Goal: Transaction & Acquisition: Purchase product/service

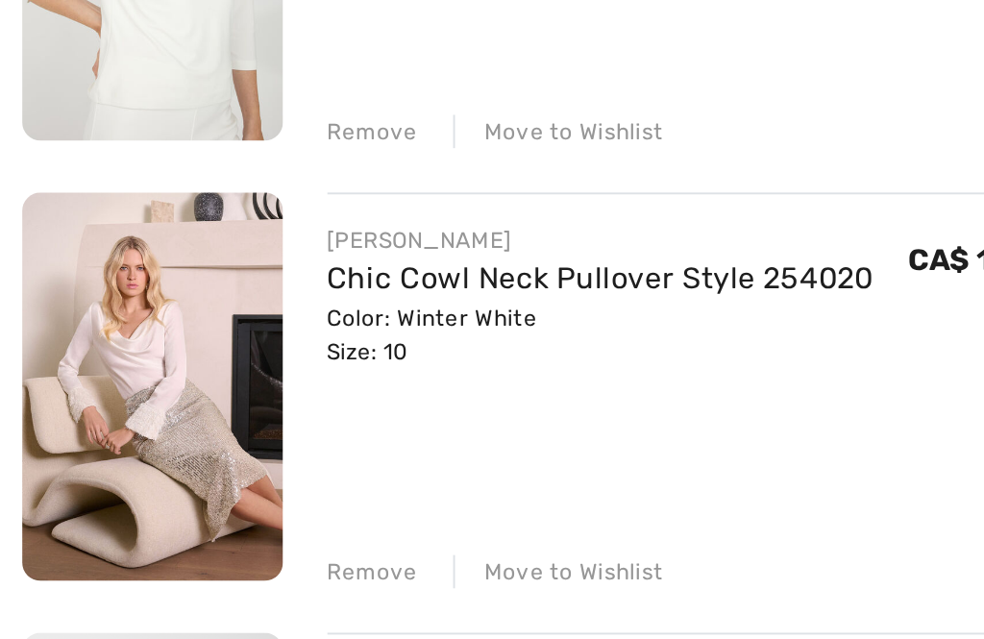
scroll to position [326, 0]
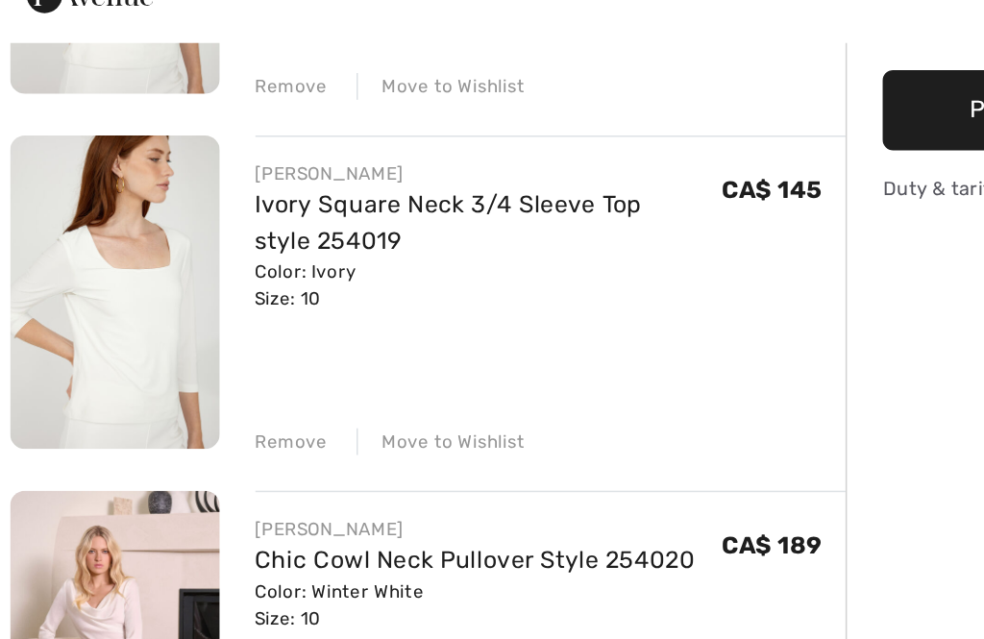
click at [346, 191] on link "Ivory Square Neck 3/4 Sleeve Top style 254019" at bounding box center [295, 211] width 251 height 41
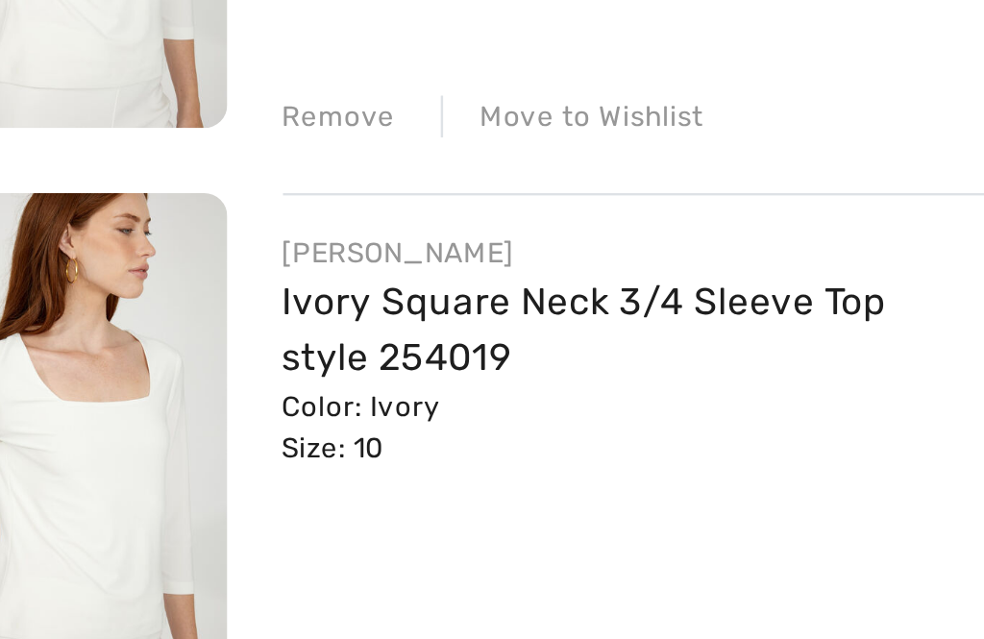
click at [170, 397] on div "Remove" at bounding box center [193, 405] width 47 height 17
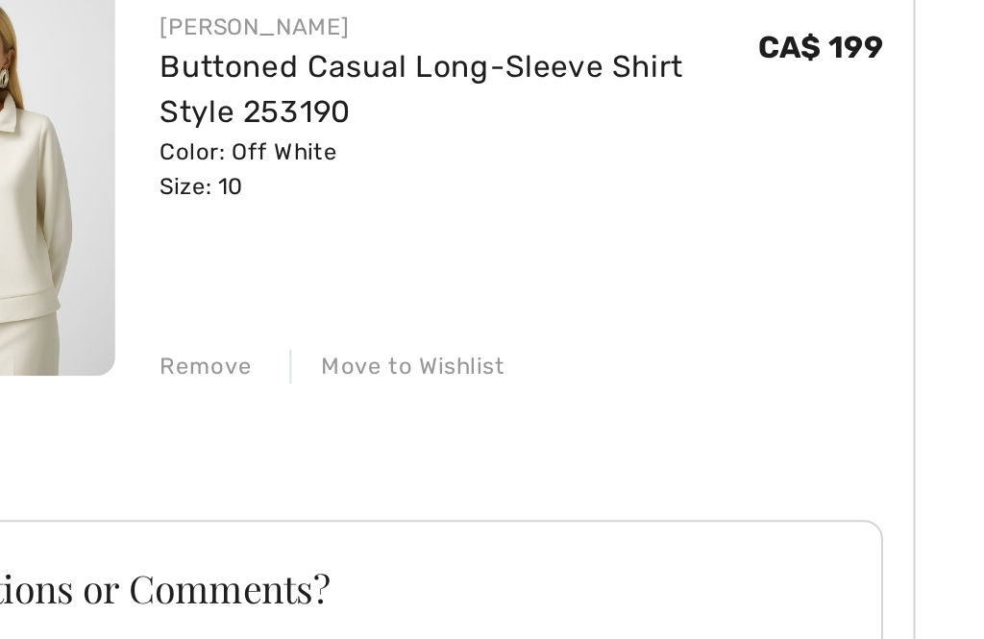
scroll to position [451, 0]
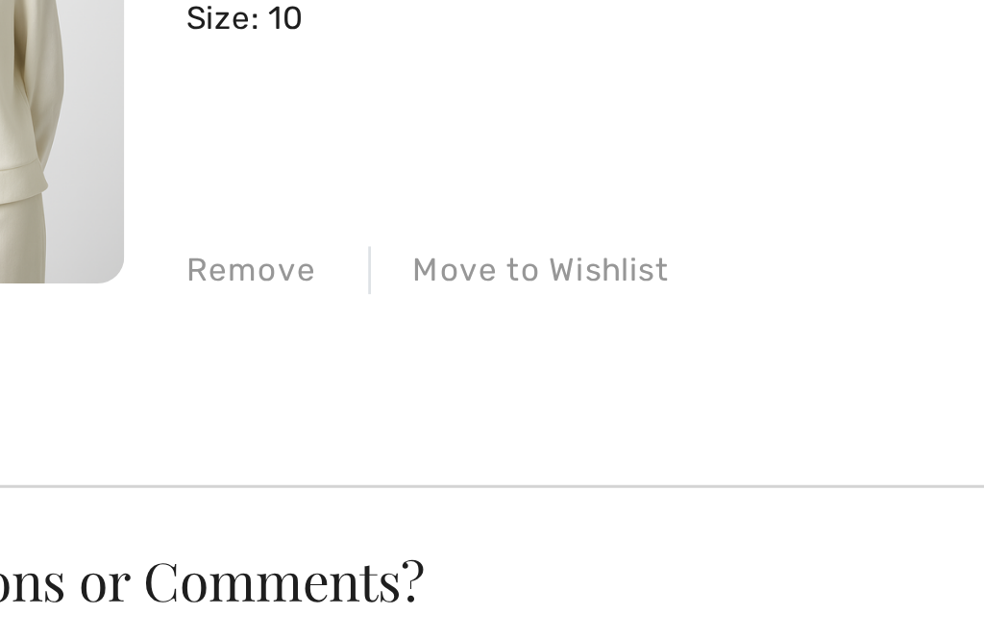
click at [235, 448] on div "Move to Wishlist" at bounding box center [289, 456] width 109 height 17
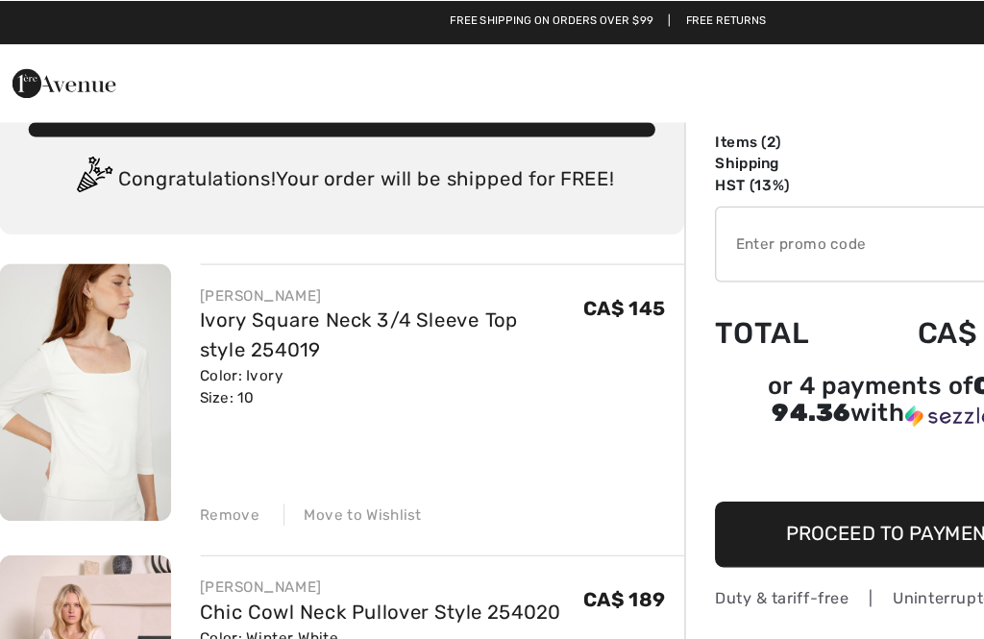
scroll to position [0, 0]
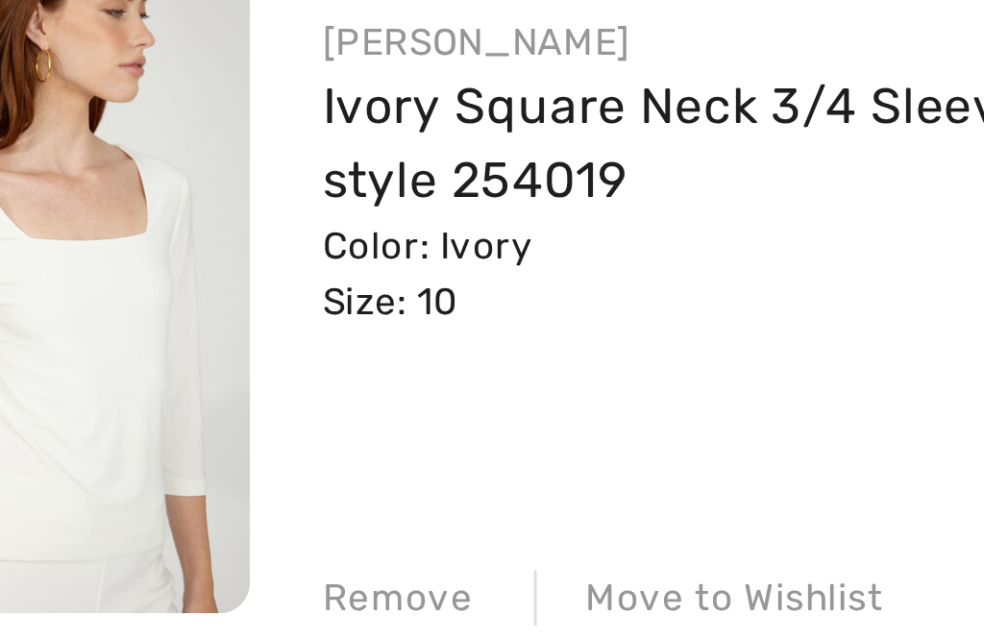
click at [170, 252] on div "FRANK LYMAN Ivory Square Neck 3/4 Sleeve Top style 254019 Color: Ivory Size: 10…" at bounding box center [361, 355] width 382 height 207
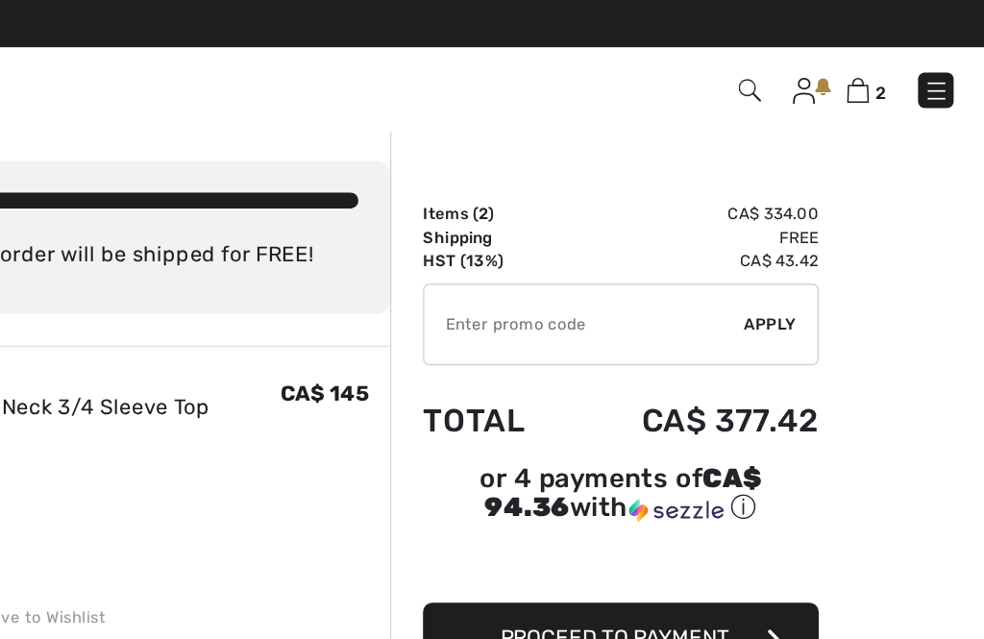
click at [805, 64] on img at bounding box center [813, 66] width 16 height 16
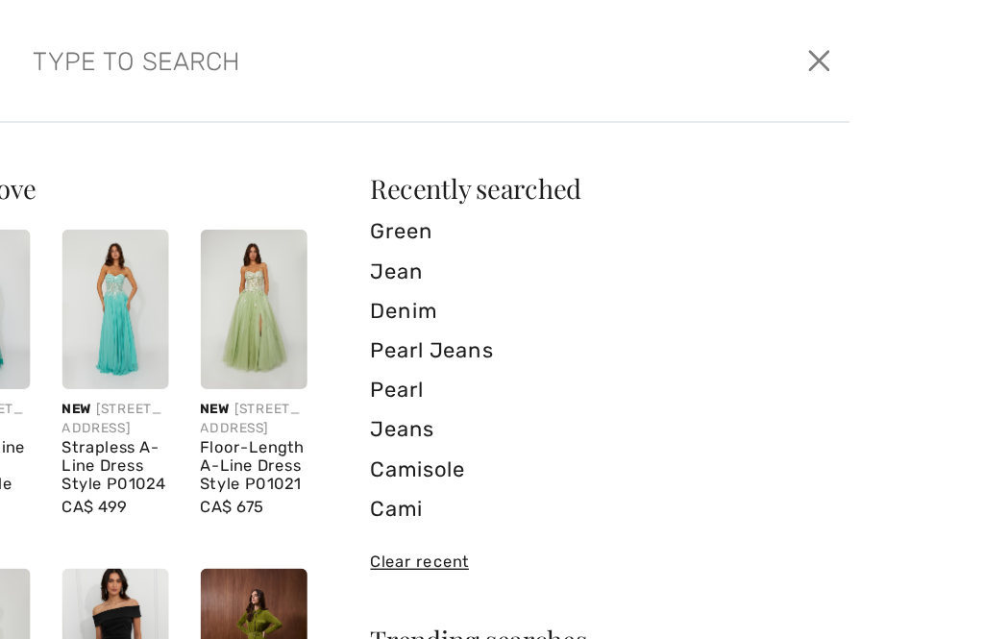
click at [329, 48] on input "search" at bounding box center [491, 44] width 429 height 58
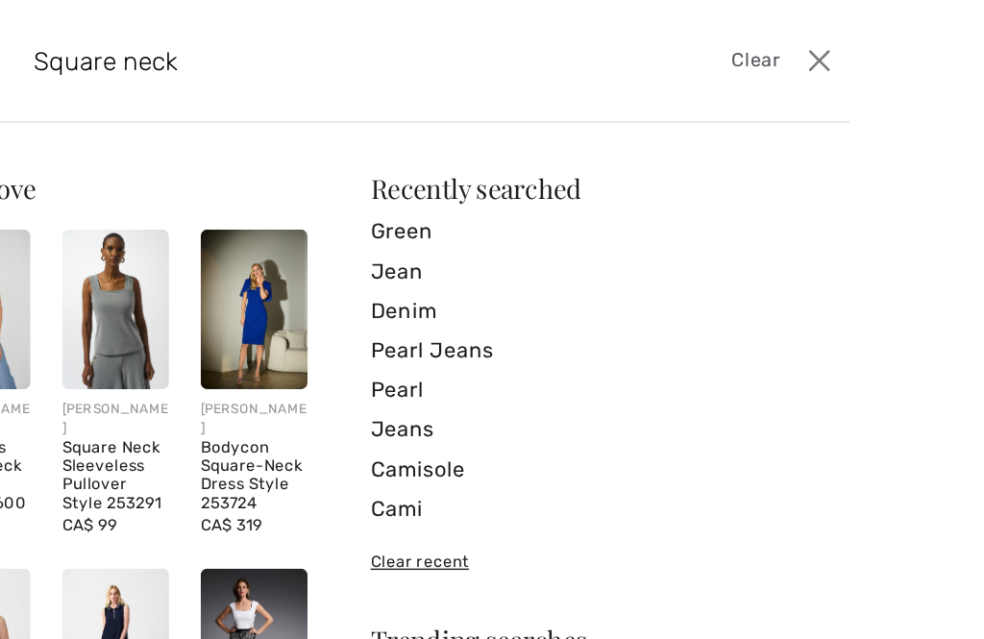
type input "Square neck"
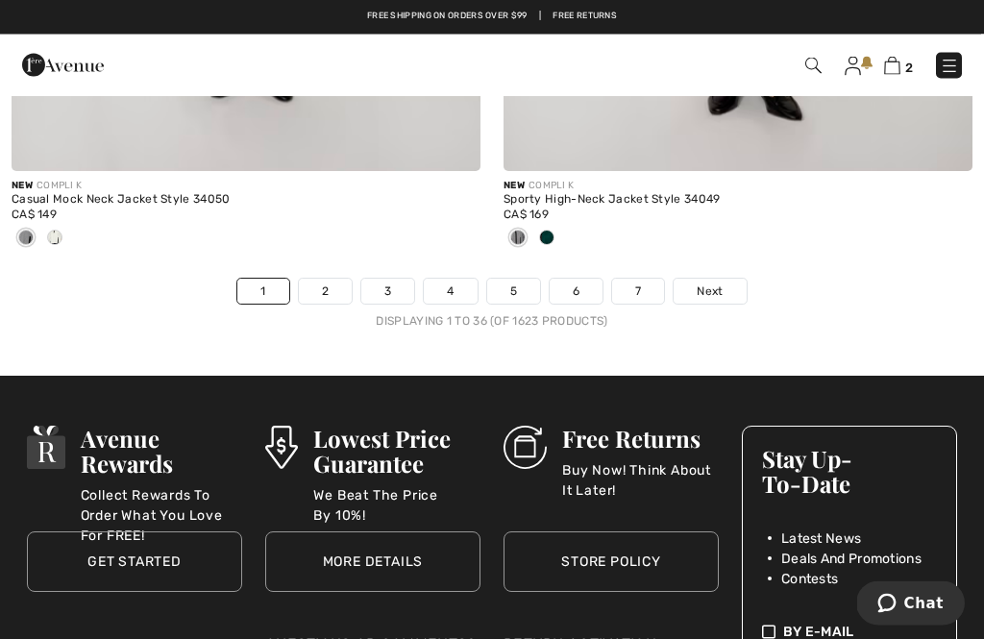
scroll to position [14754, 0]
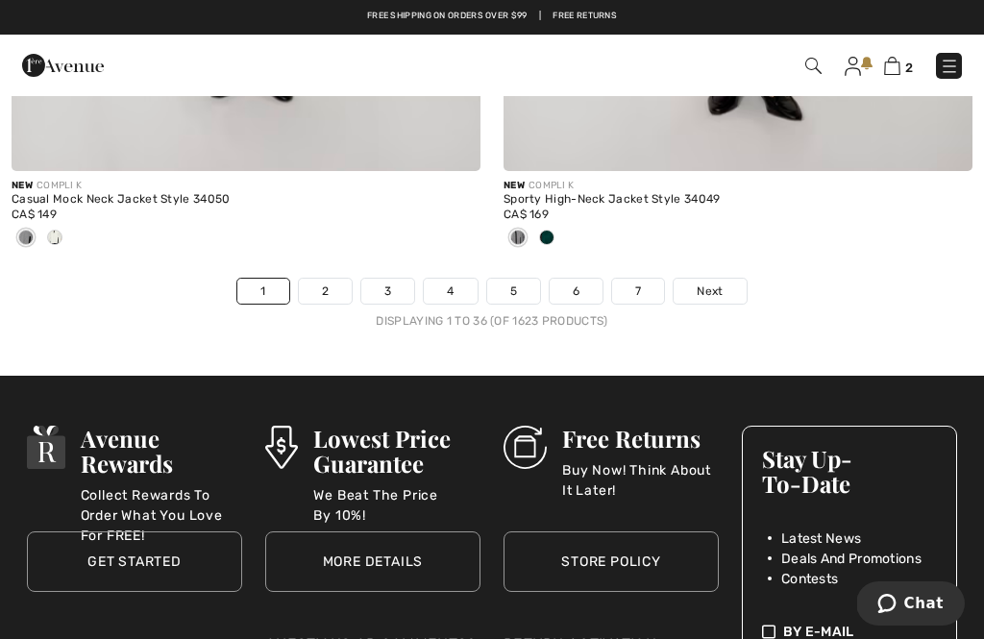
click at [335, 279] on link "2" at bounding box center [325, 291] width 53 height 25
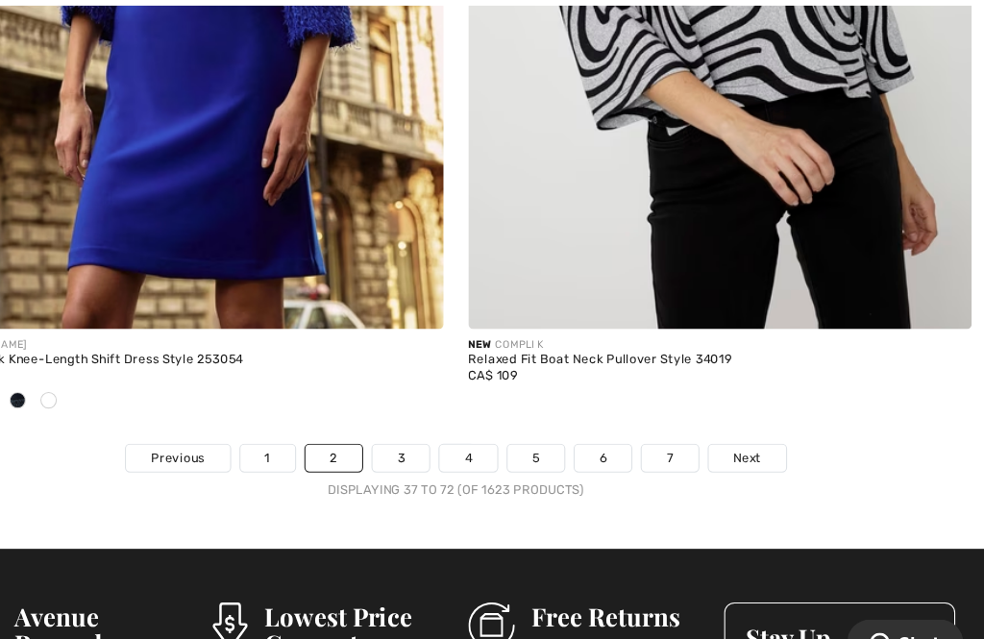
scroll to position [14676, 0]
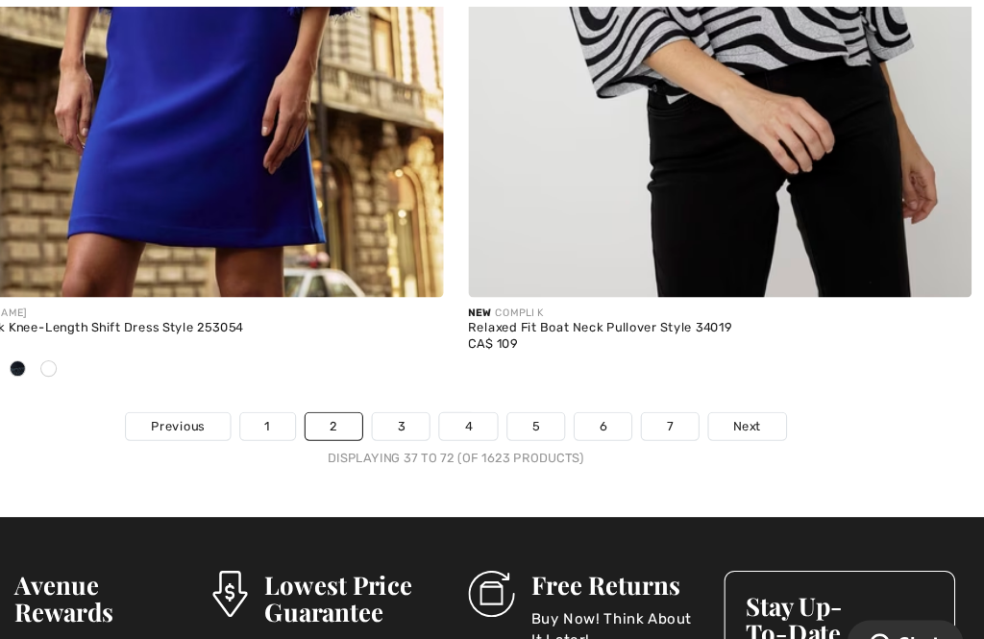
click at [291, 395] on link "1" at bounding box center [316, 400] width 51 height 25
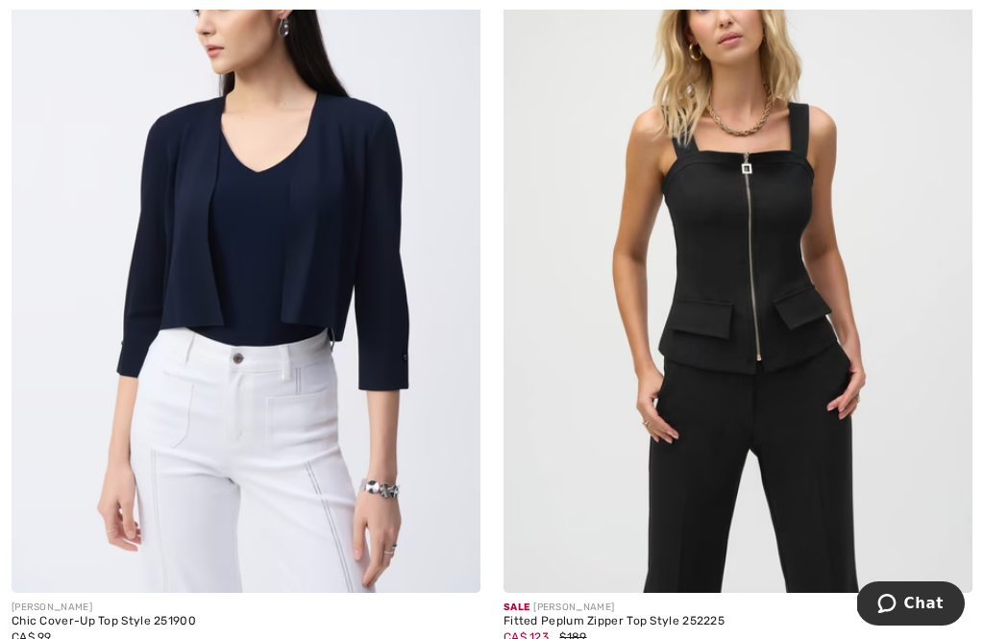
scroll to position [6202, 0]
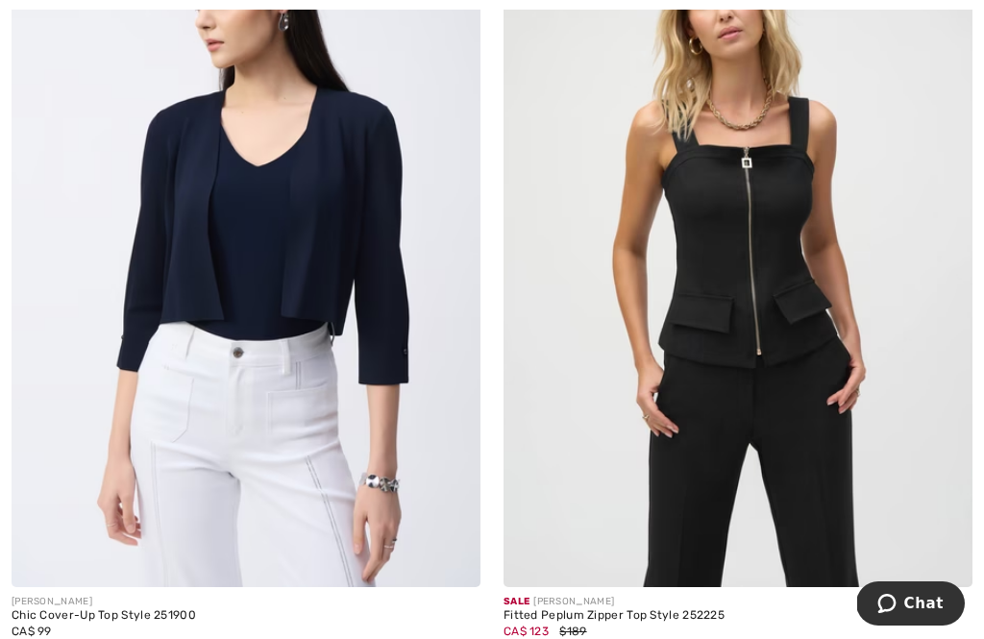
click at [754, 268] on img at bounding box center [737, 235] width 469 height 703
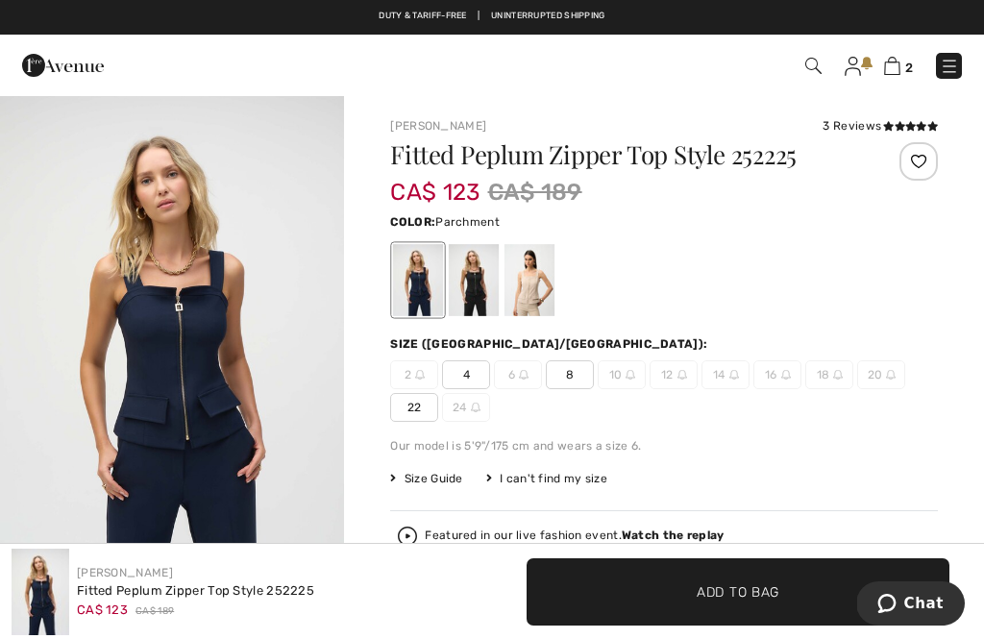
click at [533, 297] on div at bounding box center [529, 280] width 50 height 72
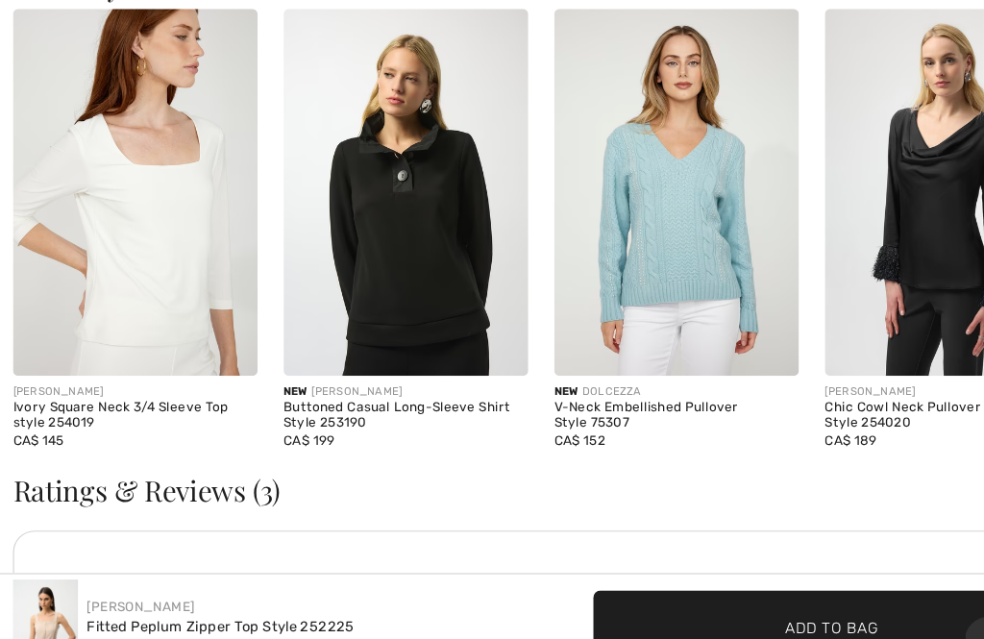
scroll to position [2177, 0]
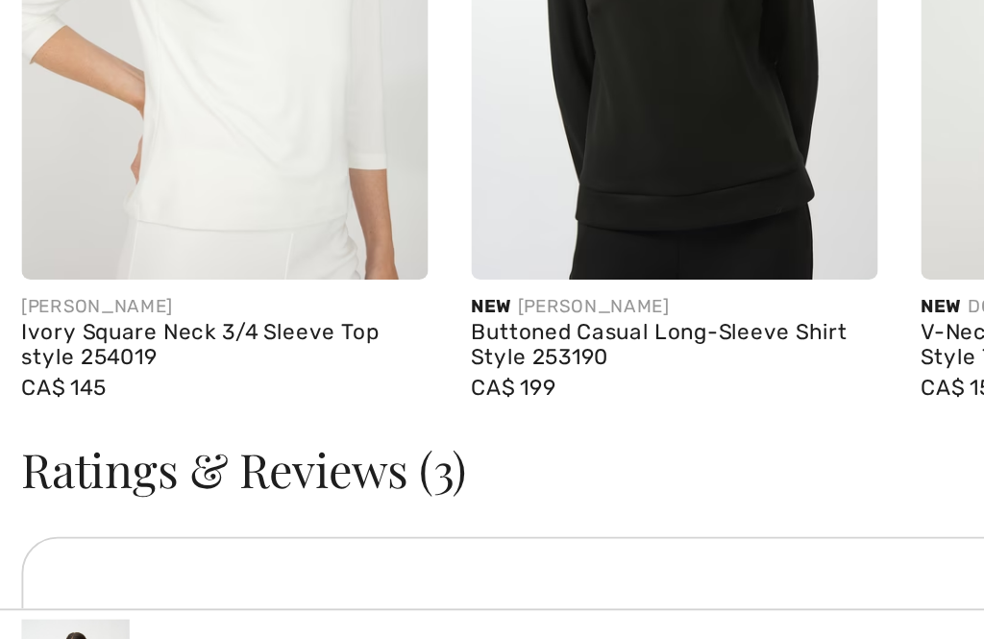
click at [61, 375] on div "[PERSON_NAME]" at bounding box center [120, 382] width 217 height 14
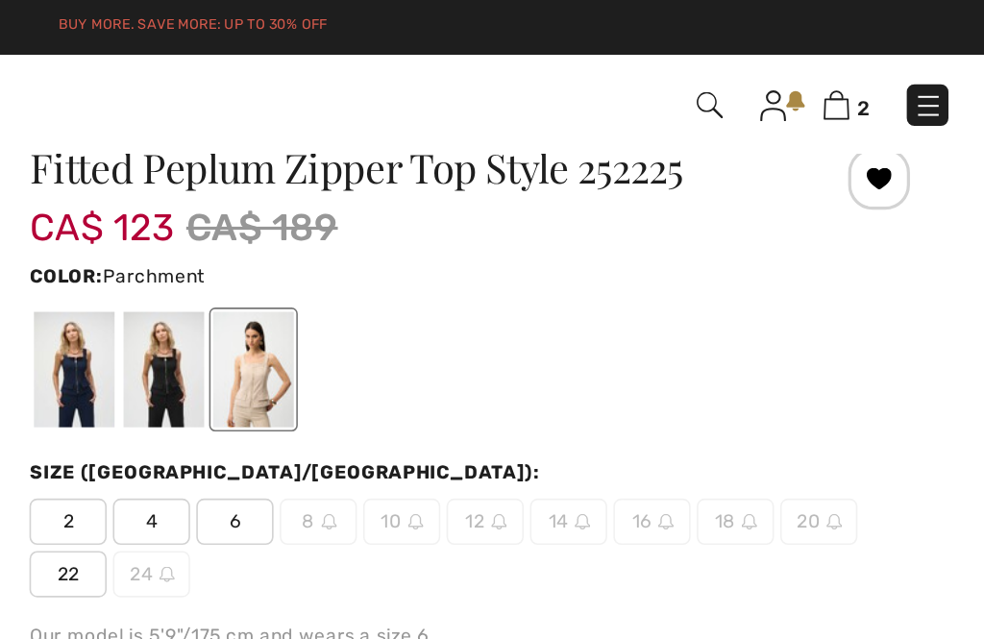
scroll to position [0, 0]
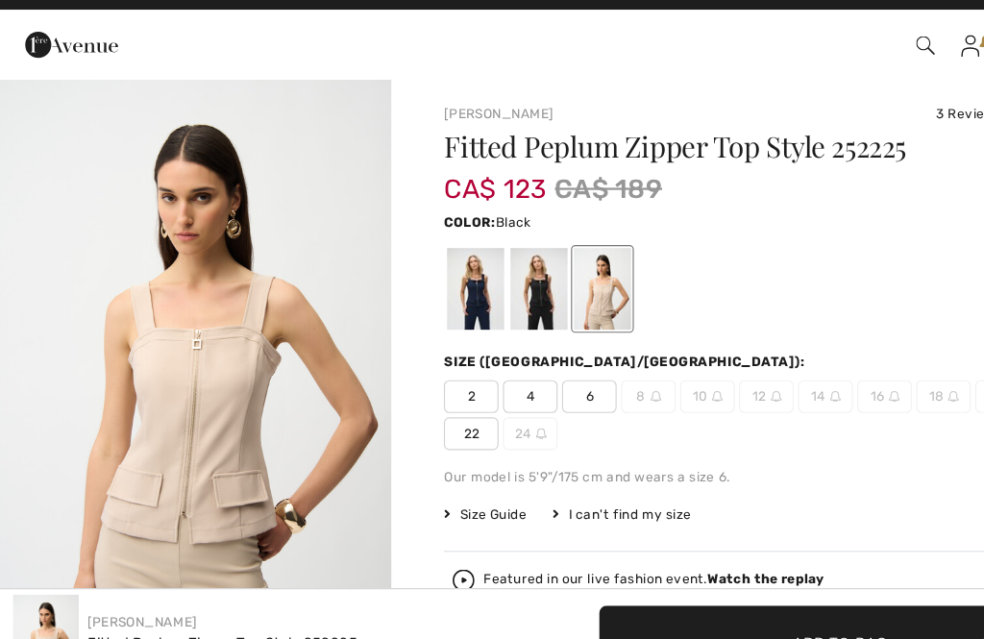
click at [473, 273] on div at bounding box center [474, 280] width 50 height 72
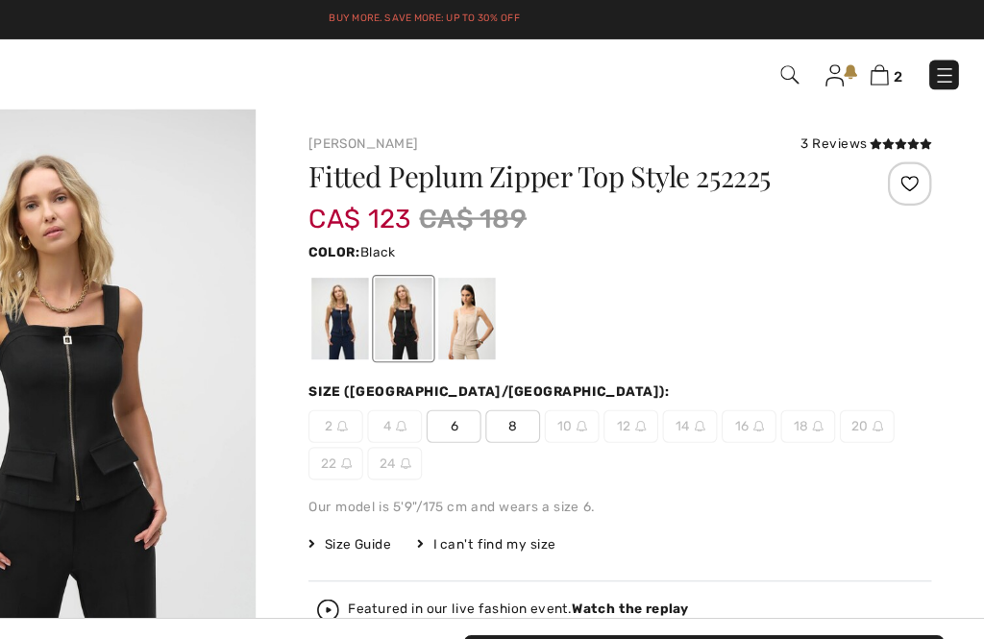
click at [939, 60] on img at bounding box center [948, 66] width 19 height 19
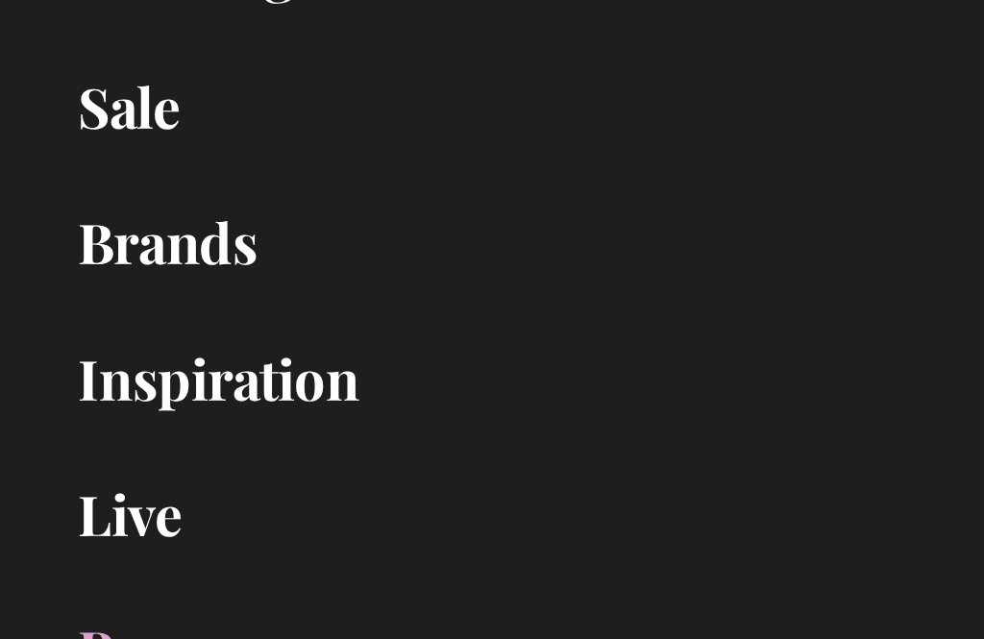
click at [118, 371] on link "Brands Open submenu" at bounding box center [491, 392] width 945 height 42
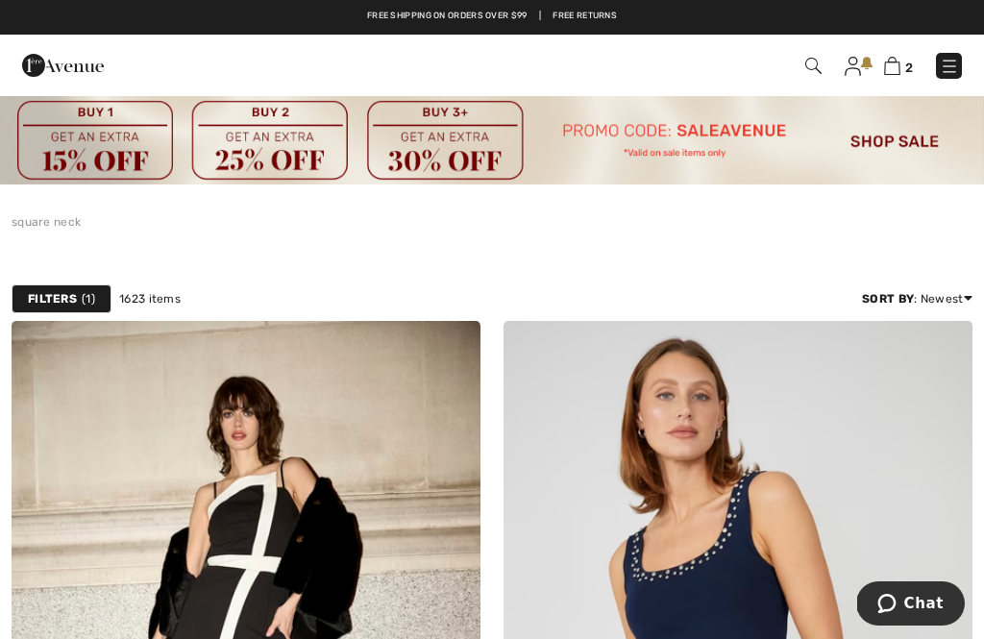
click at [893, 68] on img at bounding box center [892, 66] width 16 height 18
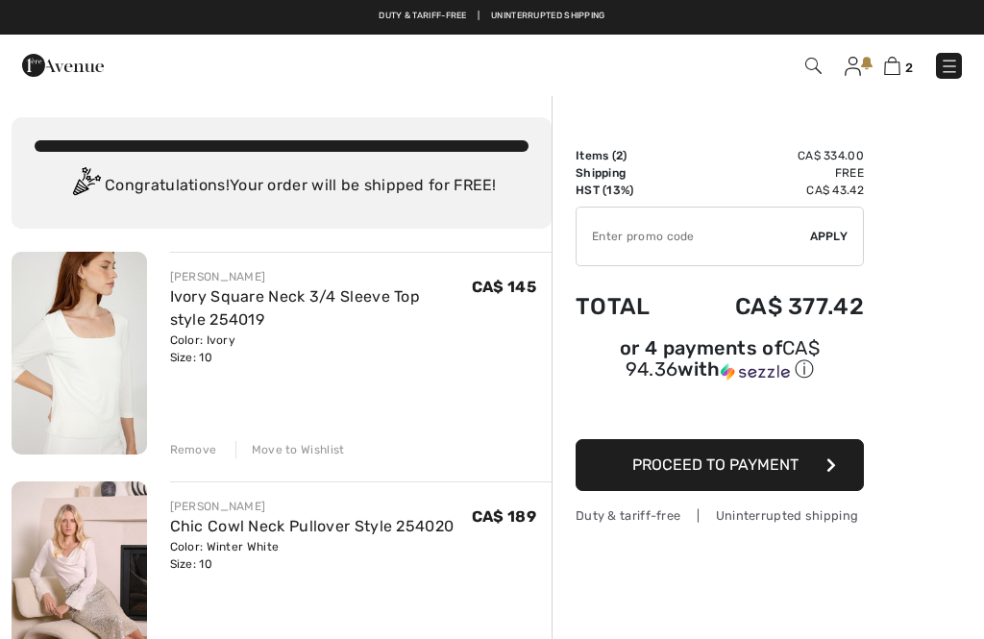
click at [813, 63] on img at bounding box center [813, 66] width 16 height 16
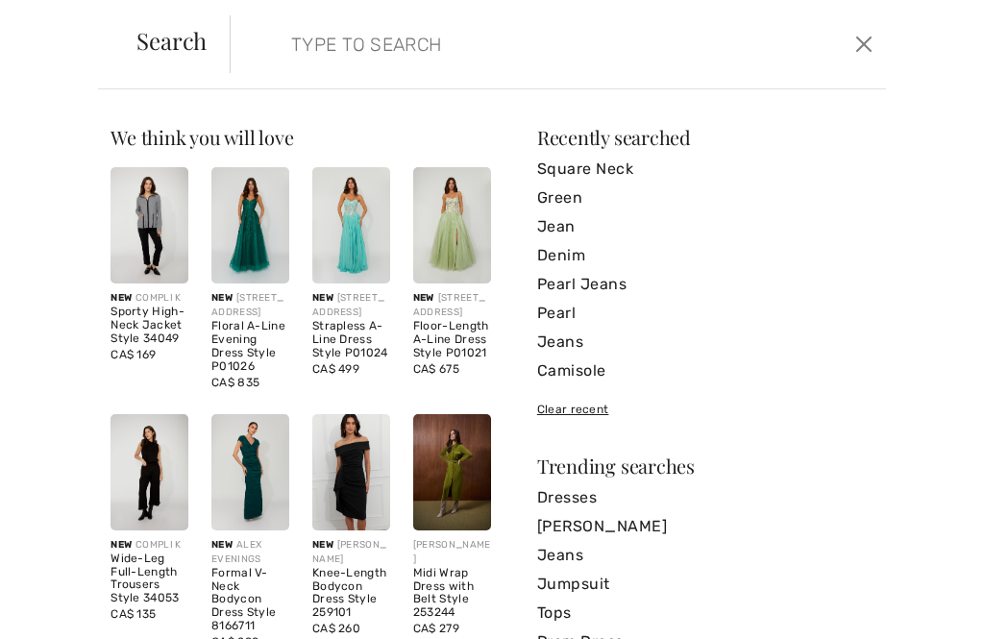
click at [568, 38] on input "search" at bounding box center [491, 44] width 429 height 58
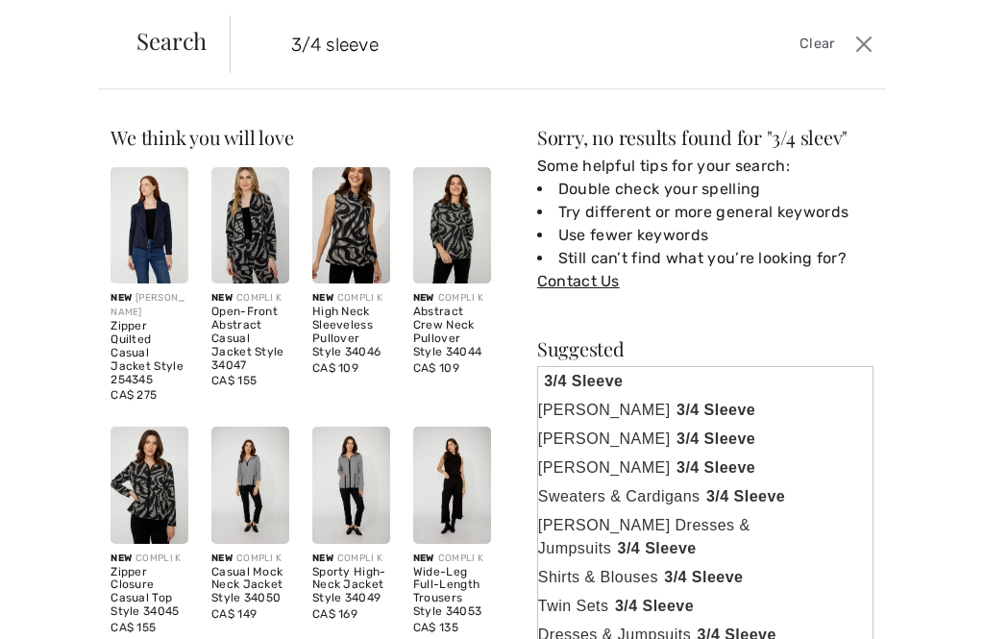
type input "3/4 sleeve"
click at [876, 45] on button "Close" at bounding box center [864, 44] width 28 height 31
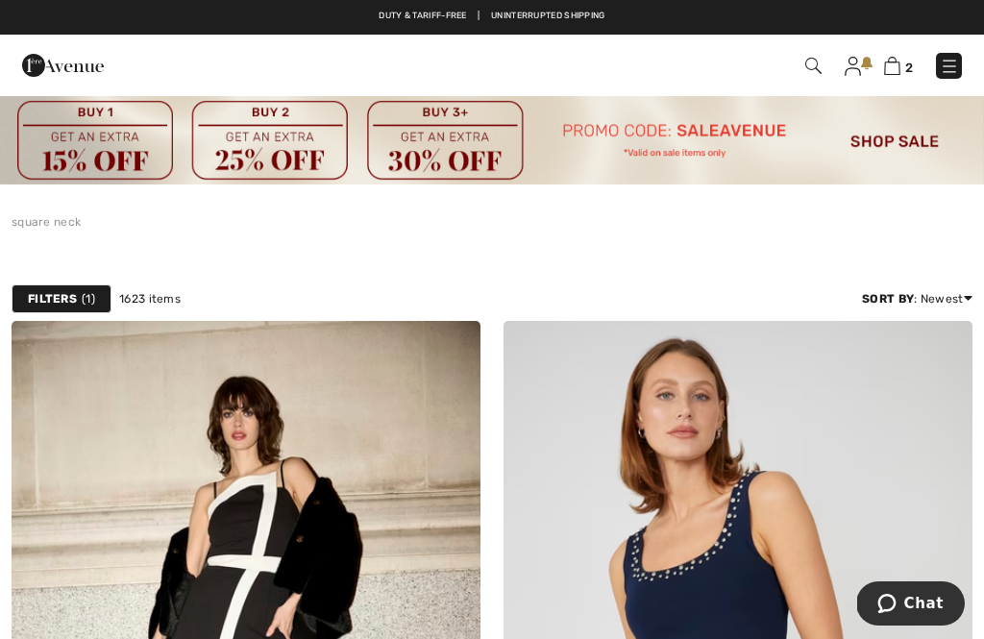
click at [812, 68] on img at bounding box center [813, 66] width 16 height 16
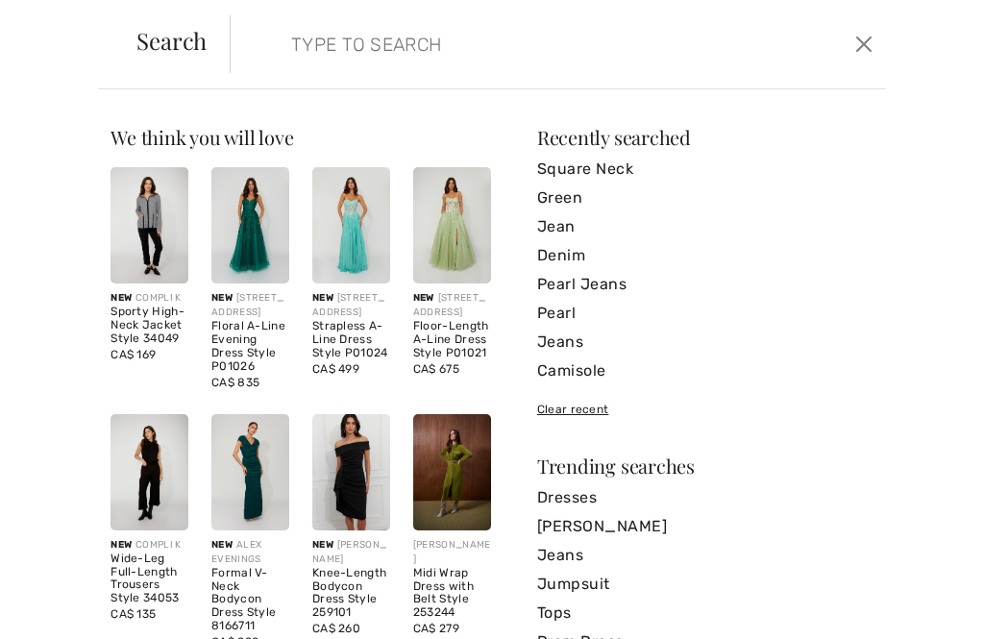
click at [606, 48] on input "search" at bounding box center [491, 44] width 429 height 58
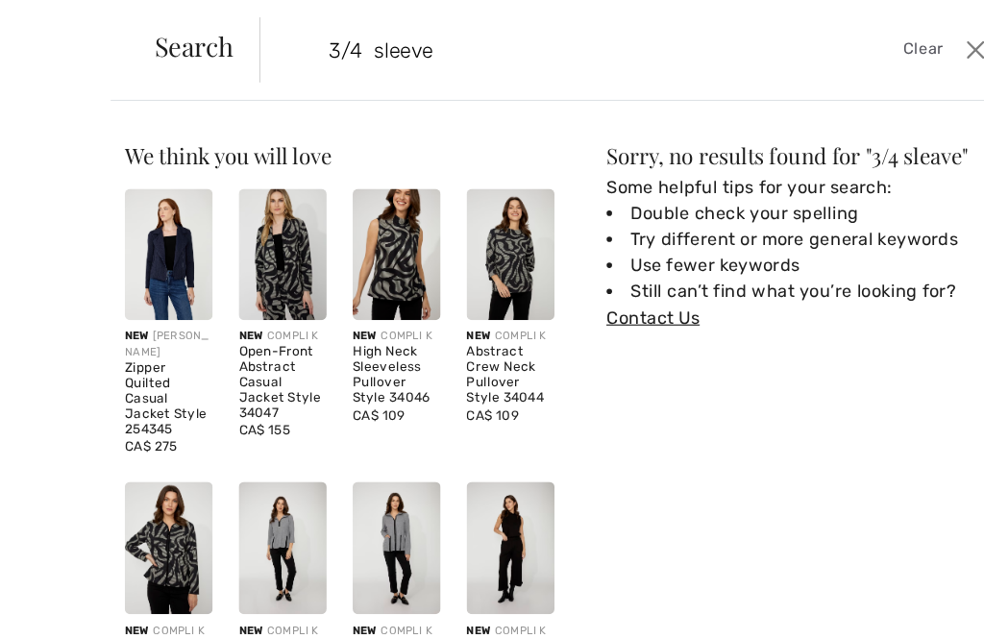
click at [478, 43] on input "3/4 sleeve" at bounding box center [491, 44] width 429 height 58
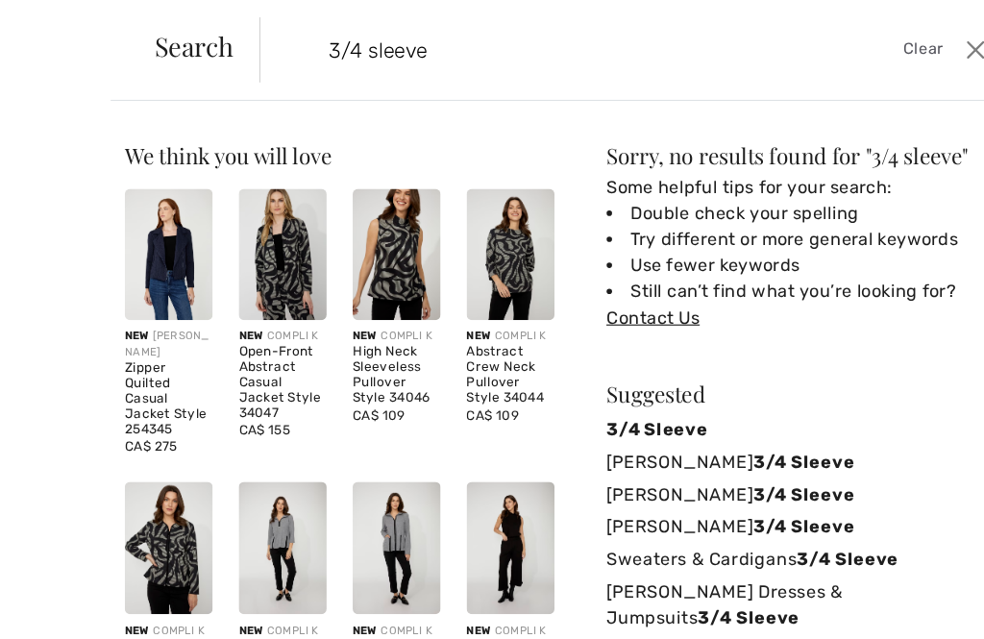
type input "3/4 sleeve"
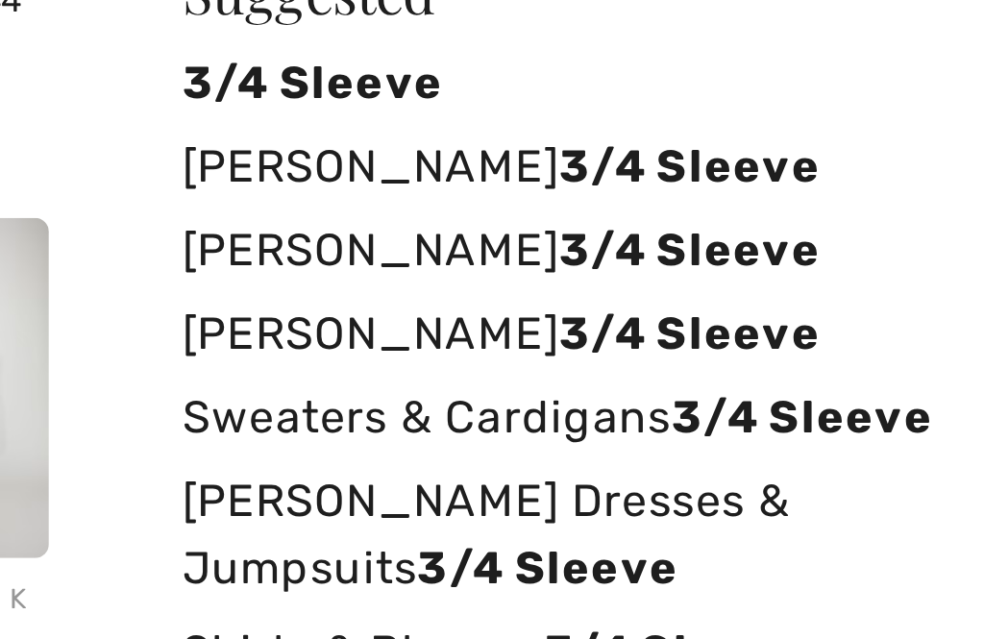
click at [667, 400] on strong "3/4 Sleeve" at bounding box center [712, 409] width 90 height 18
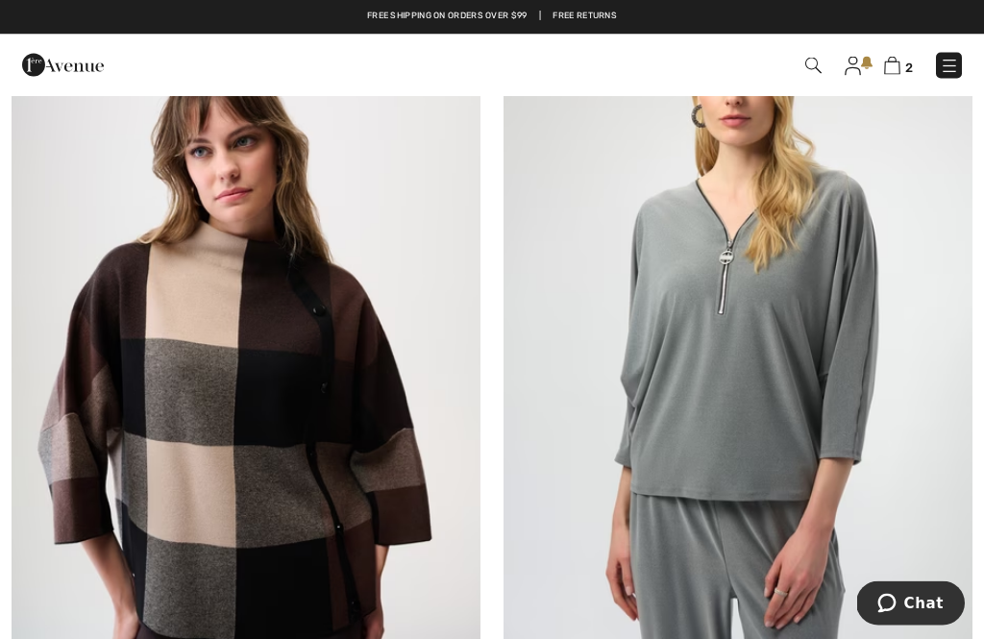
scroll to position [7729, 0]
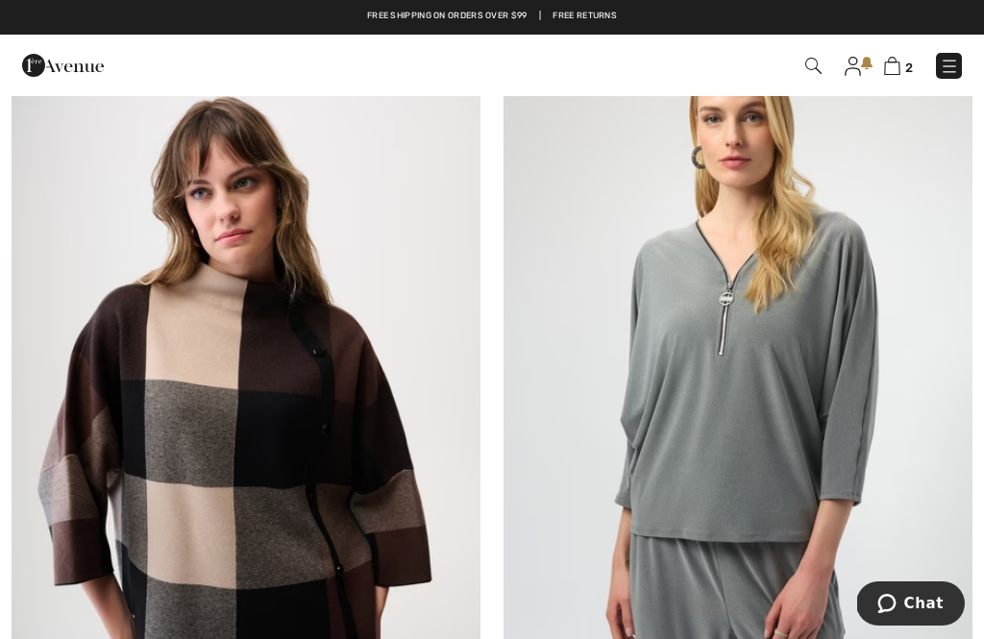
click at [815, 66] on img at bounding box center [813, 66] width 16 height 16
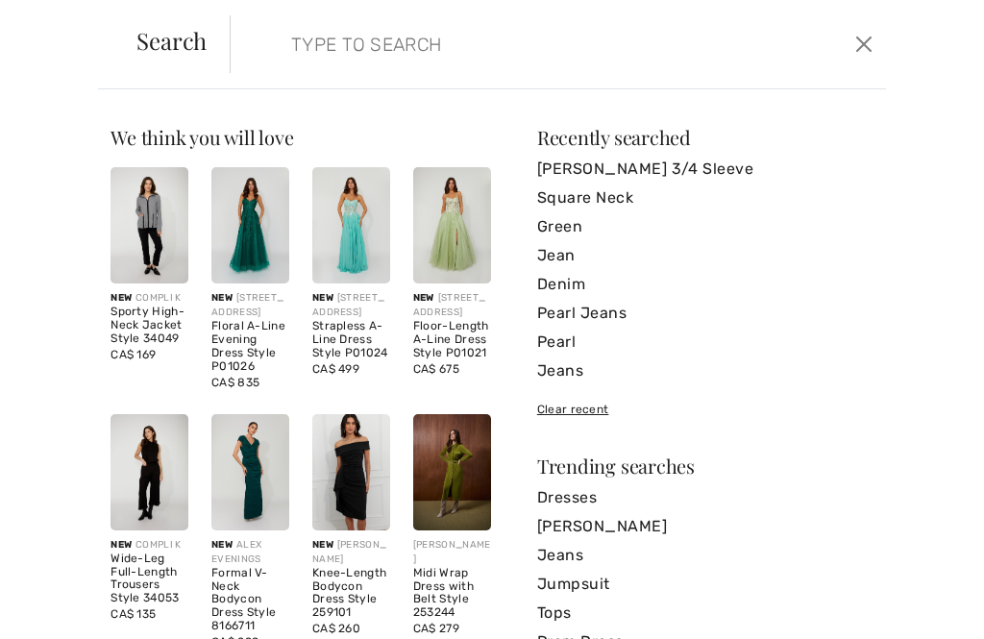
click at [517, 48] on input "search" at bounding box center [491, 44] width 429 height 58
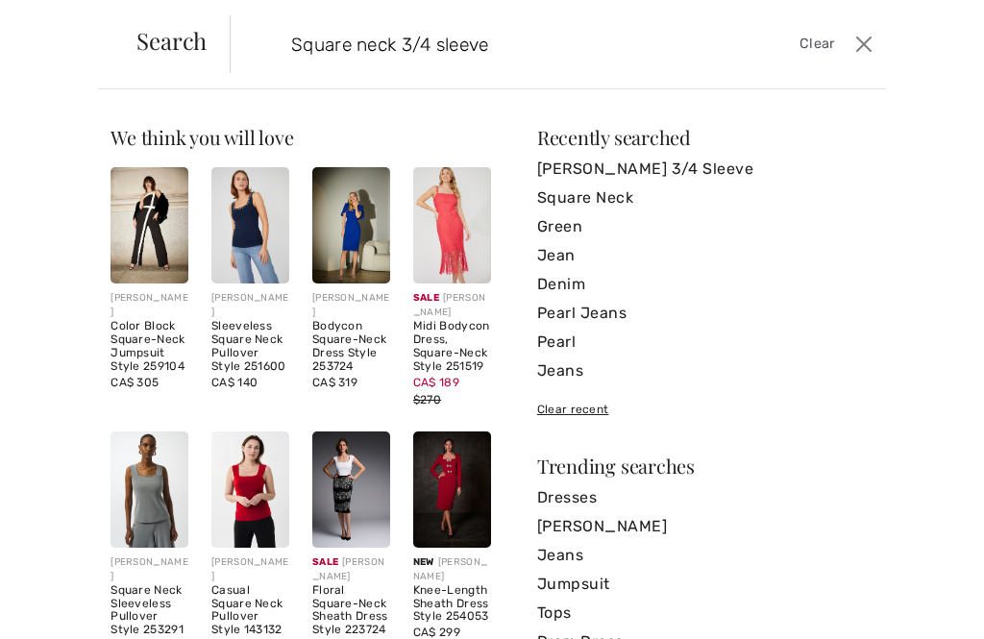
type input "Square neck 3/4 sleeve"
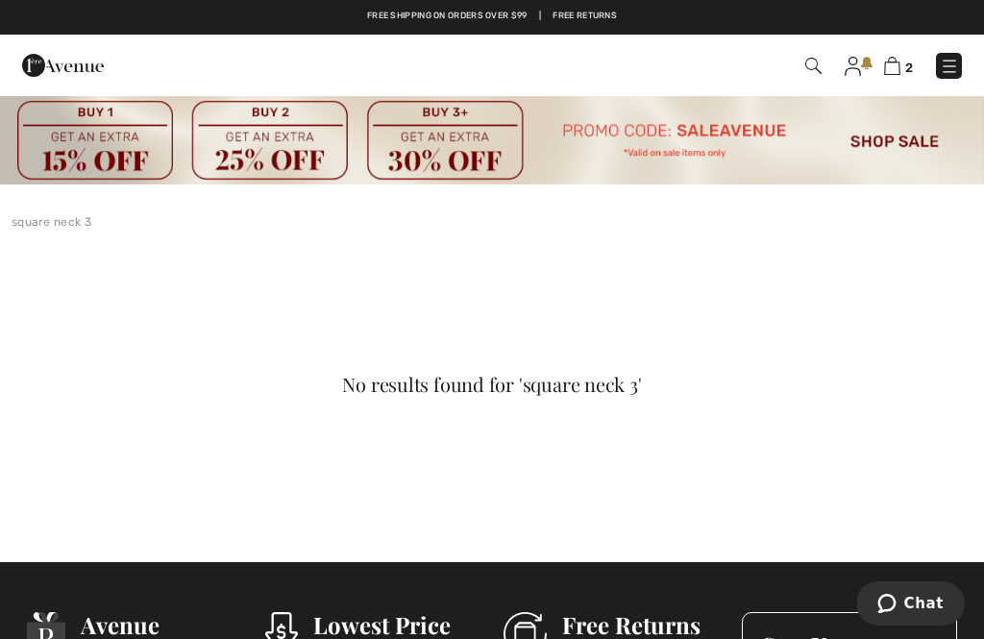
click at [808, 59] on img at bounding box center [813, 66] width 16 height 16
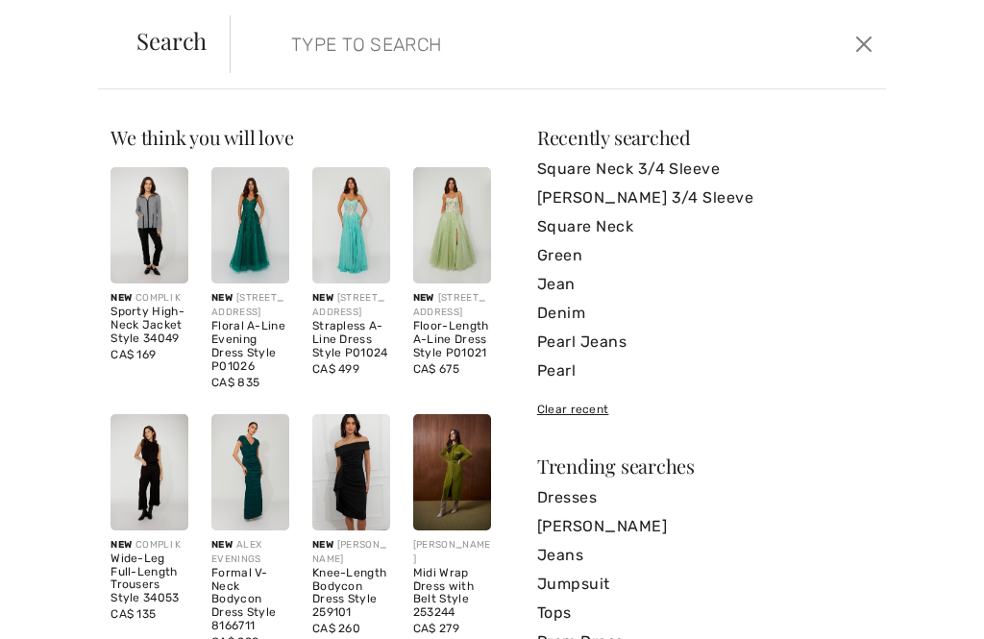
click at [684, 44] on input "search" at bounding box center [491, 44] width 429 height 58
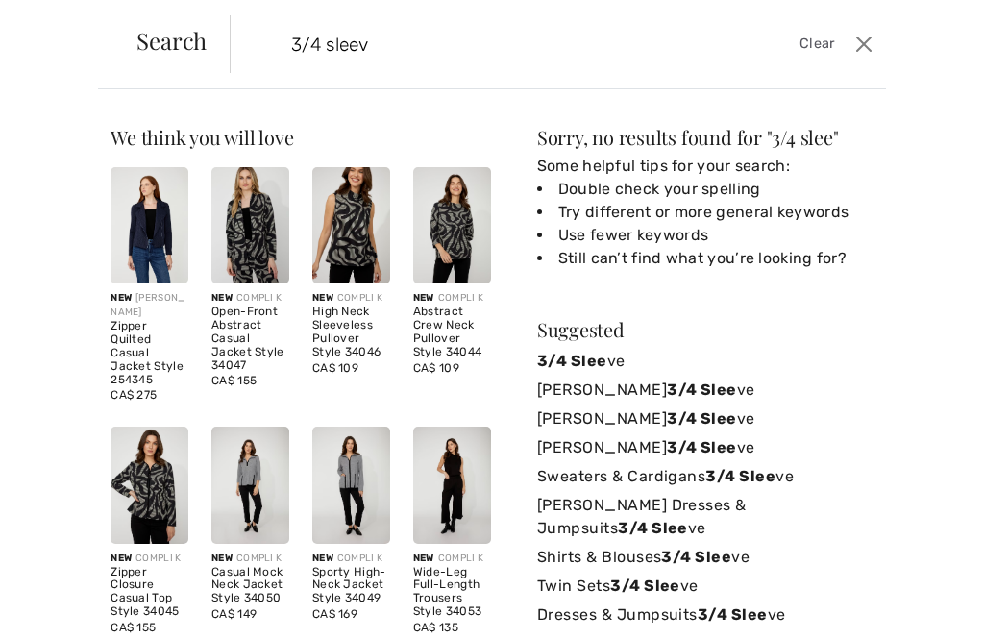
type input "3/4 sleeve"
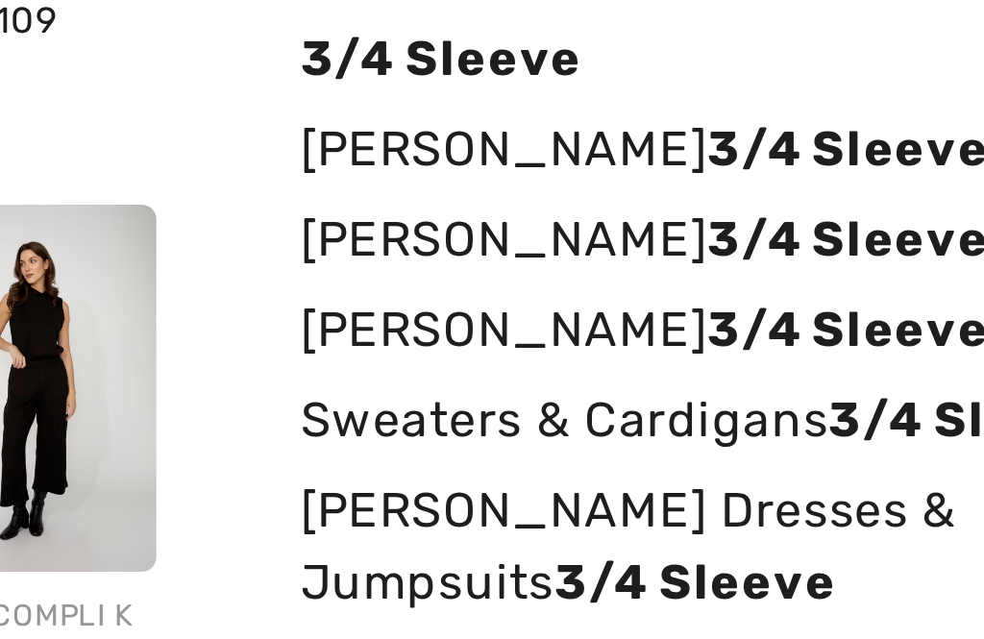
scroll to position [115, 0]
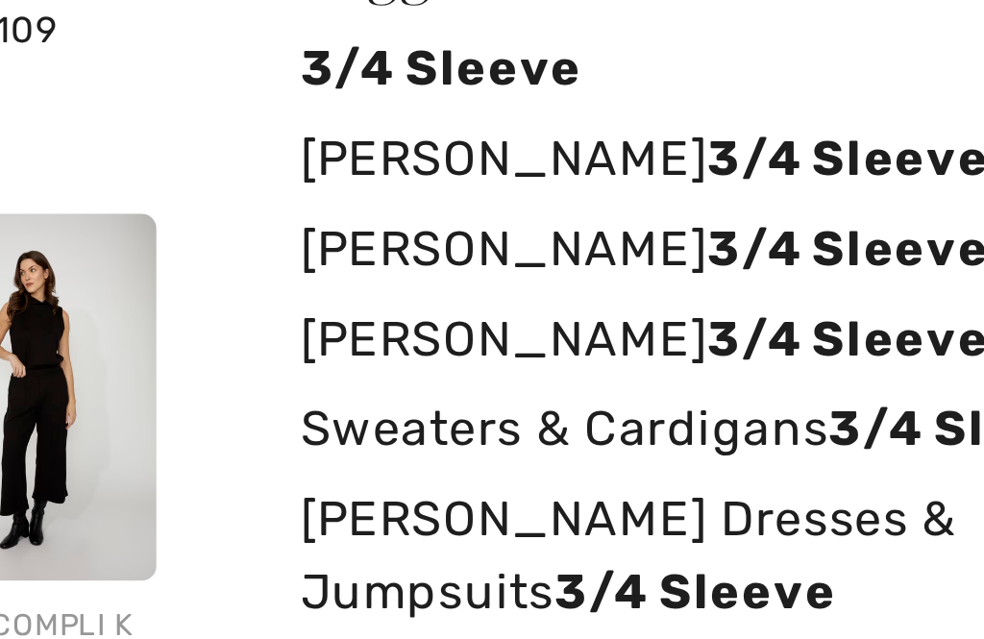
click at [667, 313] on strong "3/4 Sleeve" at bounding box center [712, 322] width 90 height 18
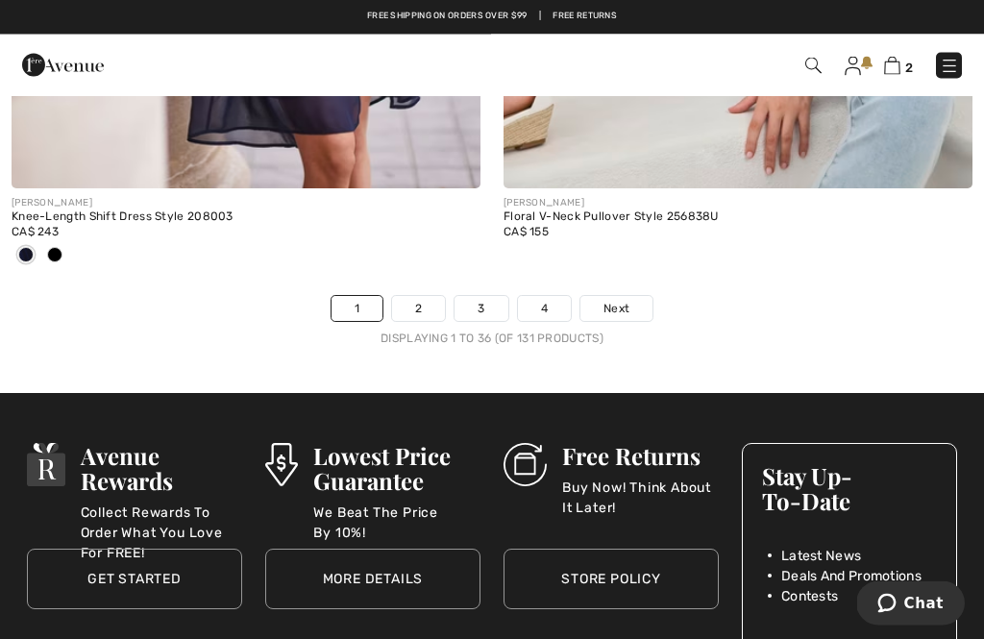
scroll to position [14647, 0]
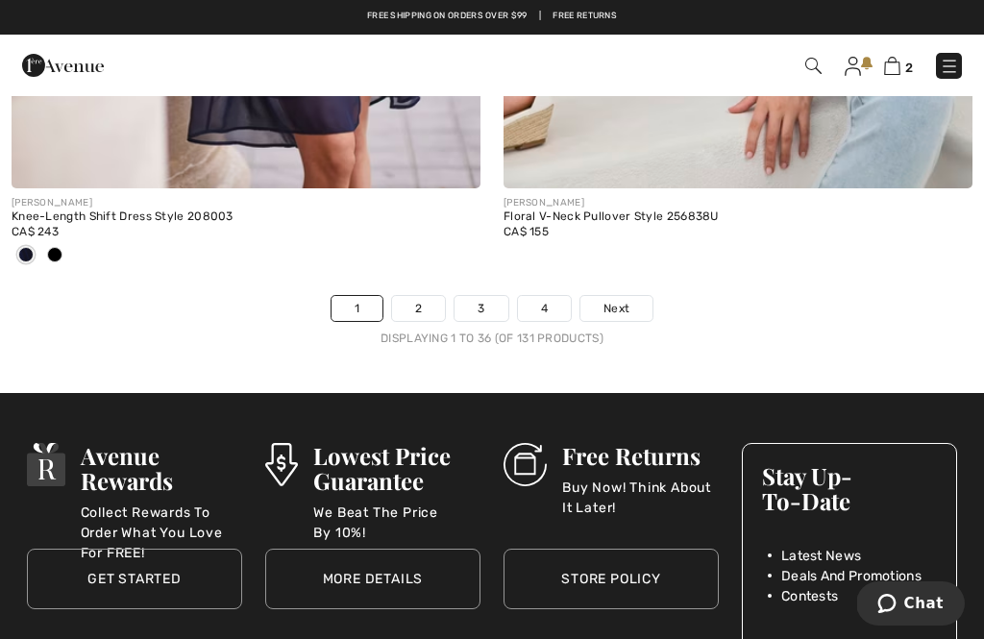
click at [414, 303] on link "2" at bounding box center [418, 308] width 53 height 25
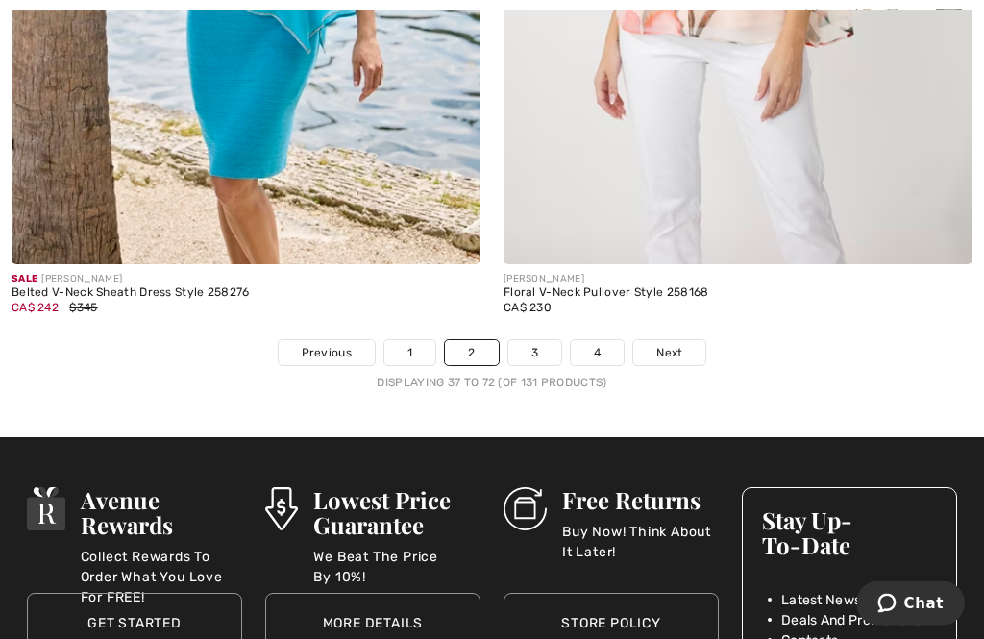
scroll to position [14445, 0]
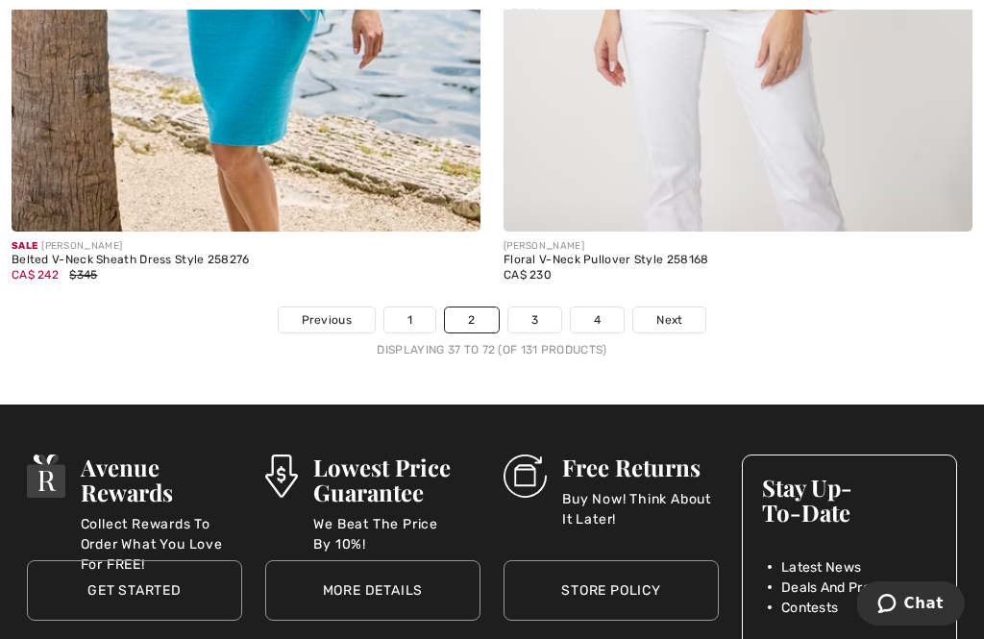
click at [529, 317] on link "3" at bounding box center [534, 319] width 53 height 25
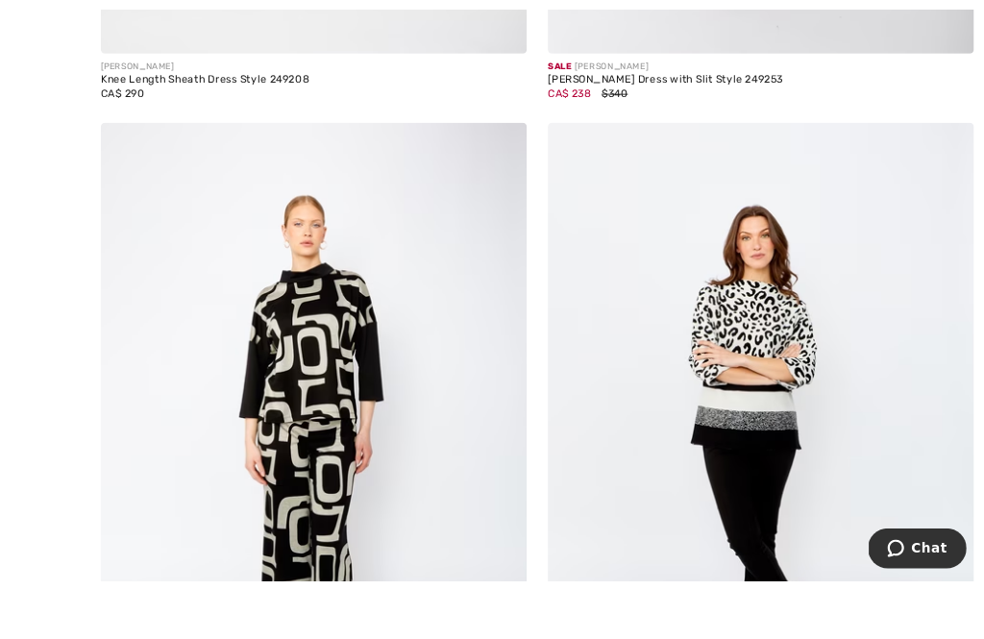
scroll to position [12370, 0]
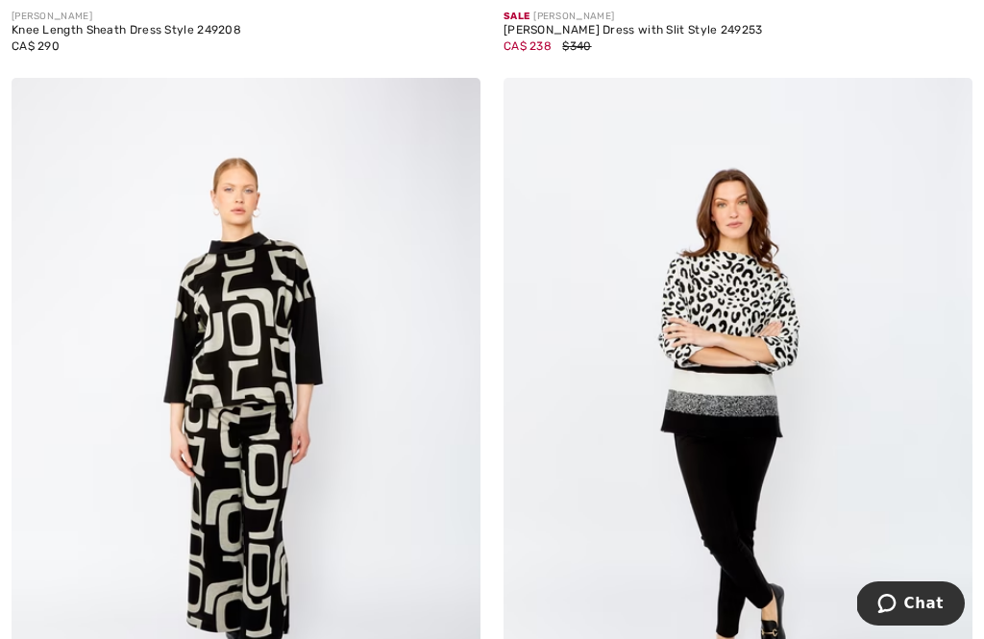
click at [732, 351] on img at bounding box center [737, 429] width 469 height 703
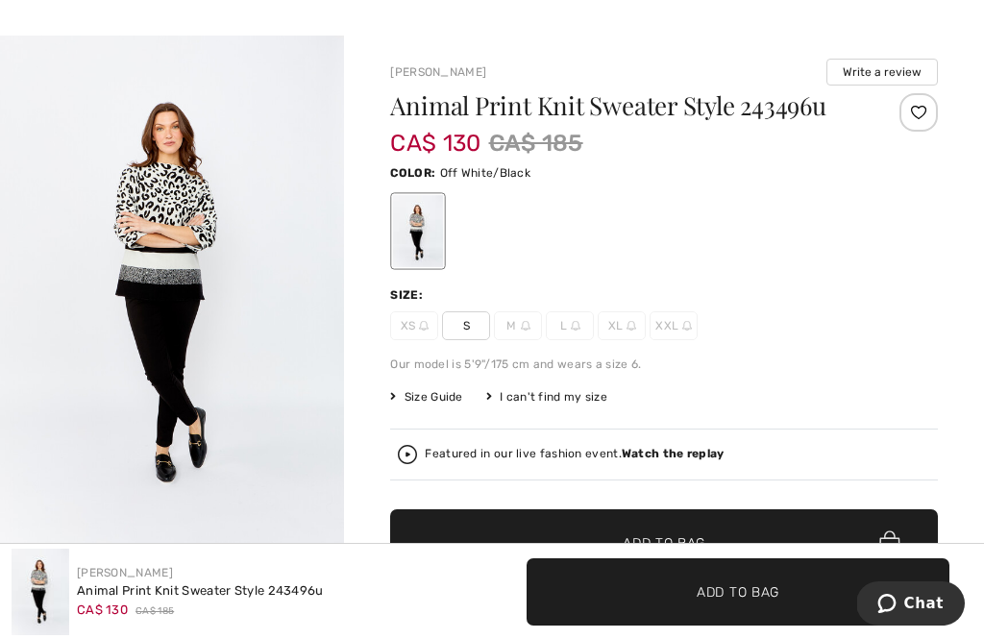
scroll to position [61, 0]
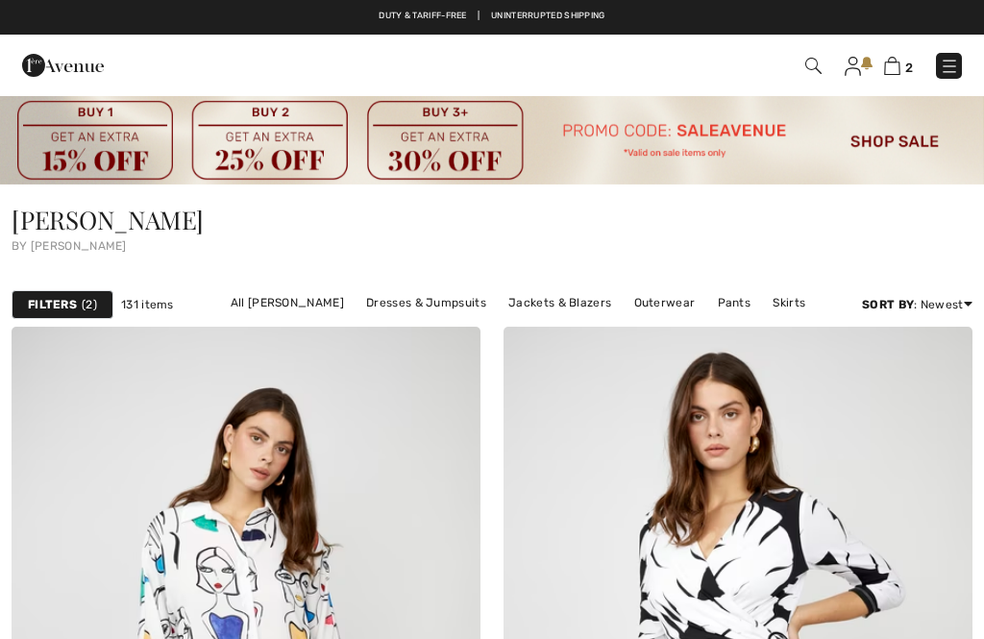
scroll to position [12413, 0]
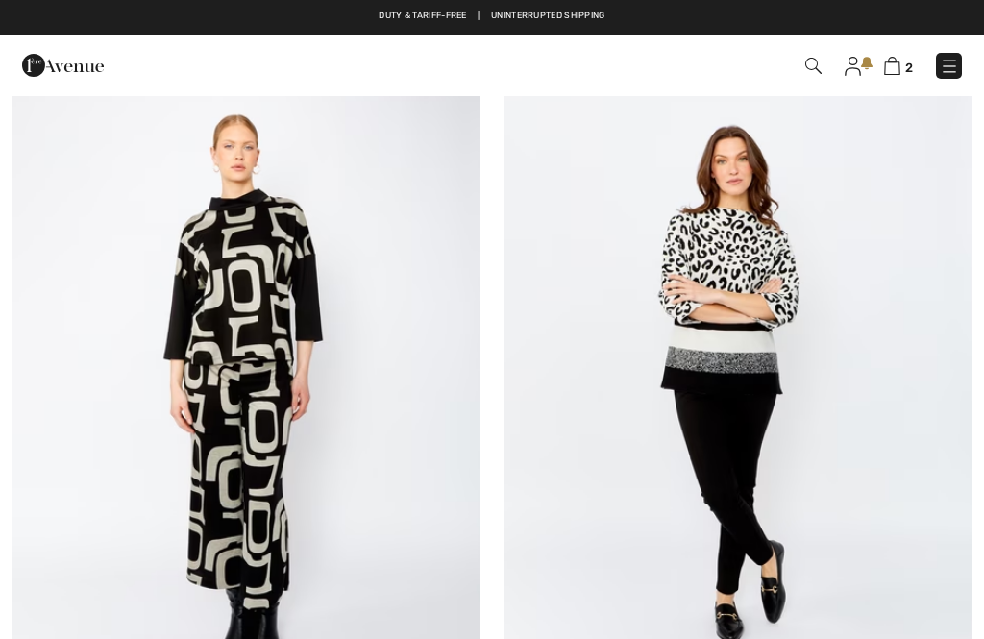
checkbox input "true"
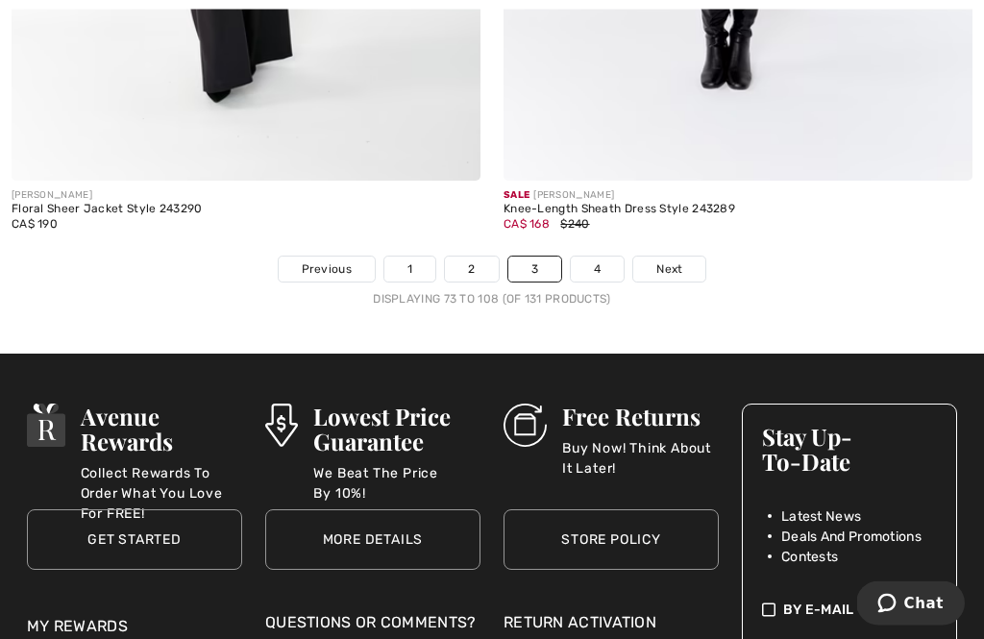
scroll to position [14528, 0]
click at [595, 265] on link "4" at bounding box center [597, 268] width 53 height 25
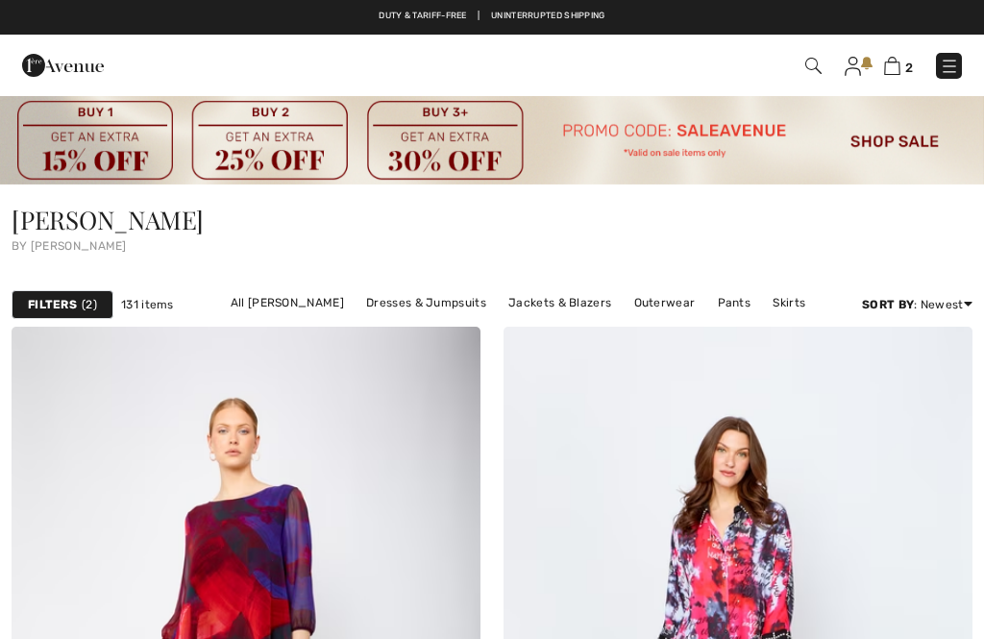
checkbox input "true"
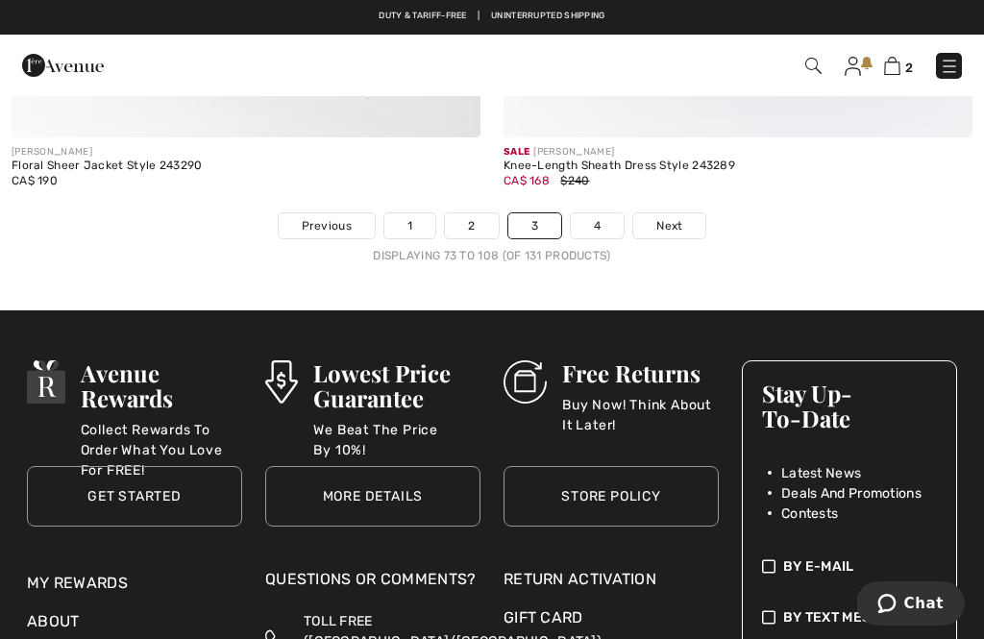
click at [413, 221] on link "1" at bounding box center [409, 225] width 51 height 25
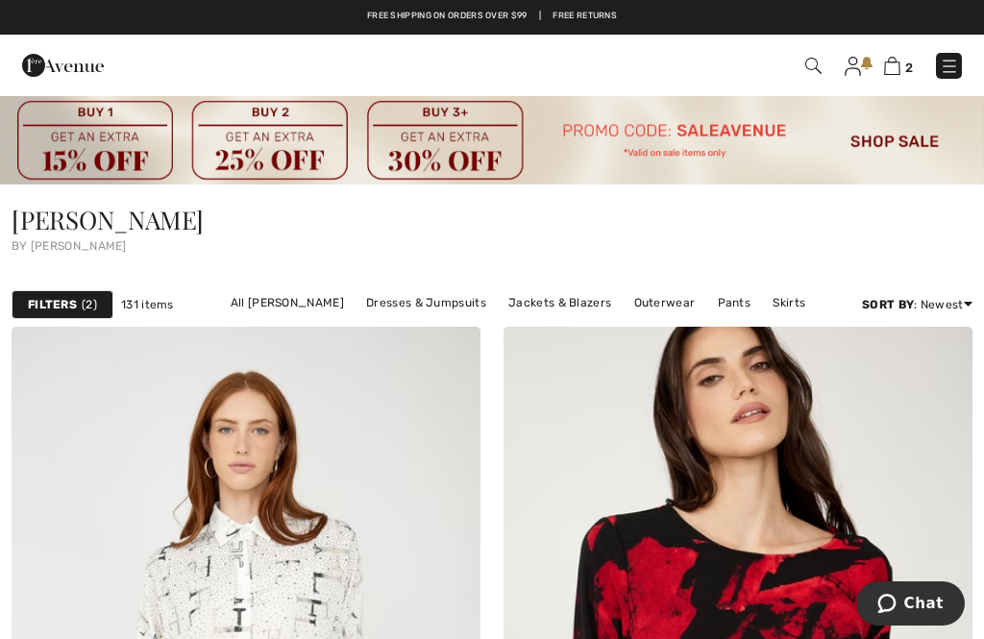
click at [948, 73] on img at bounding box center [948, 66] width 19 height 19
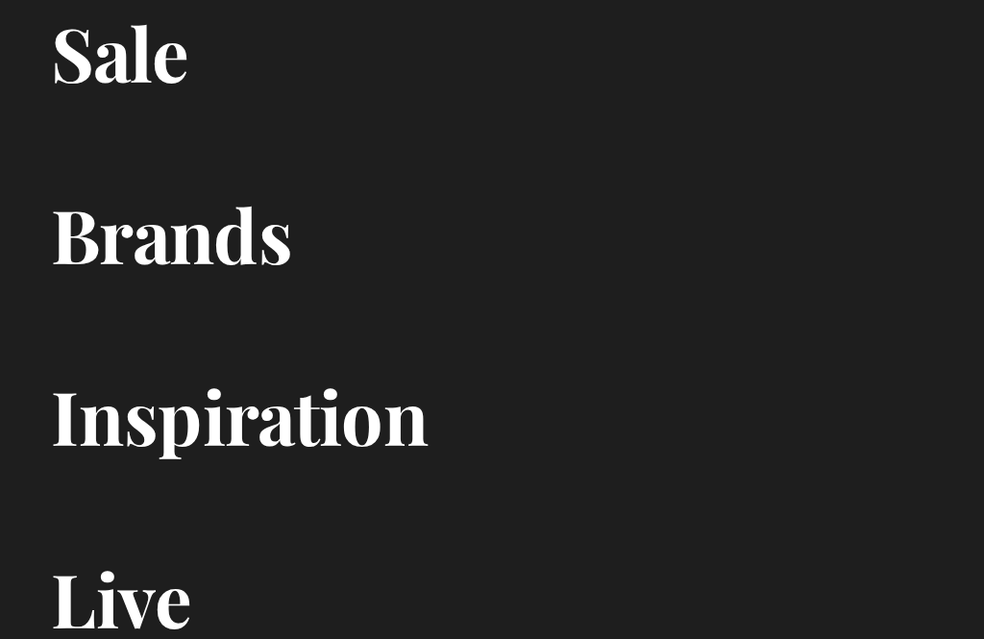
click at [132, 371] on link "Brands Open submenu" at bounding box center [491, 392] width 945 height 42
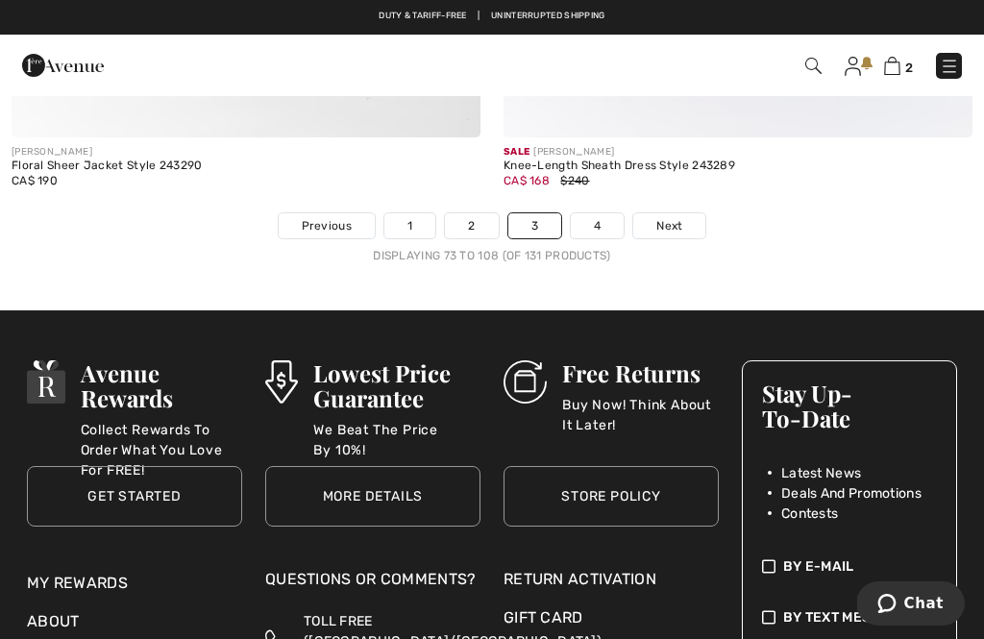
click at [946, 73] on img at bounding box center [948, 66] width 19 height 19
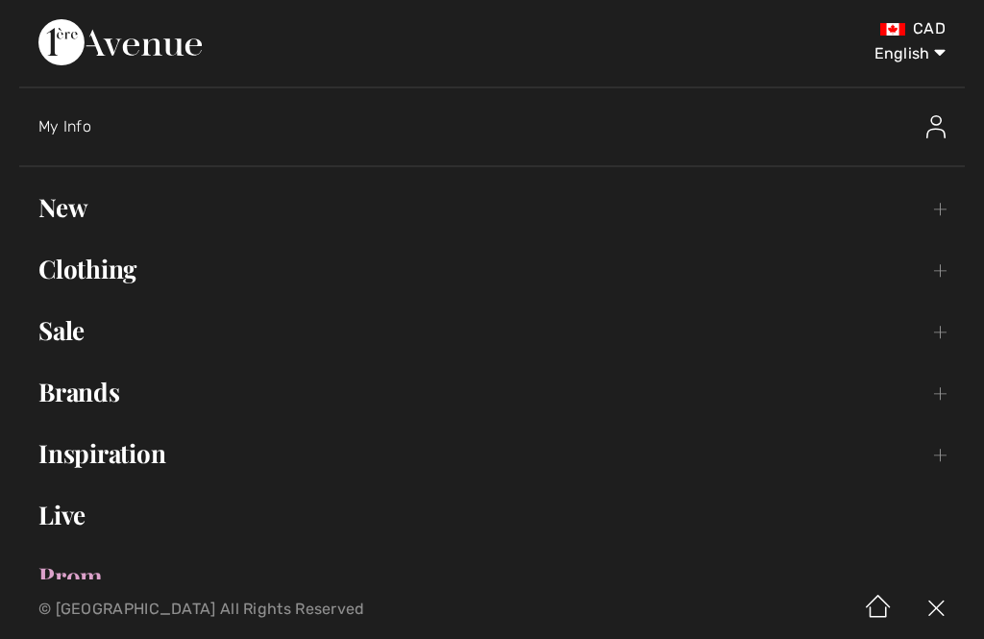
click at [137, 386] on link "Brands Open submenu" at bounding box center [491, 392] width 945 height 42
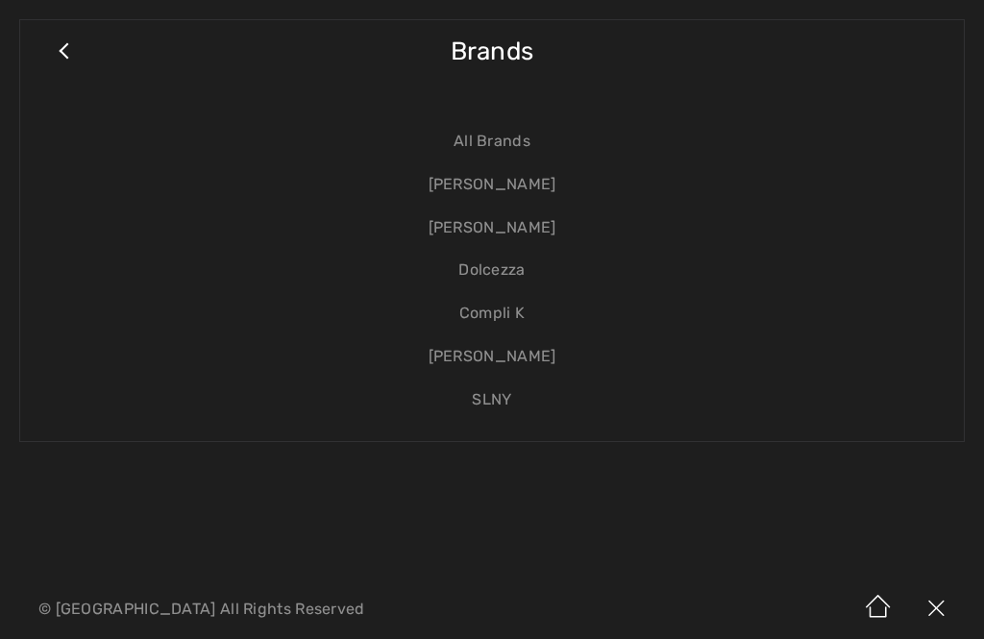
click at [511, 355] on link "[PERSON_NAME]" at bounding box center [491, 356] width 905 height 43
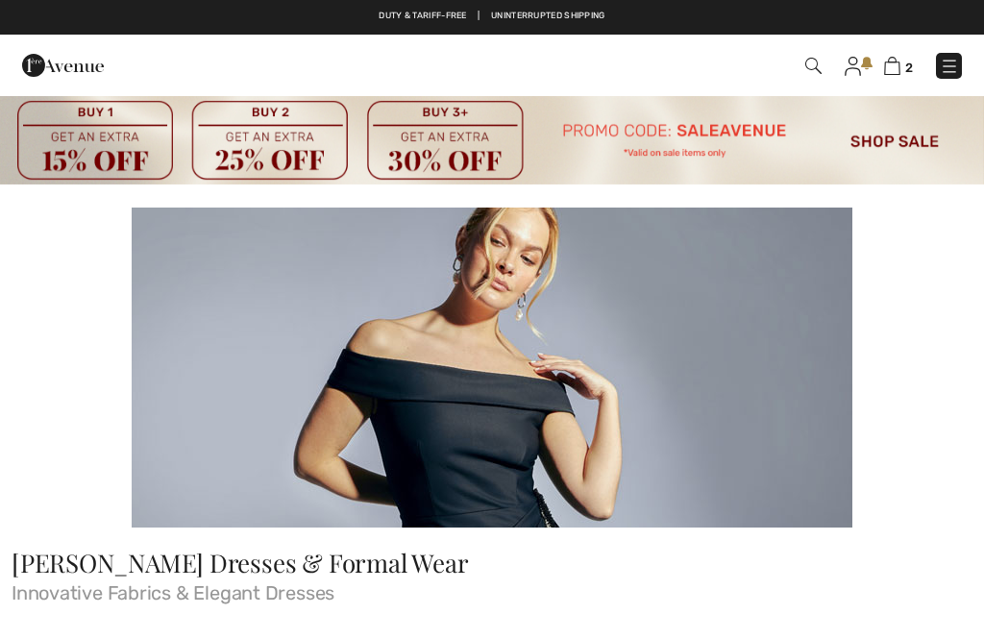
checkbox input "true"
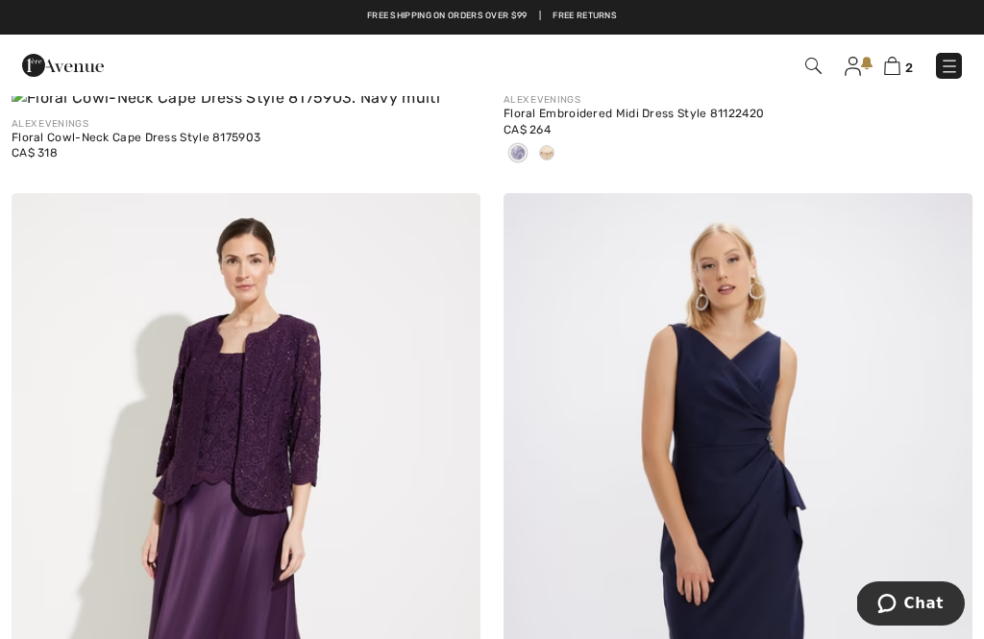
scroll to position [13461, 0]
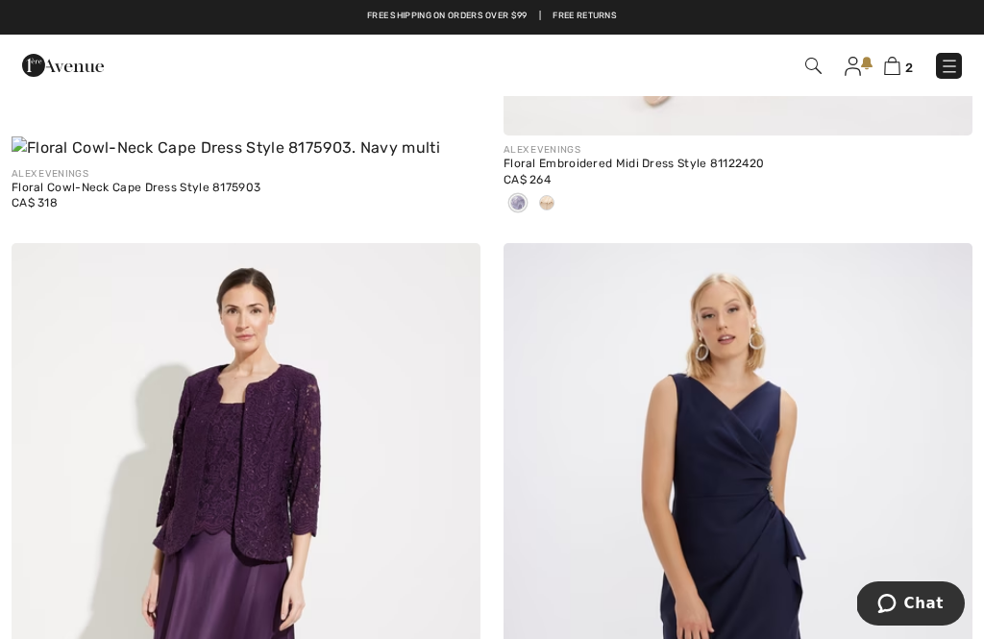
click at [957, 69] on img at bounding box center [948, 66] width 19 height 19
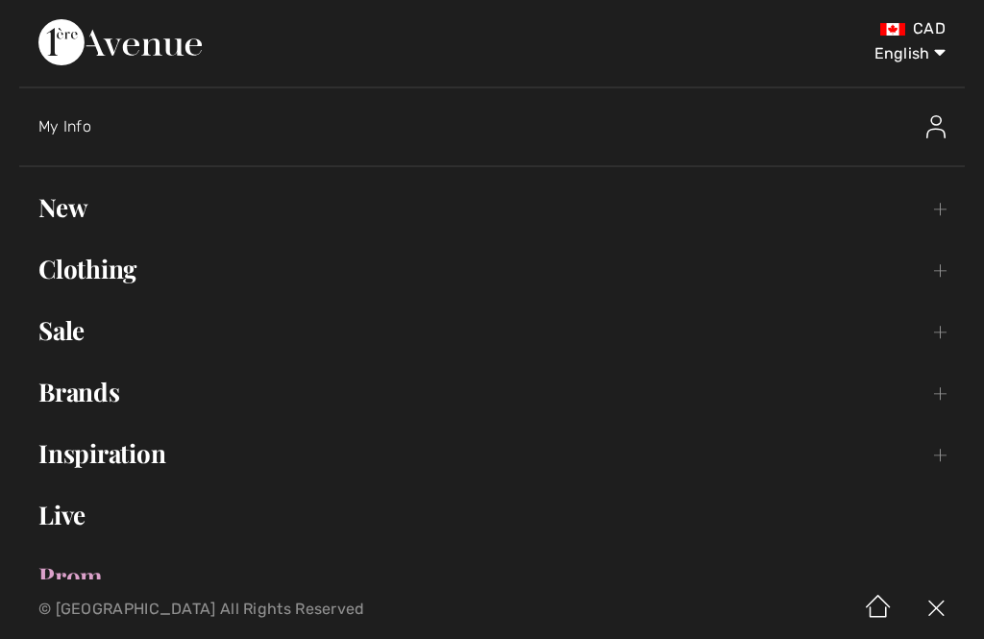
click at [132, 402] on link "Brands Open submenu" at bounding box center [491, 392] width 945 height 42
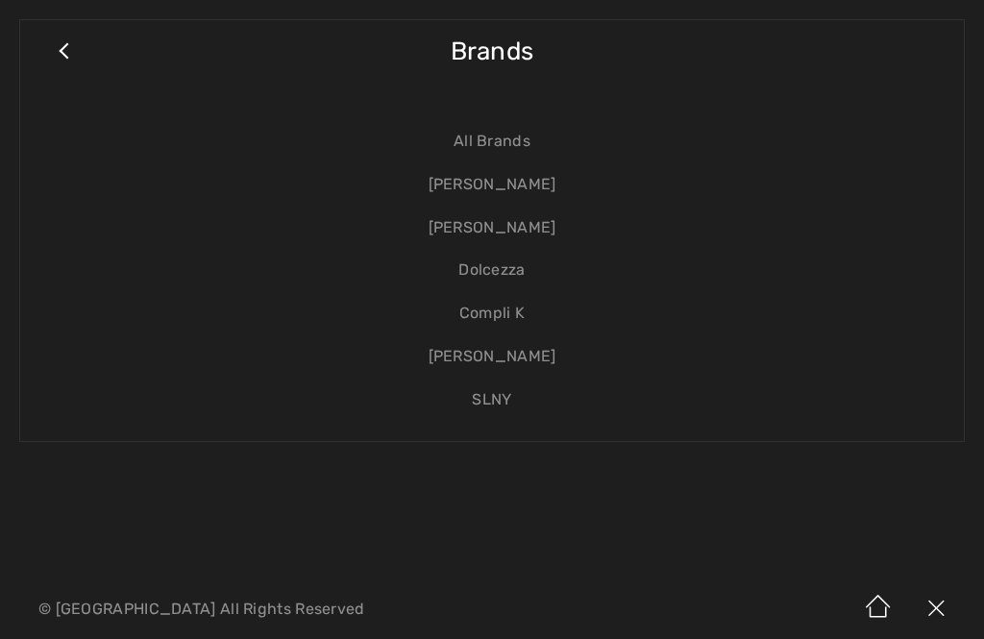
click at [512, 300] on link "Compli K" at bounding box center [491, 313] width 905 height 43
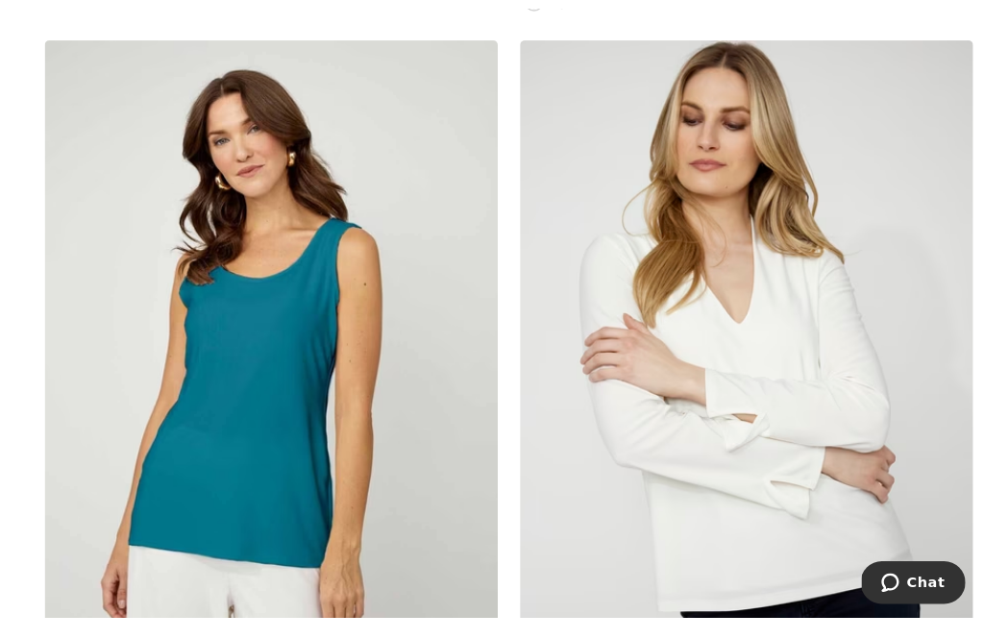
scroll to position [14492, 0]
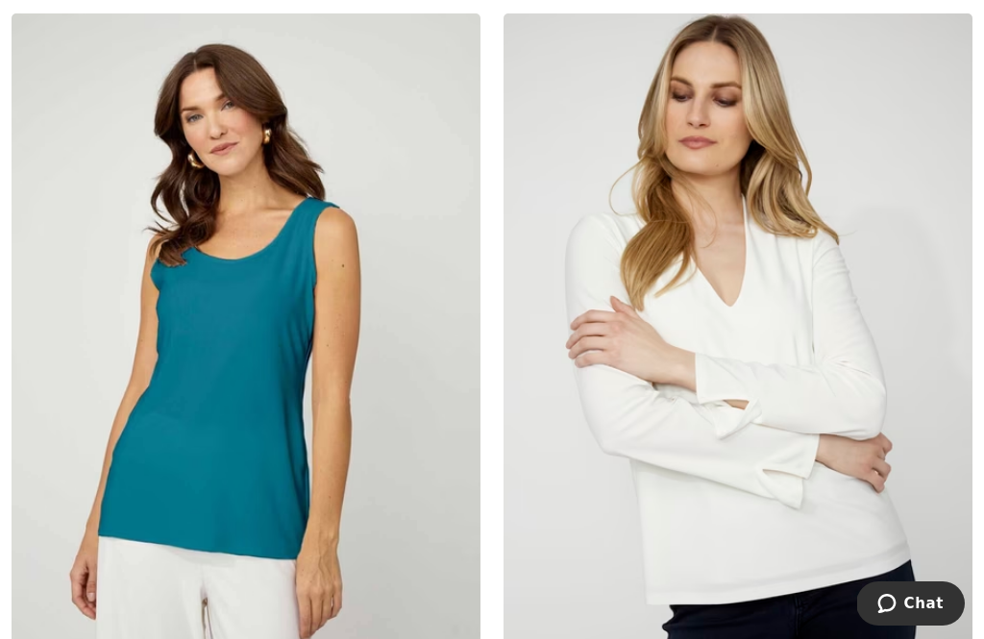
click at [785, 325] on img at bounding box center [737, 364] width 469 height 703
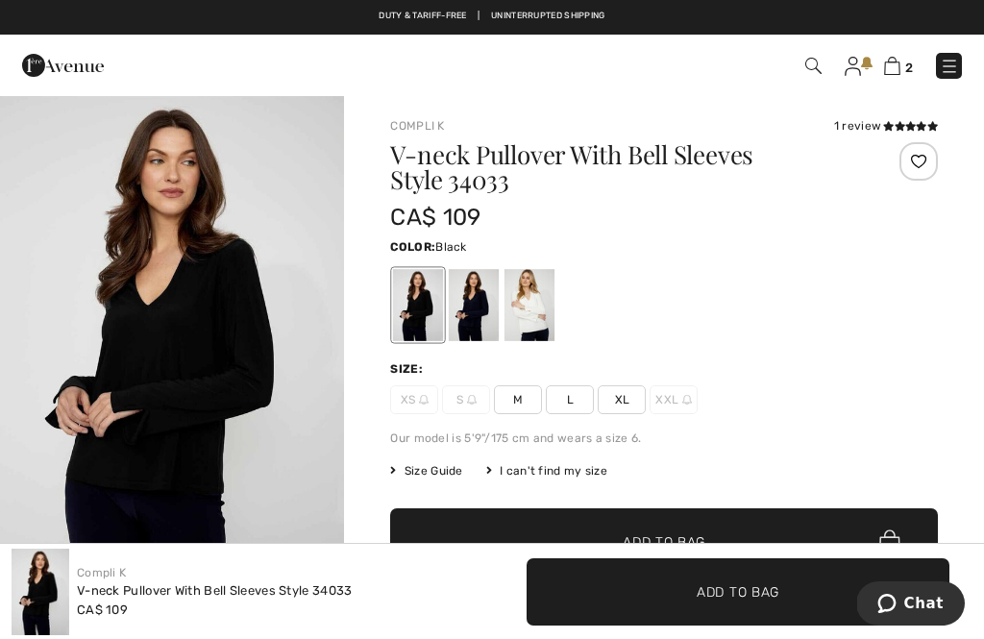
click at [684, 300] on div at bounding box center [663, 305] width 547 height 80
click at [533, 307] on div at bounding box center [529, 305] width 50 height 72
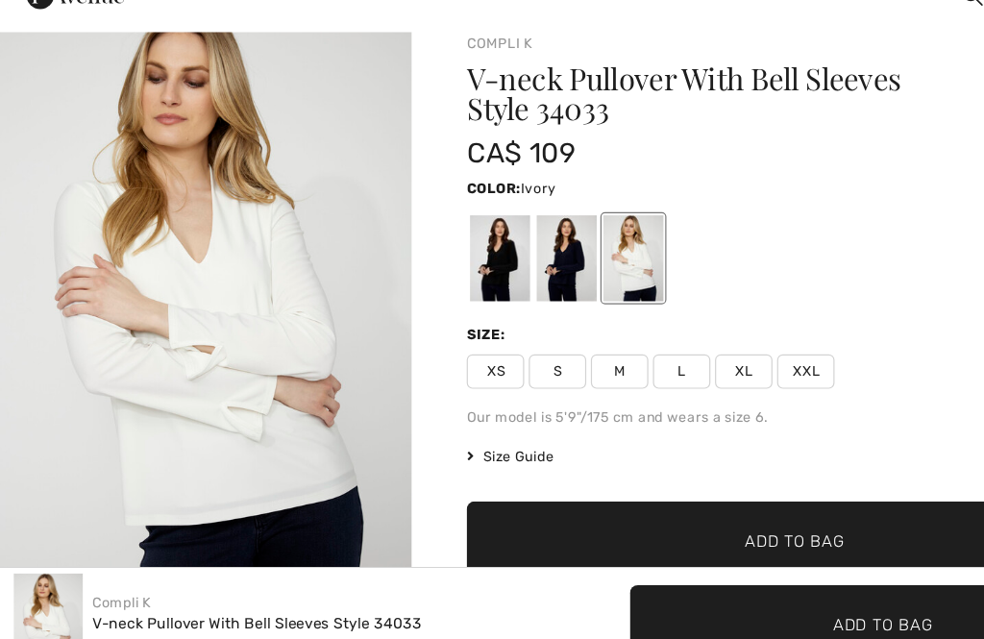
scroll to position [21, 0]
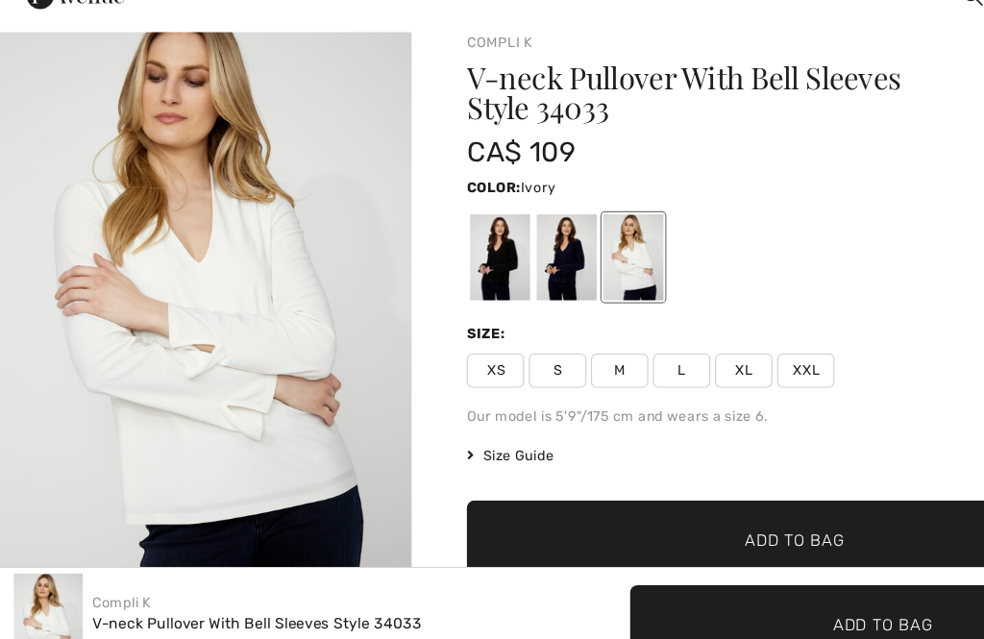
click at [472, 248] on div at bounding box center [474, 284] width 50 height 72
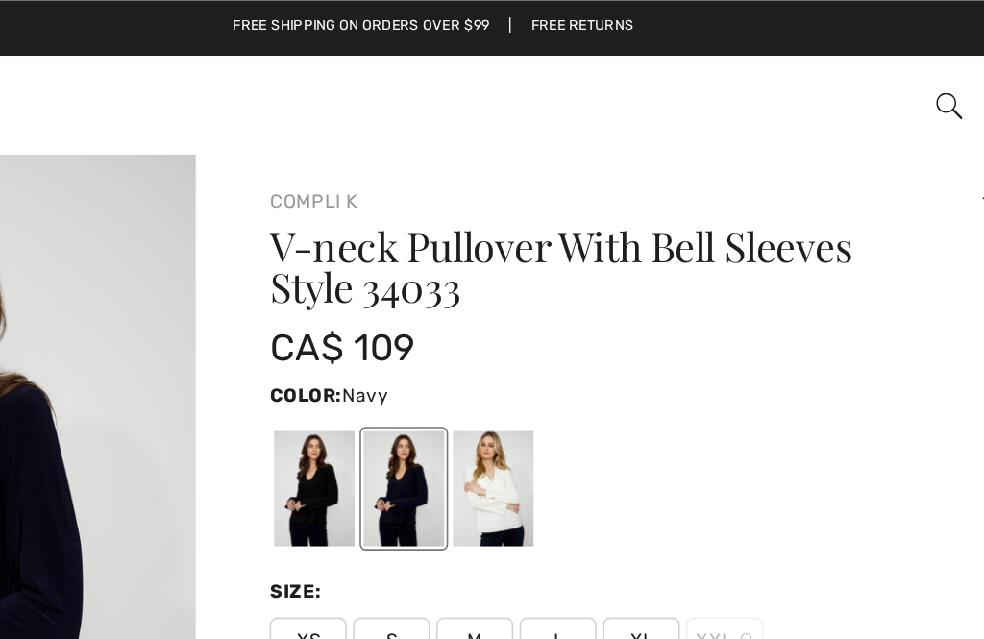
scroll to position [0, 0]
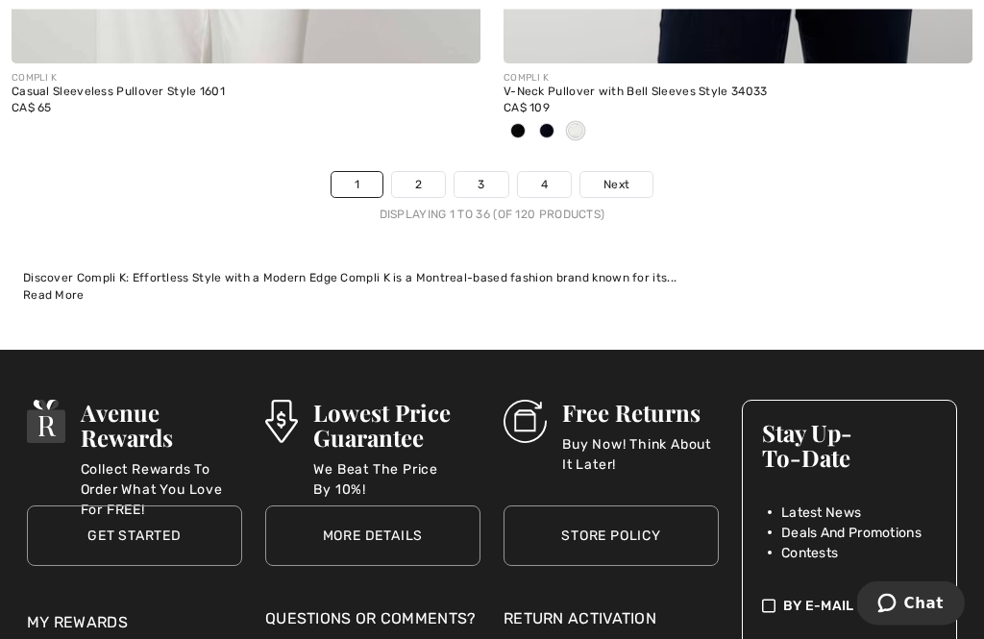
scroll to position [15145, 0]
click at [406, 181] on link "2" at bounding box center [418, 184] width 53 height 25
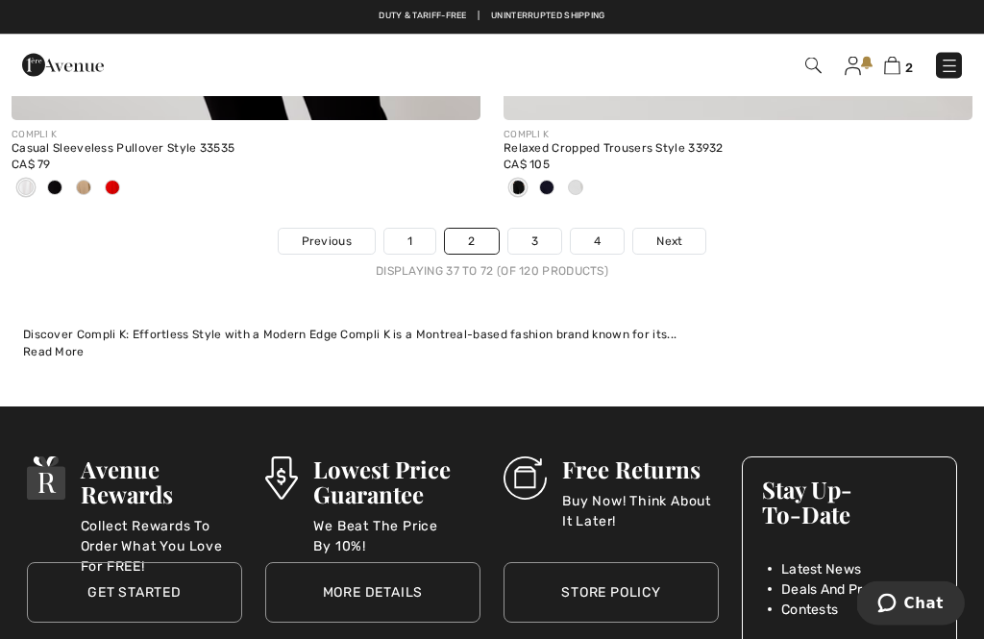
scroll to position [15190, 0]
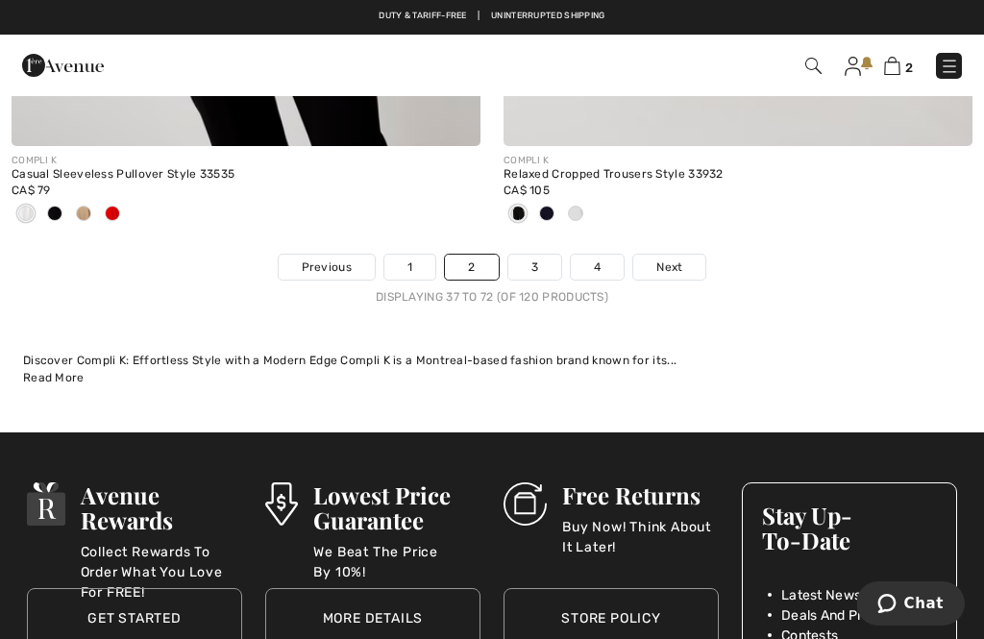
click at [531, 262] on link "3" at bounding box center [534, 267] width 53 height 25
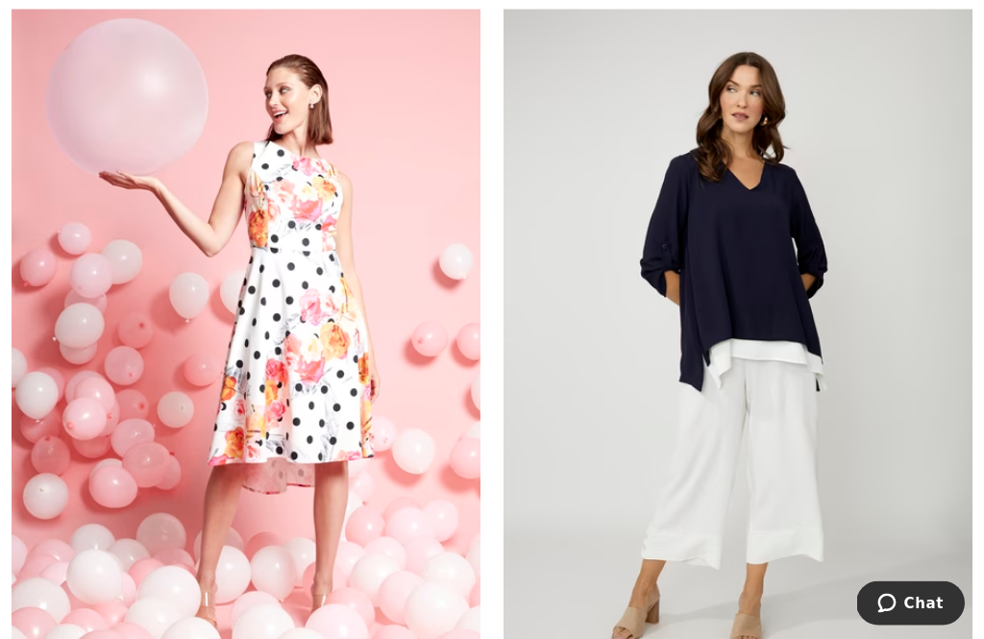
scroll to position [10618, 0]
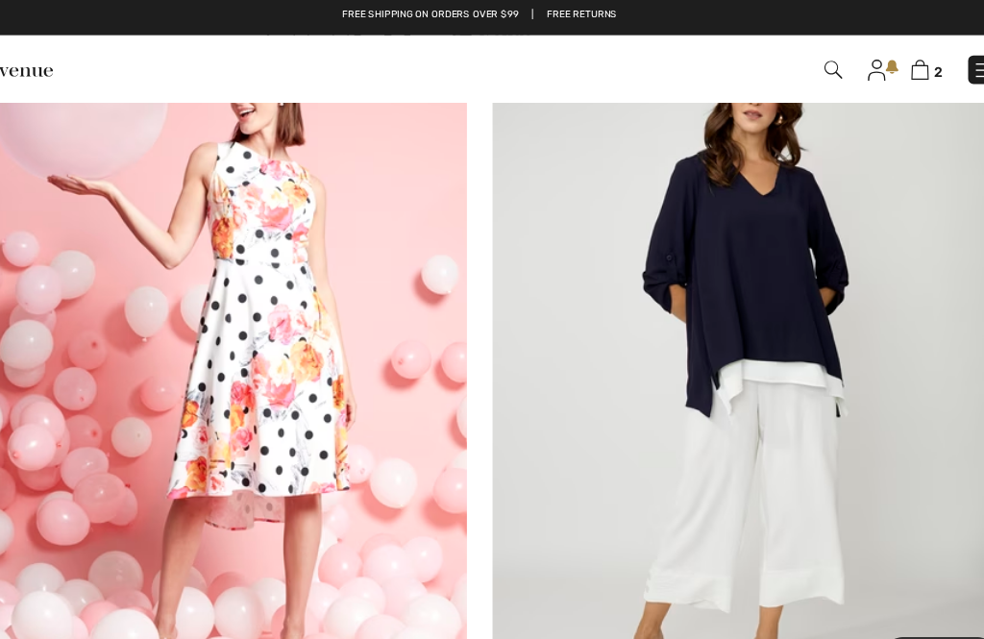
click at [699, 244] on img at bounding box center [737, 345] width 469 height 703
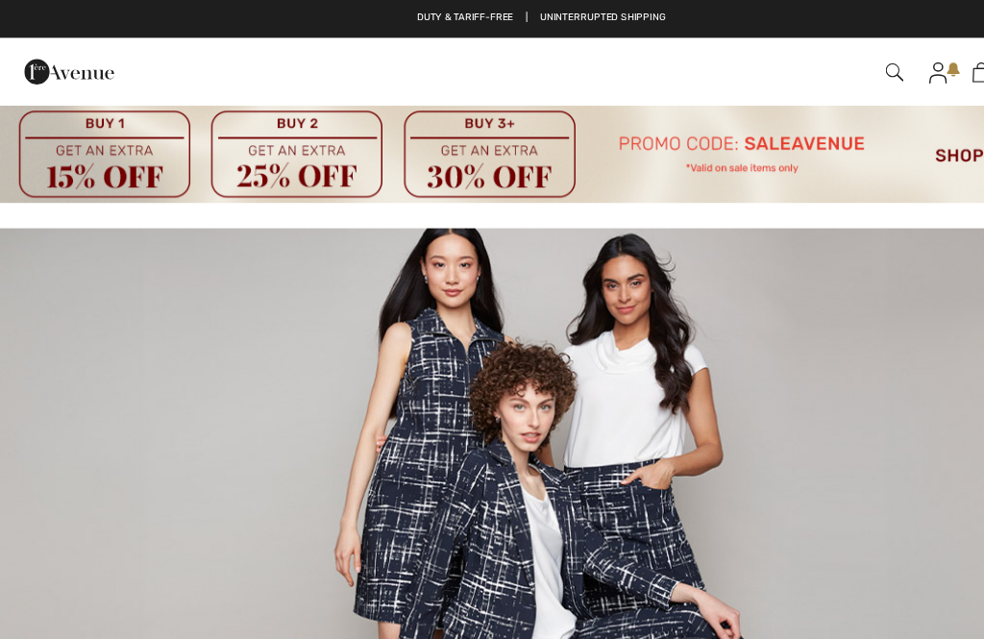
click at [861, 58] on link at bounding box center [852, 65] width 16 height 23
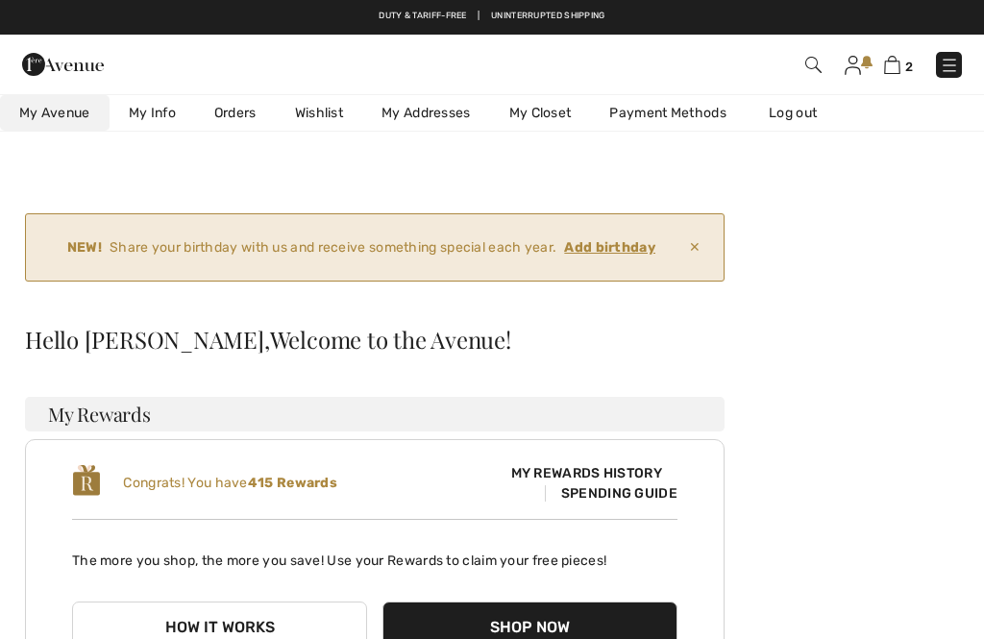
checkbox input "true"
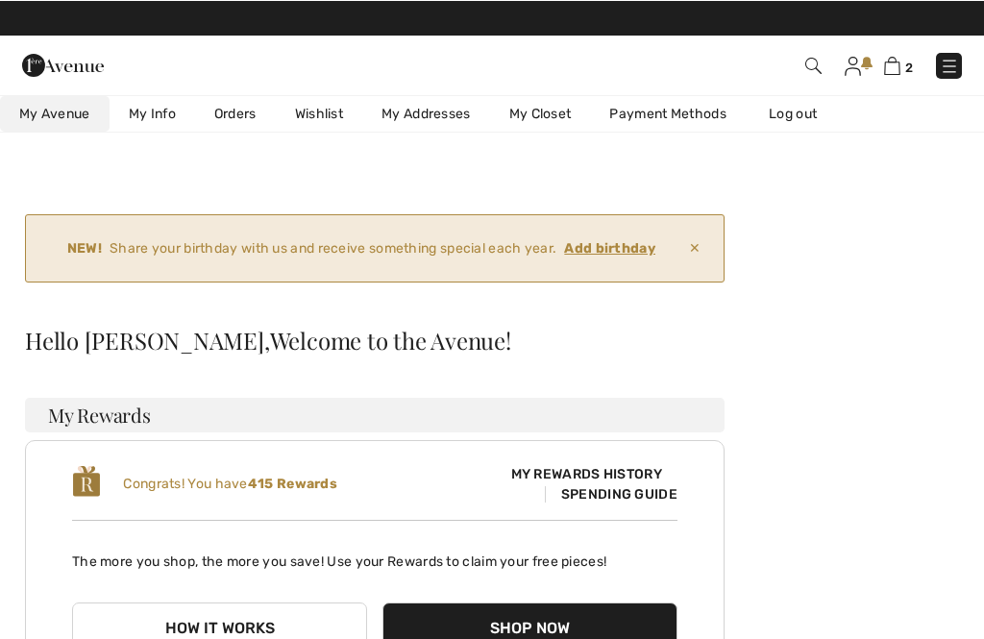
click at [896, 62] on img at bounding box center [892, 65] width 16 height 18
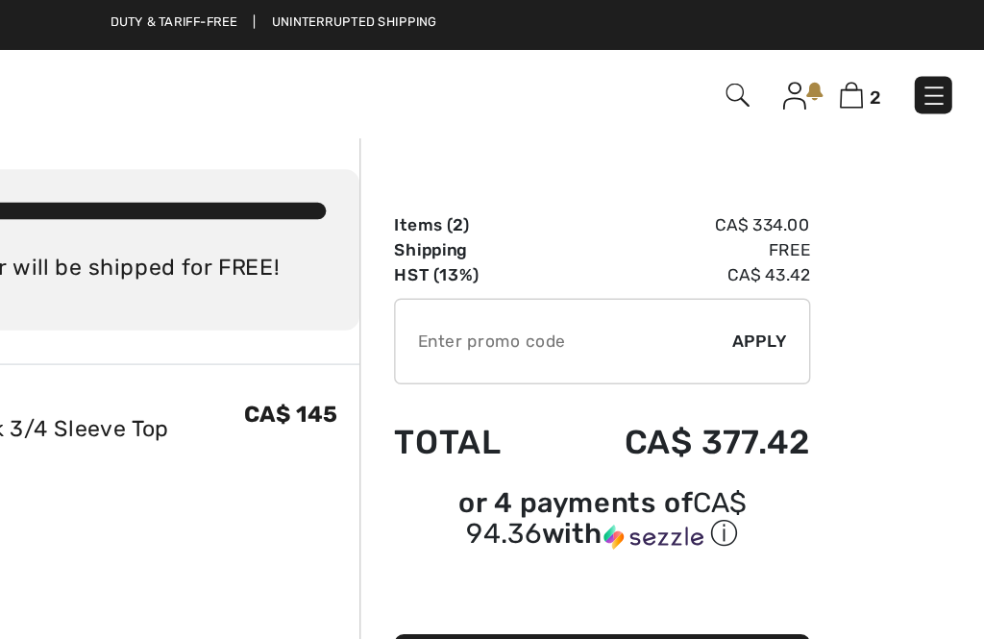
click at [844, 62] on img at bounding box center [852, 66] width 16 height 19
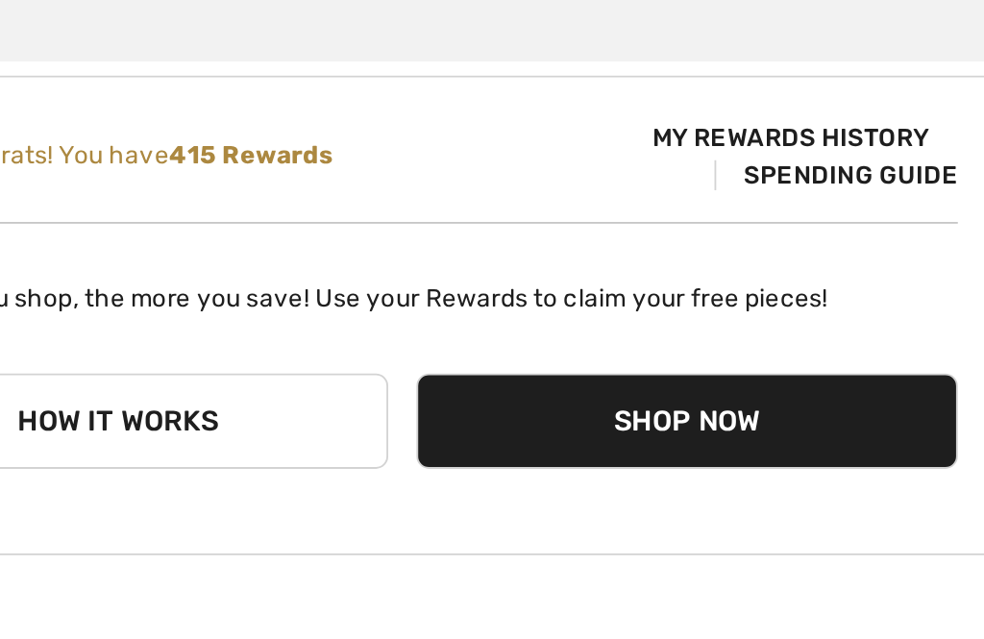
scroll to position [130, 0]
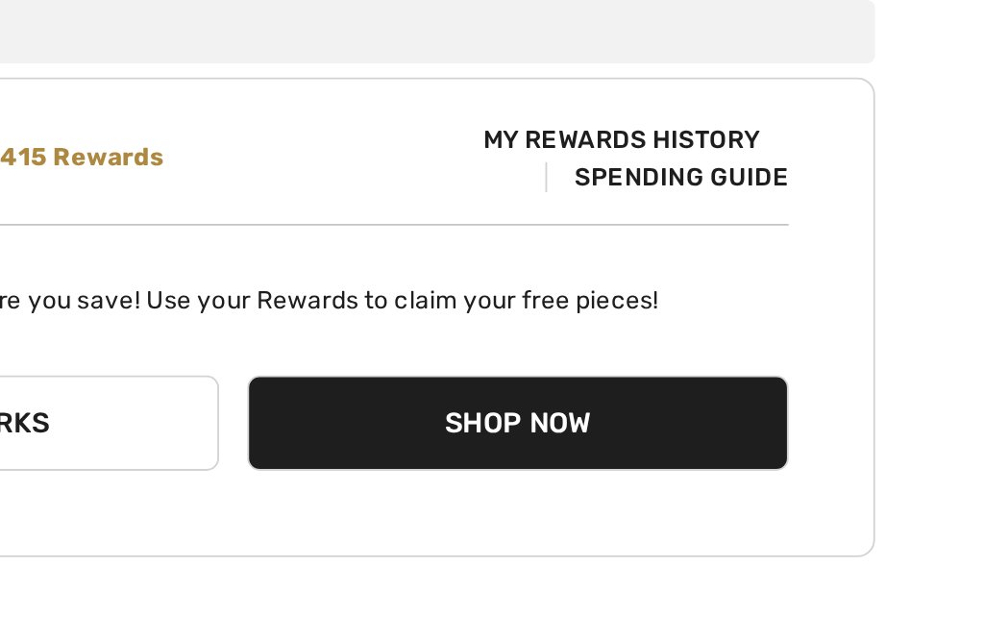
click at [545, 355] on span "Spending Guide" at bounding box center [611, 363] width 133 height 16
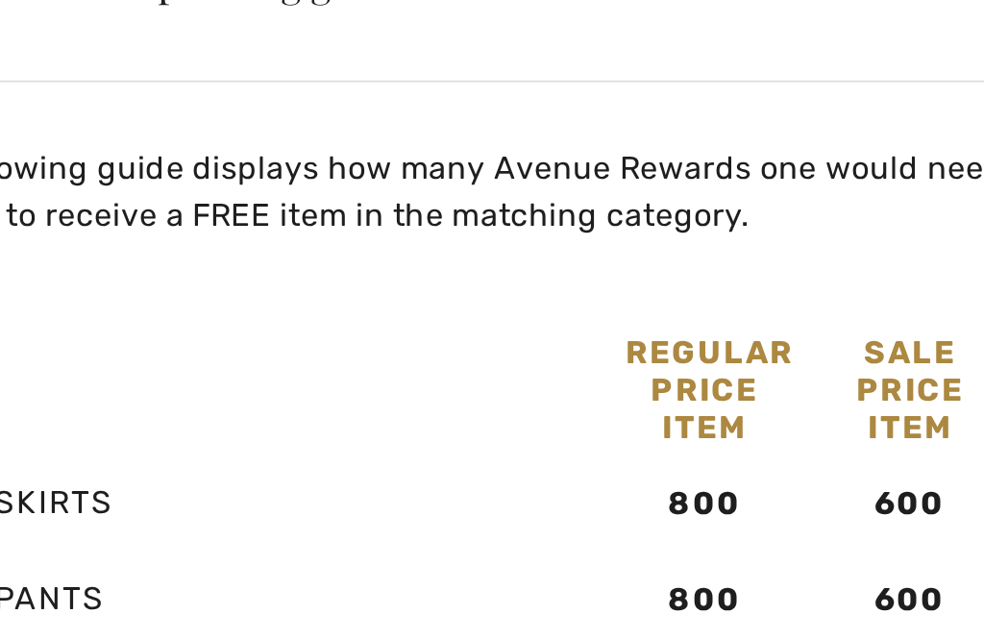
scroll to position [359, 0]
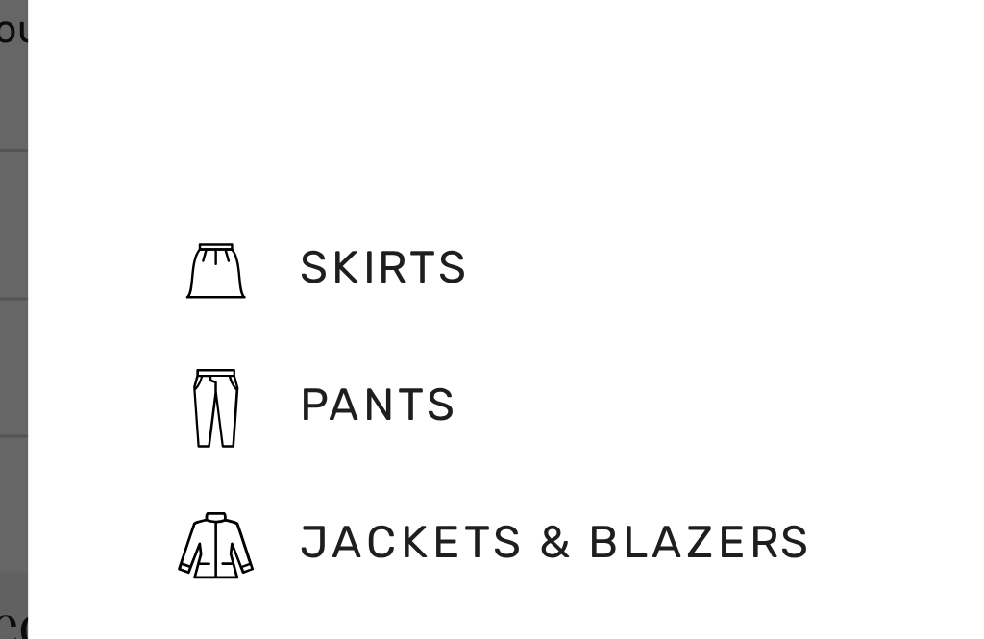
click at [249, 321] on span "Pants" at bounding box center [276, 330] width 54 height 18
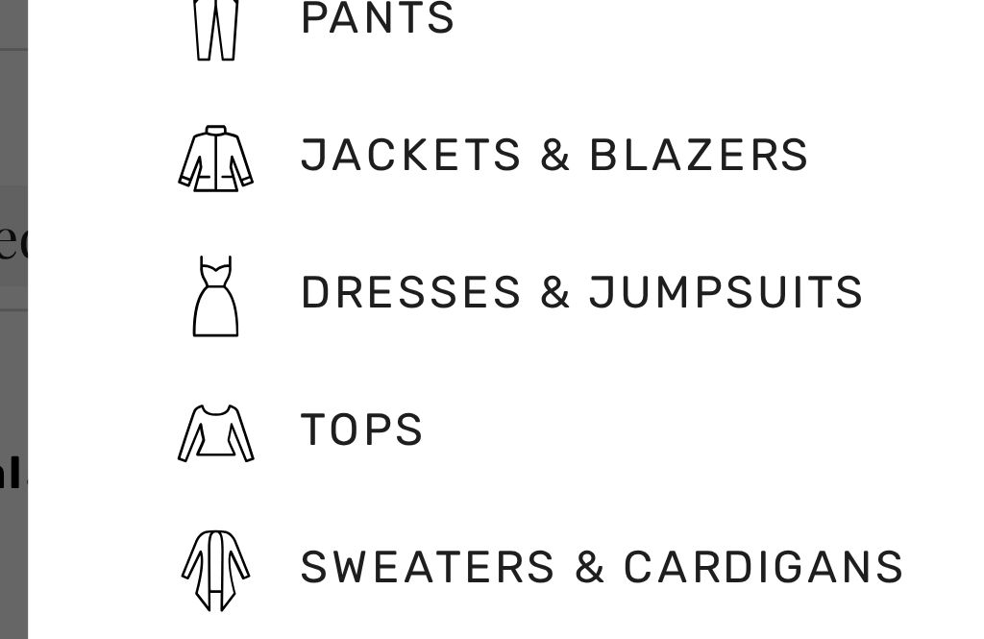
click at [249, 461] on span "Tops" at bounding box center [270, 470] width 43 height 18
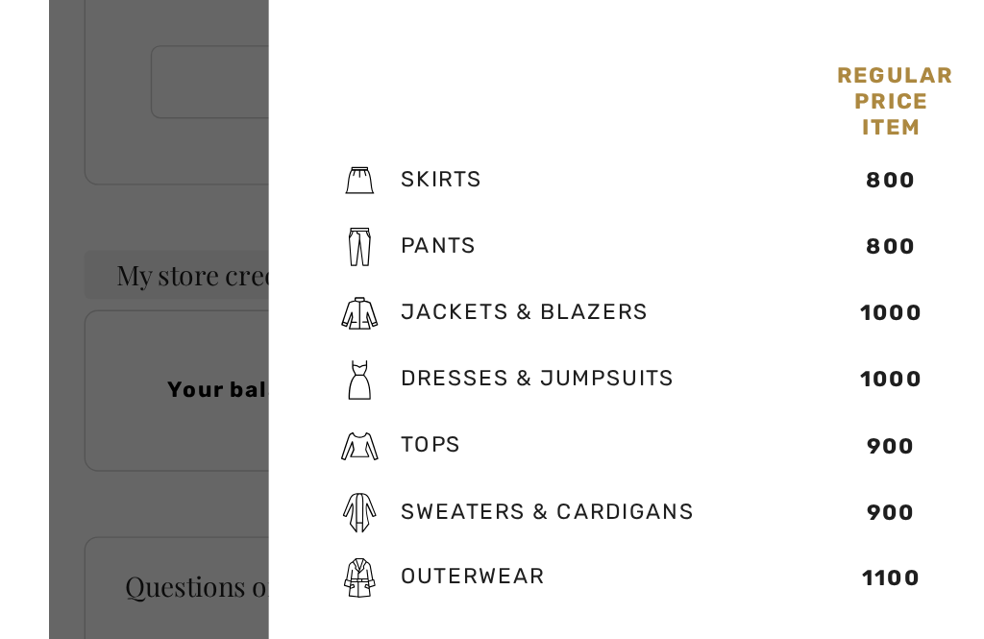
scroll to position [500, 0]
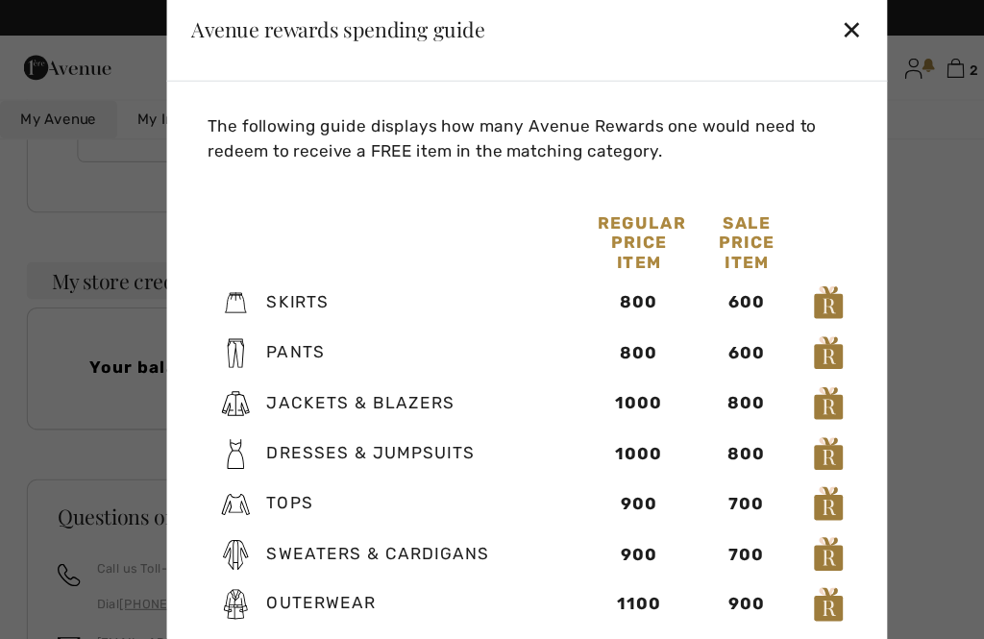
click at [609, 472] on div "900" at bounding box center [596, 471] width 78 height 23
click at [778, 476] on img at bounding box center [773, 471] width 29 height 35
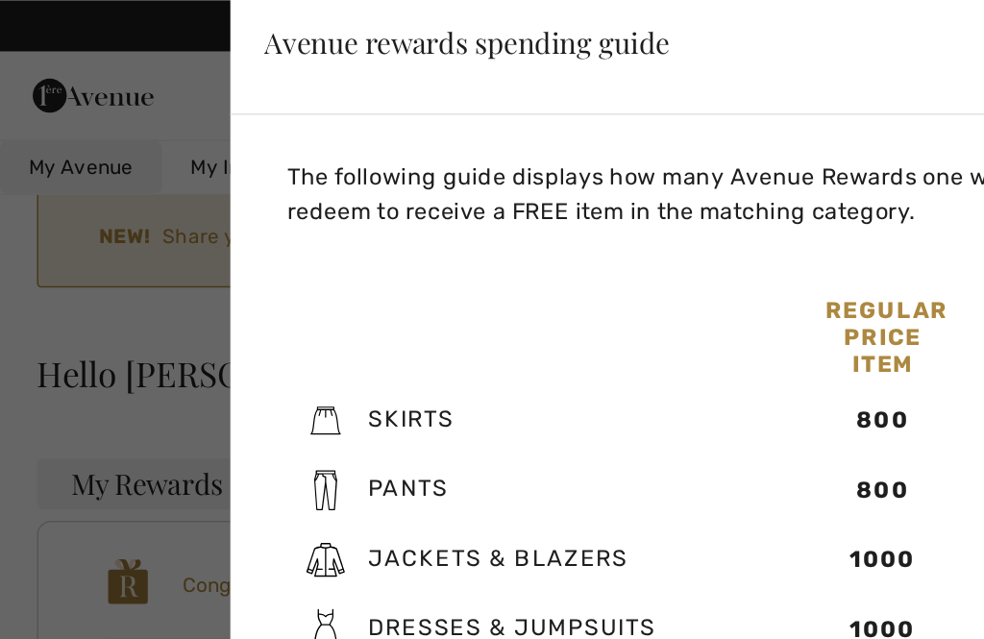
scroll to position [86, 0]
click at [19, 215] on div at bounding box center [492, 319] width 984 height 639
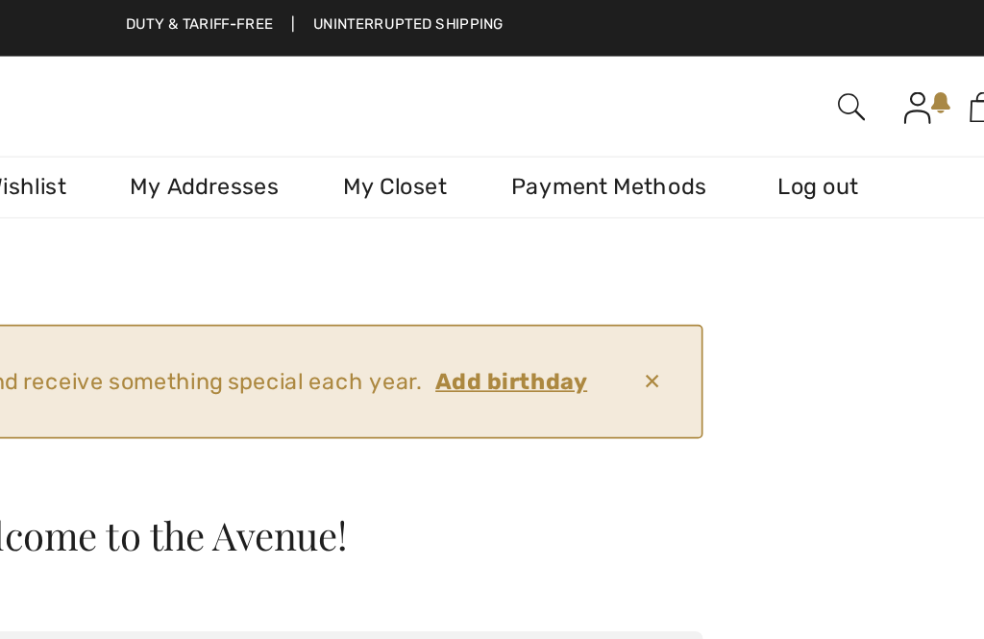
scroll to position [0, 0]
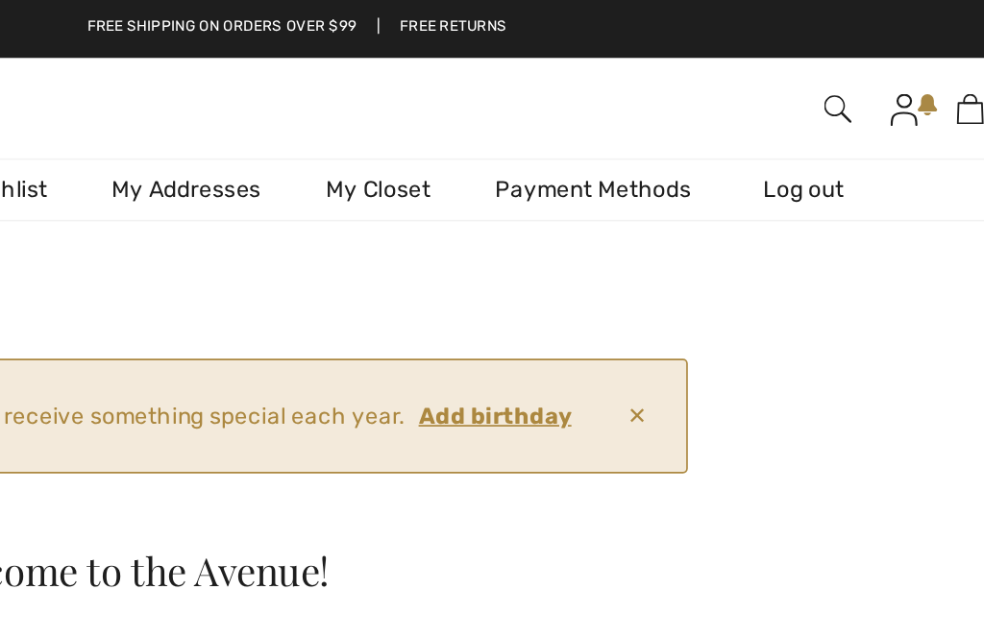
click at [844, 65] on img at bounding box center [852, 65] width 16 height 19
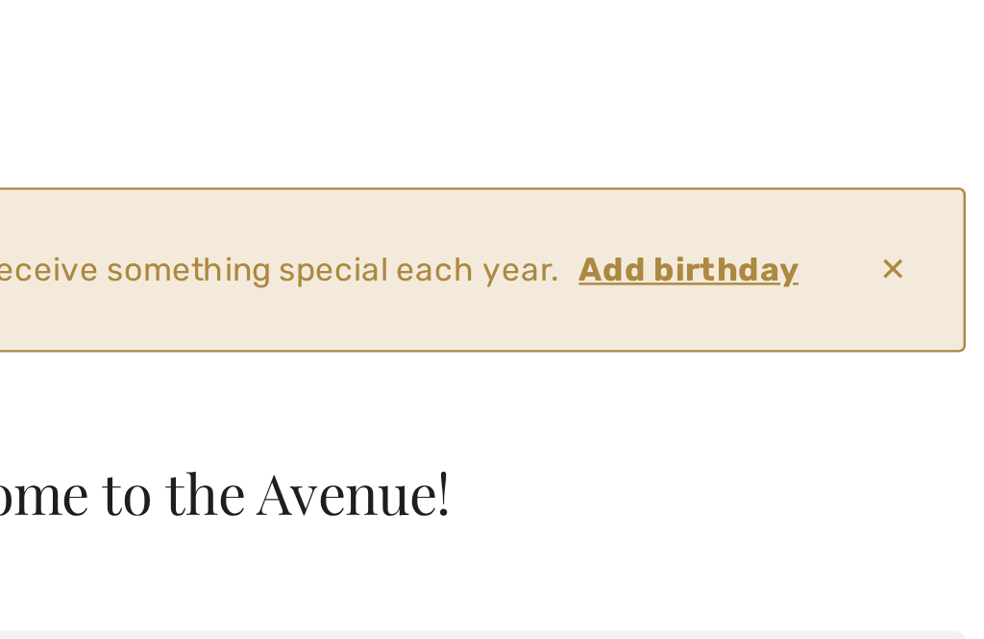
click at [564, 239] on ins "Add birthday" at bounding box center [609, 247] width 91 height 16
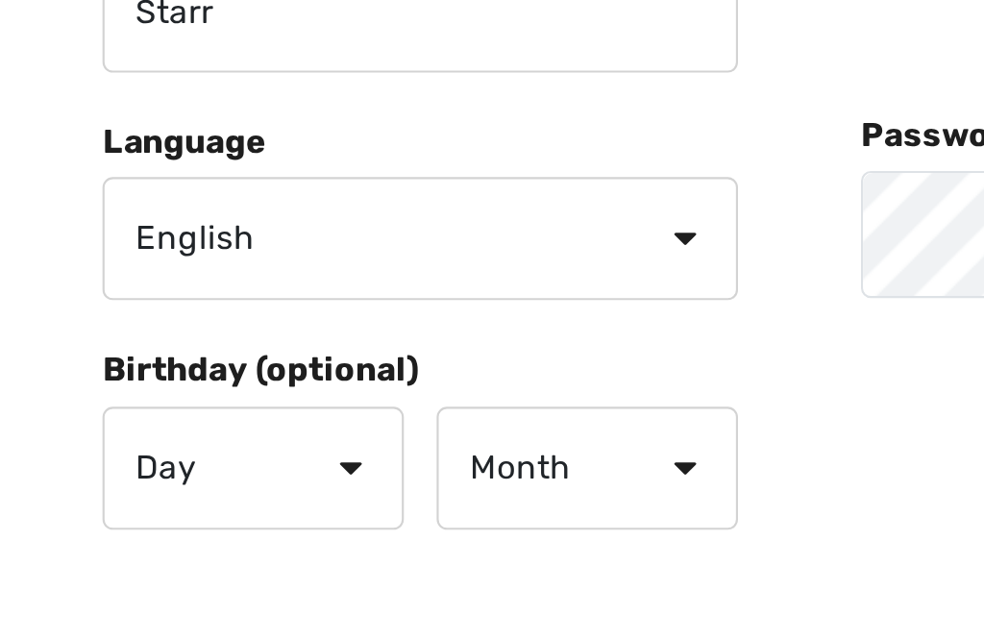
scroll to position [229, 0]
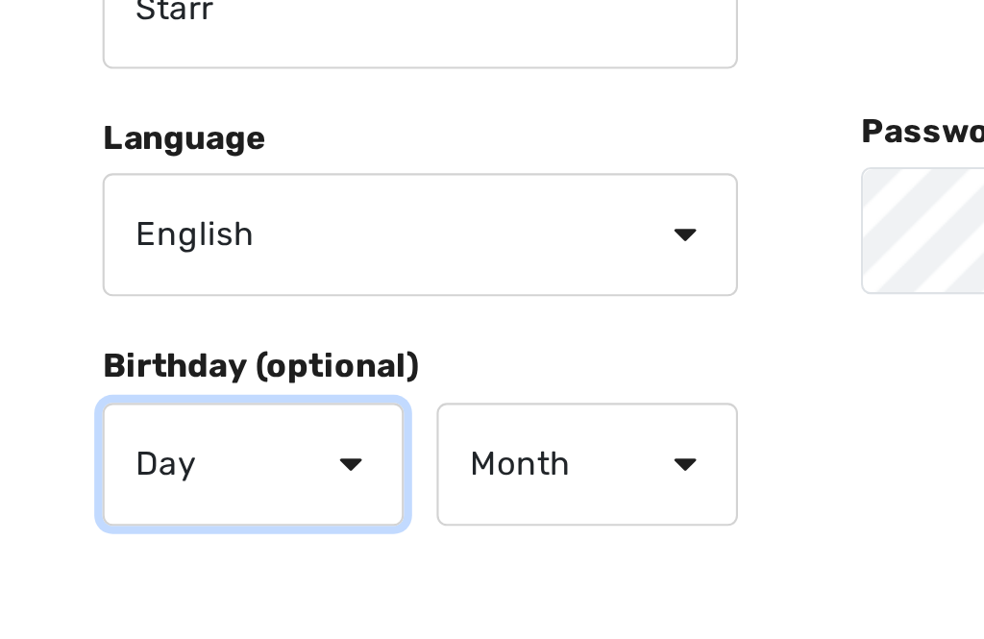
click at [165, 508] on select "Day 1 2 3 4 5 6 7 8 9 10 11 12 13 14 15 16 17 18 19 20 21 22 23 24 25 26 27 28 …" at bounding box center [118, 537] width 141 height 58
select select "7"
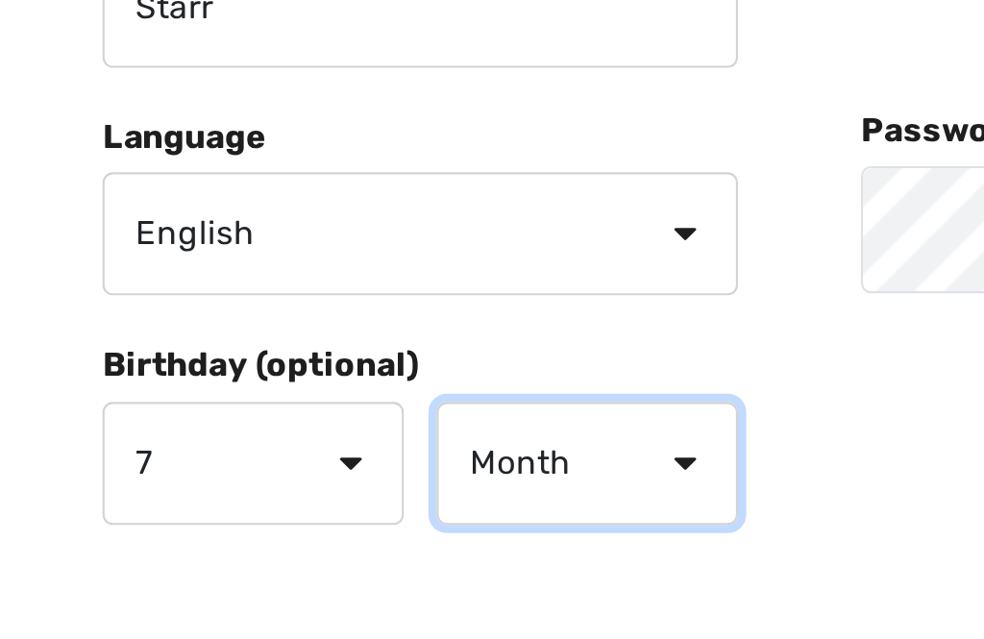
click at [322, 507] on select "Month January February March April May June July August September October Novem…" at bounding box center [275, 536] width 141 height 58
select select "6"
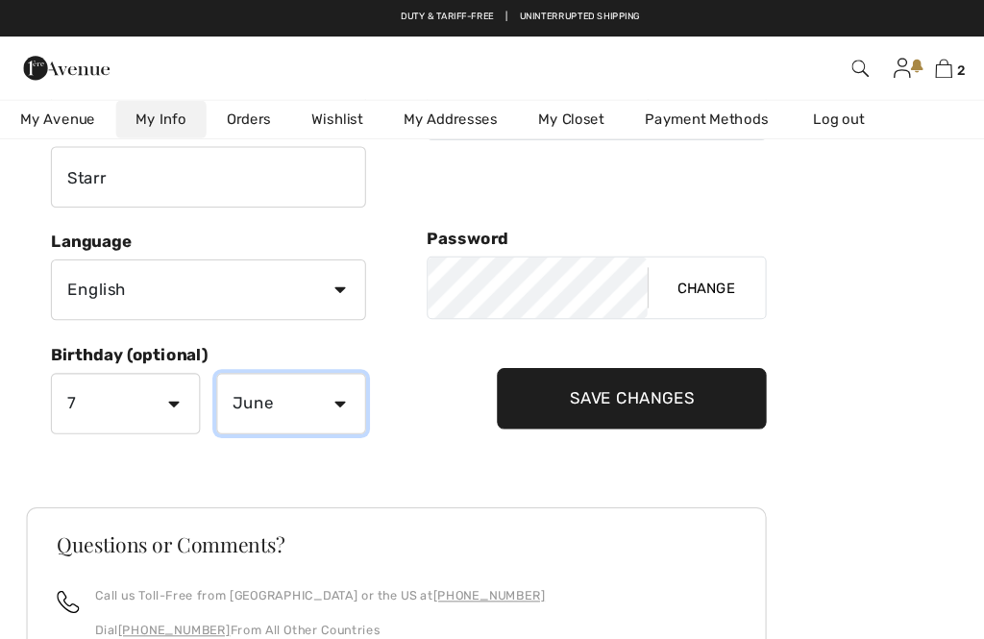
scroll to position [384, 0]
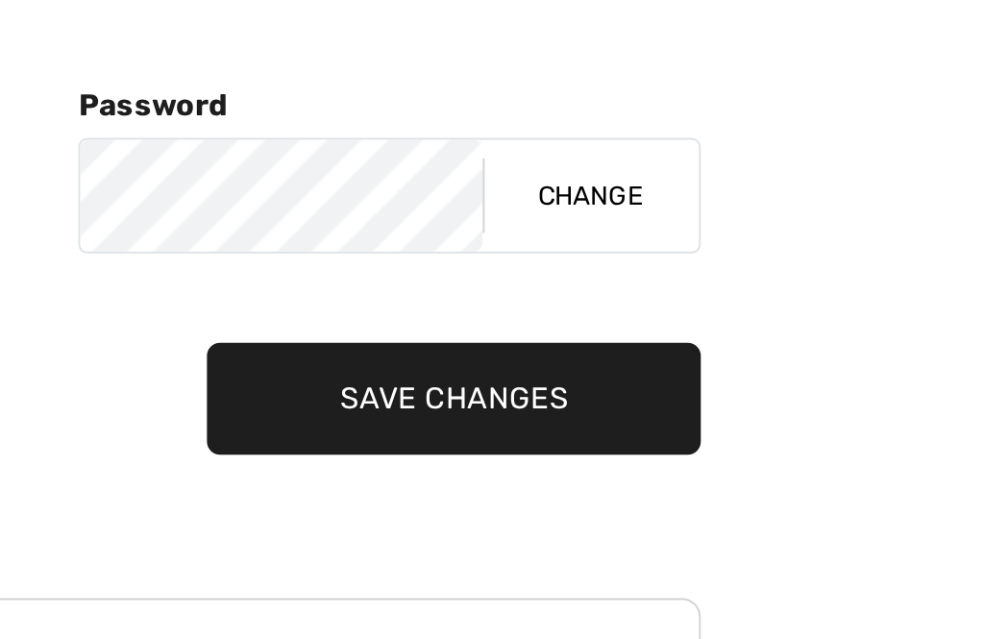
click at [470, 348] on input "Save Changes" at bounding box center [597, 377] width 255 height 58
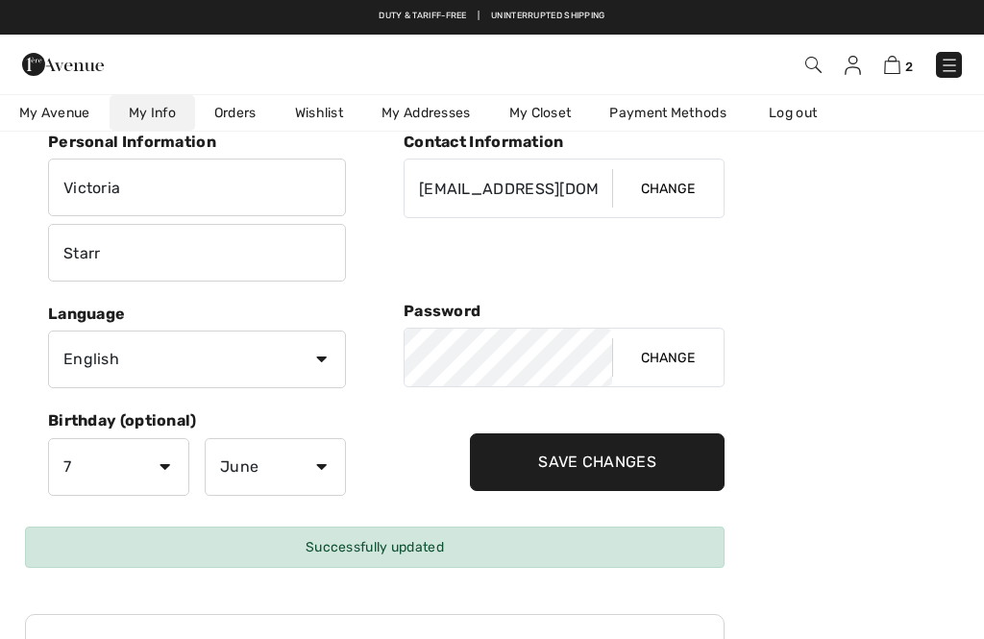
scroll to position [0, 0]
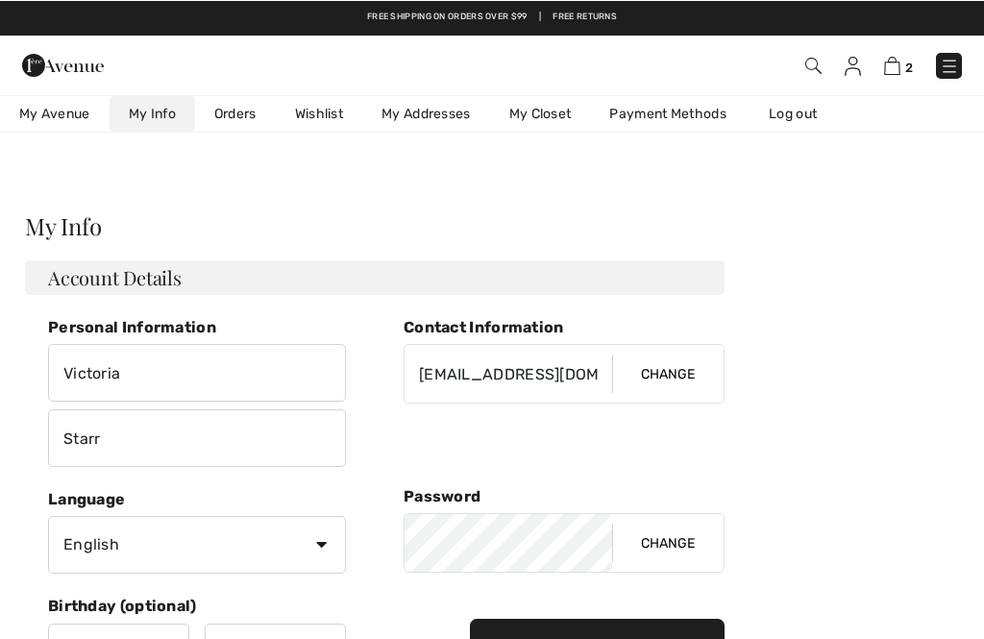
click at [897, 60] on img at bounding box center [892, 65] width 16 height 18
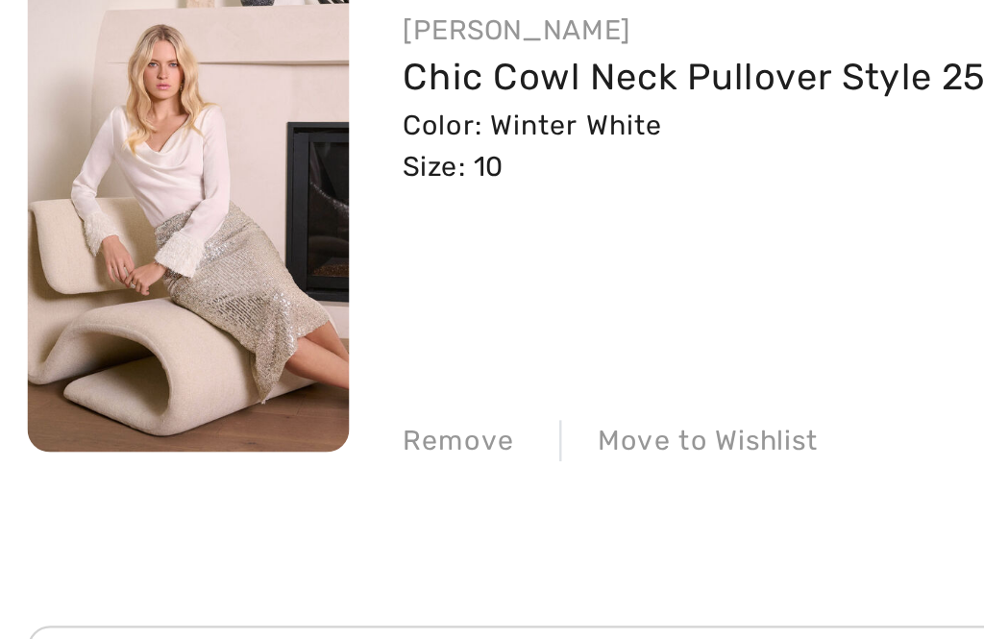
scroll to position [142, 0]
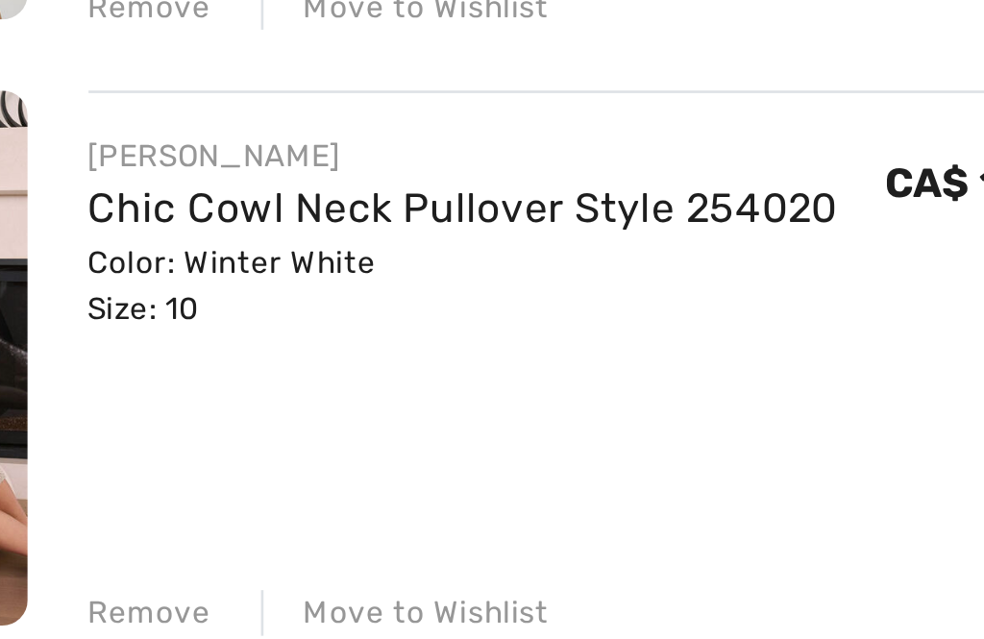
click at [235, 528] on div "Move to Wishlist" at bounding box center [289, 536] width 109 height 17
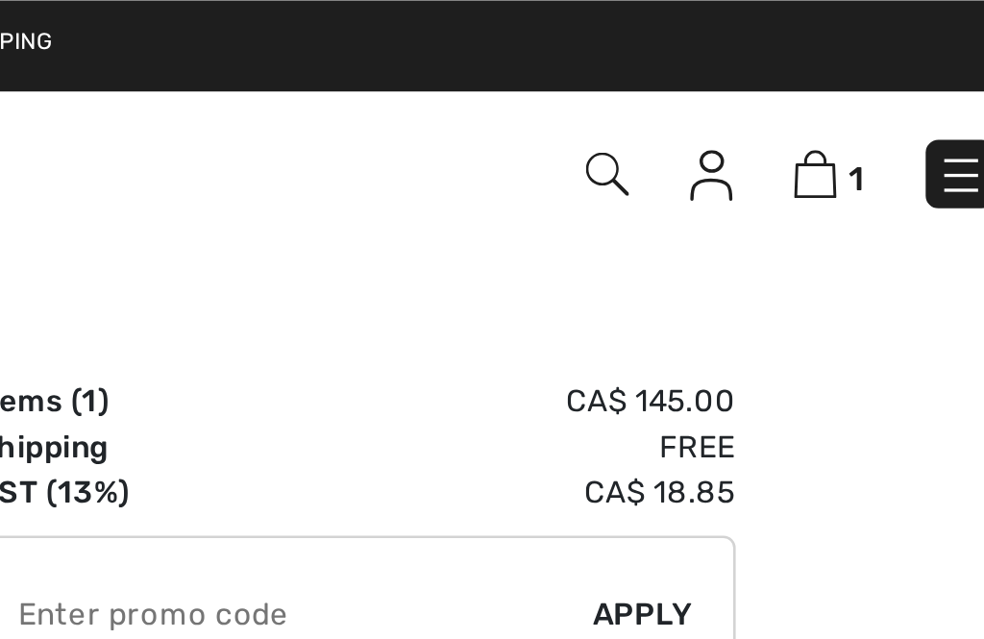
scroll to position [0, 0]
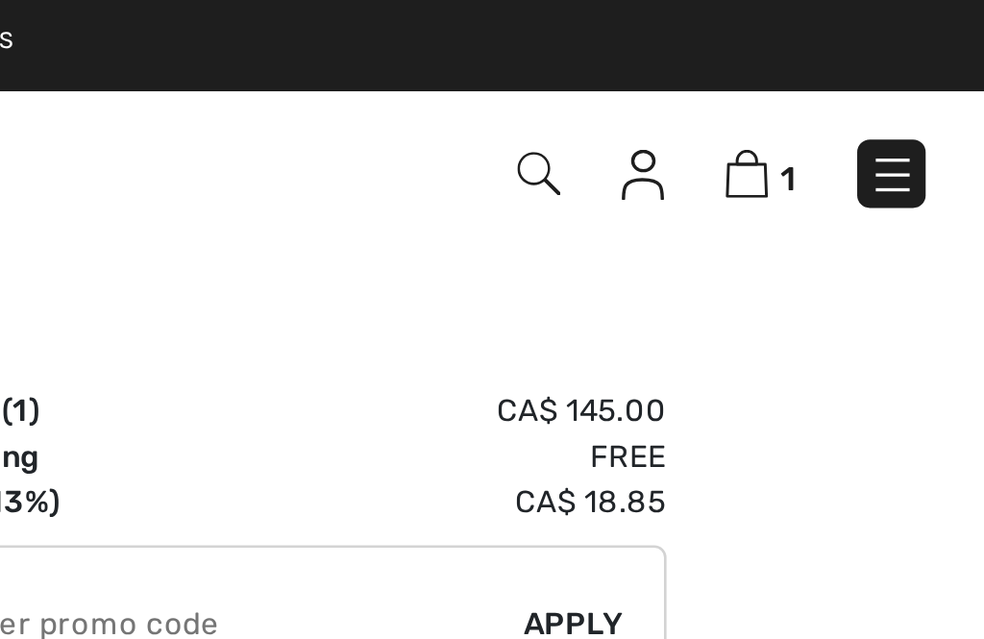
click at [939, 69] on img at bounding box center [948, 66] width 19 height 19
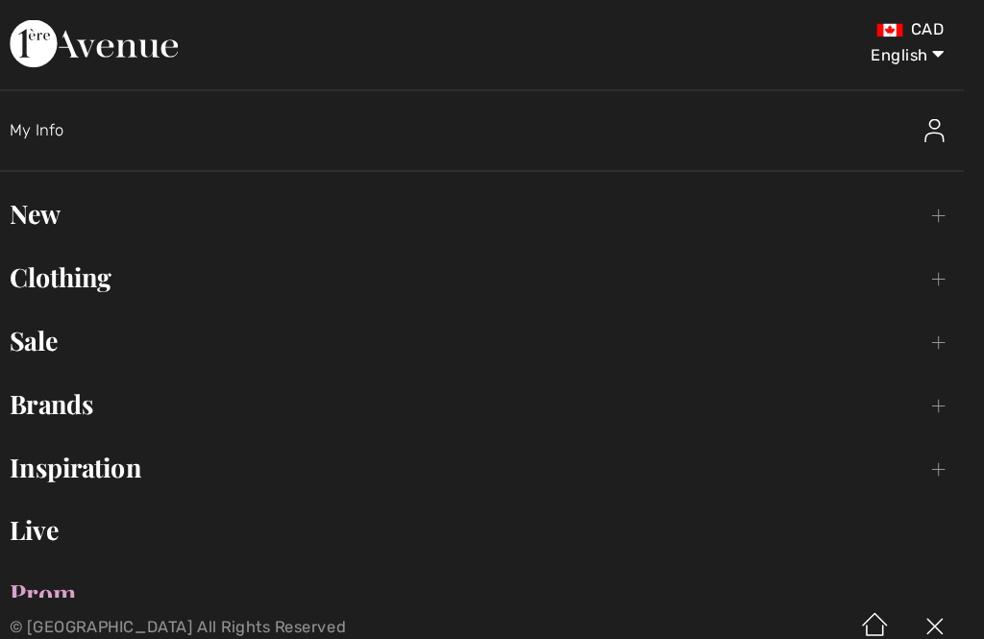
click at [61, 112] on div "My Info" at bounding box center [501, 126] width 926 height 61
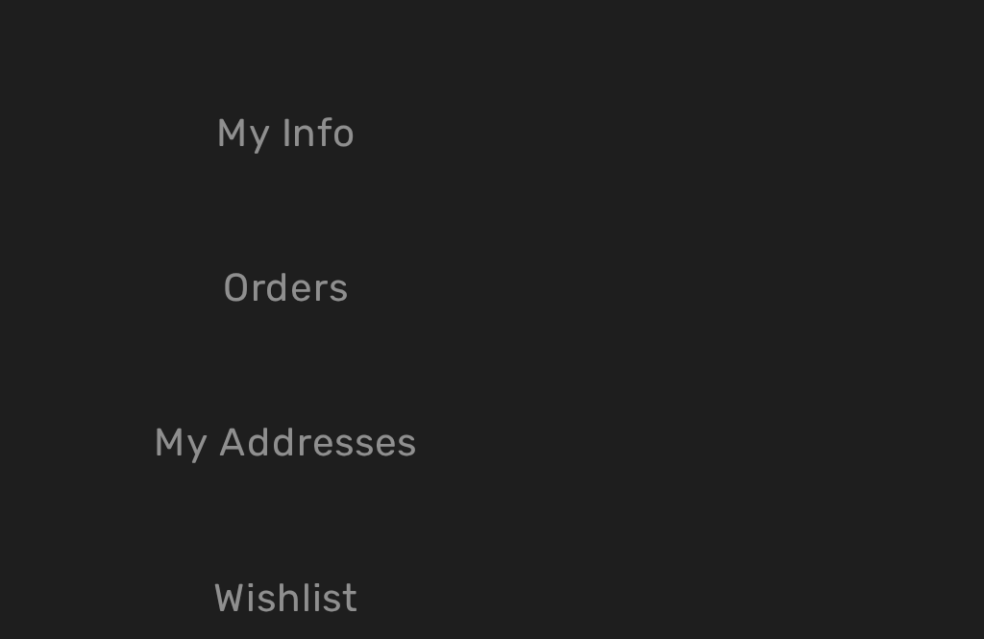
scroll to position [61, 0]
click at [128, 252] on link "Wishlist" at bounding box center [491, 273] width 905 height 42
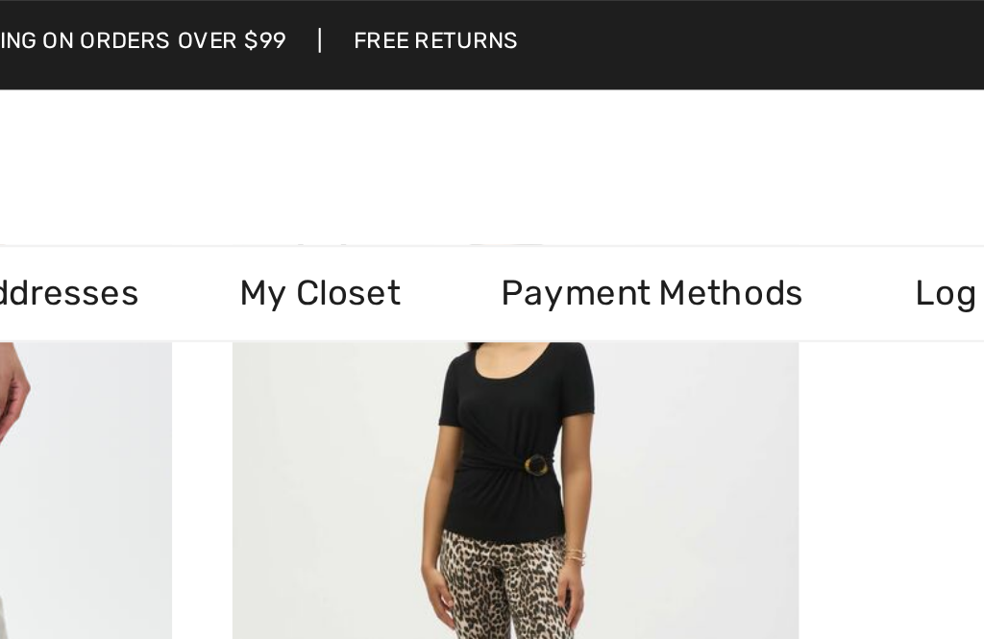
scroll to position [1350, 0]
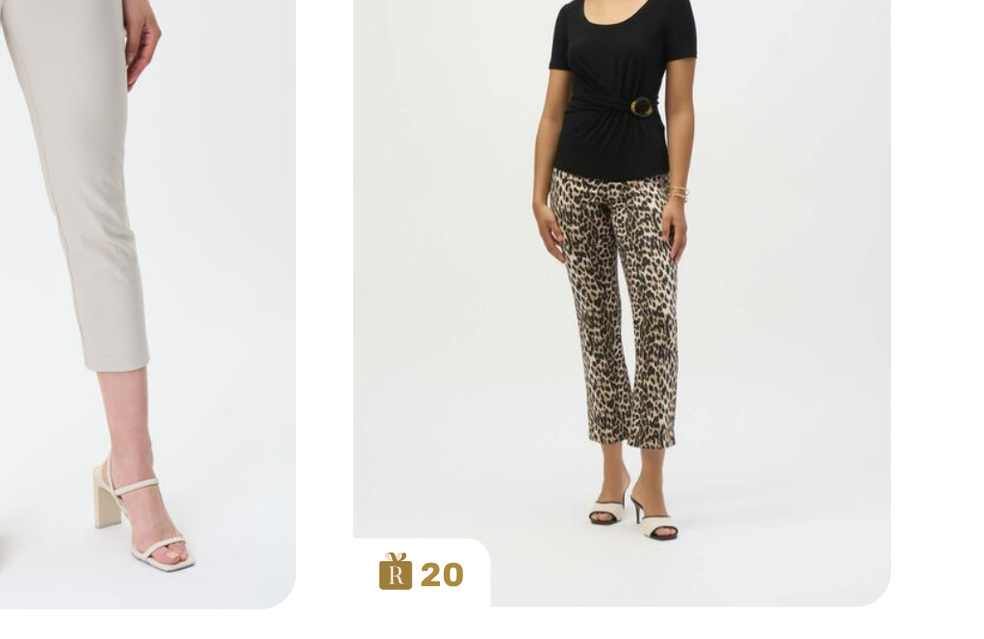
click at [506, 92] on img at bounding box center [615, 223] width 218 height 326
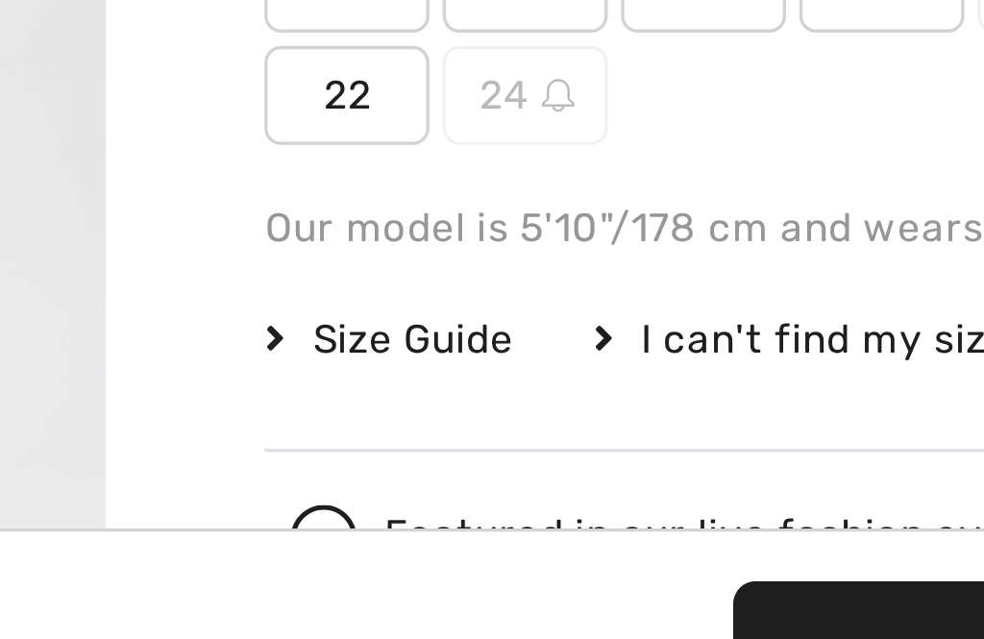
click at [390, 479] on span "Size Guide" at bounding box center [426, 487] width 72 height 17
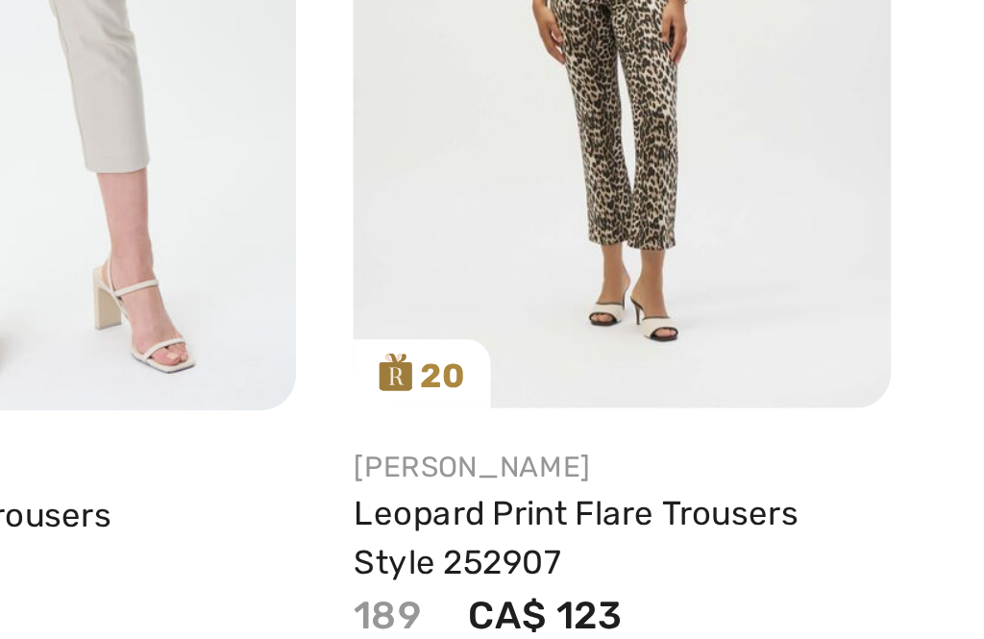
scroll to position [1222, 0]
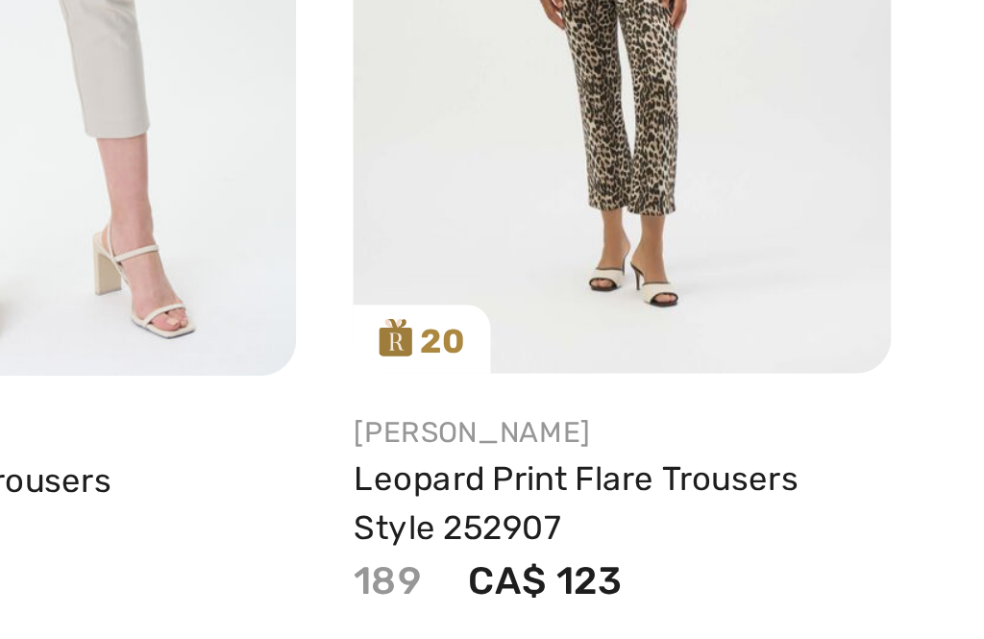
click at [629, 450] on icon at bounding box center [648, 469] width 38 height 38
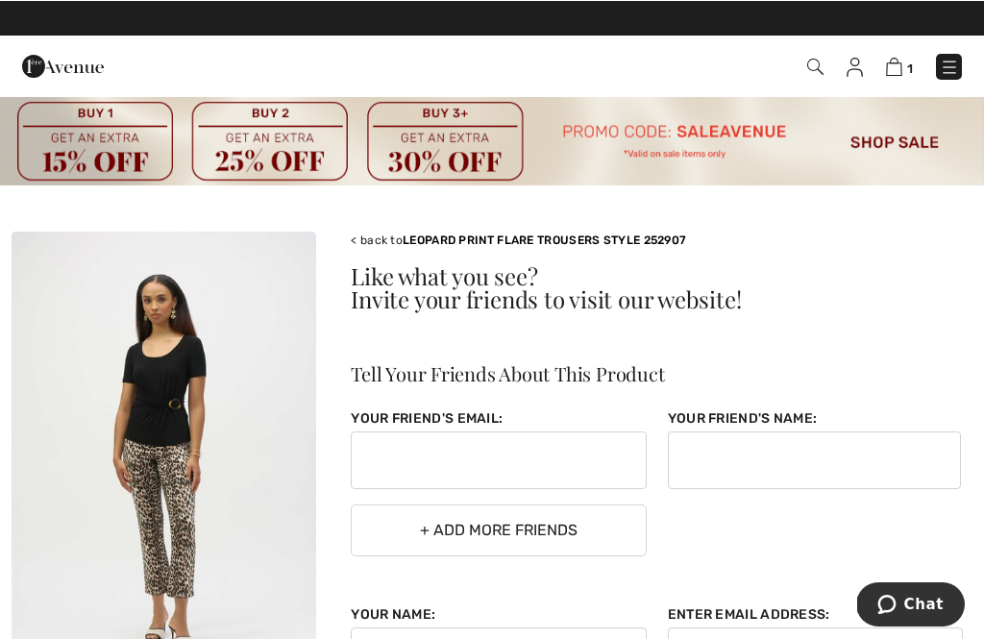
click at [220, 422] on img at bounding box center [164, 459] width 304 height 456
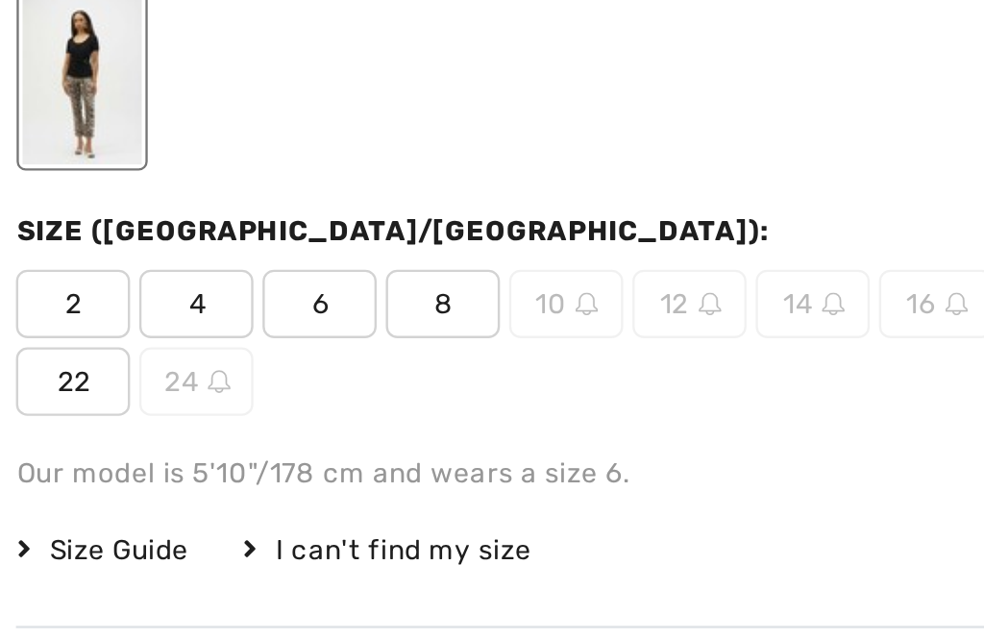
click at [546, 370] on span "8" at bounding box center [570, 384] width 48 height 29
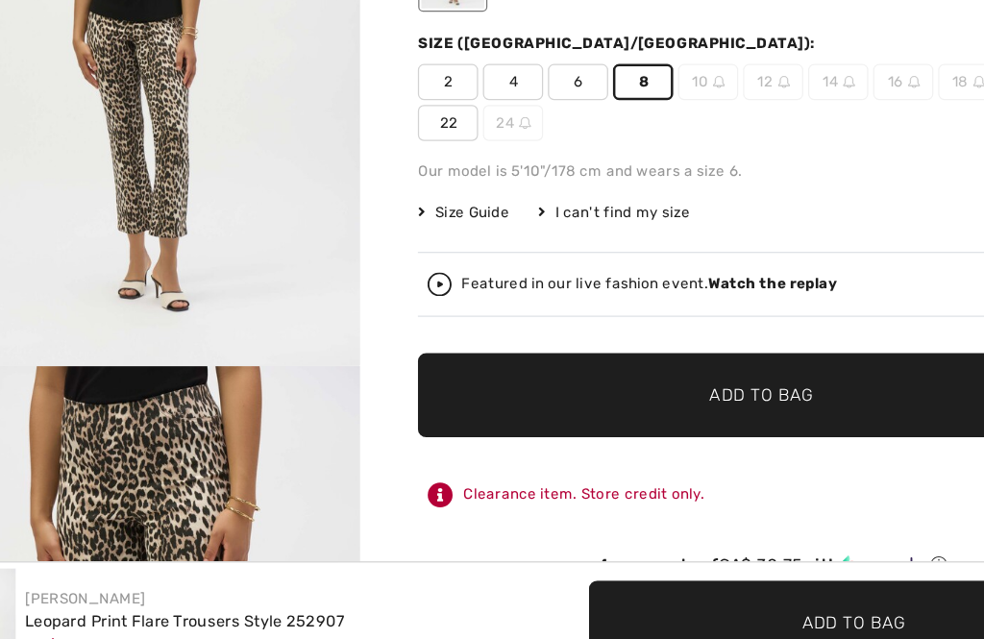
scroll to position [225, 0]
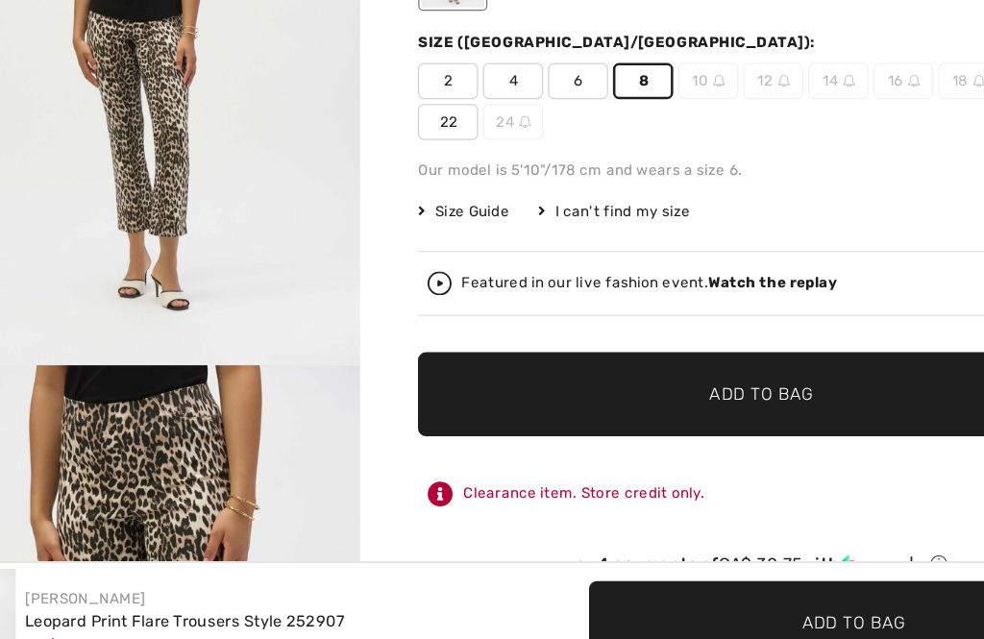
click at [623, 400] on span "Add to Bag" at bounding box center [663, 410] width 83 height 20
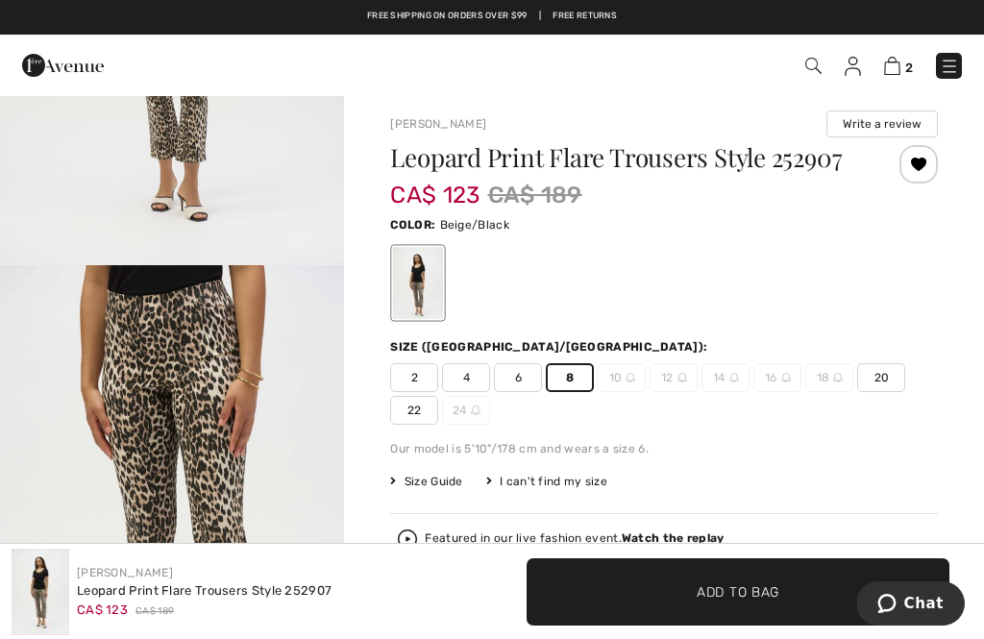
scroll to position [0, 0]
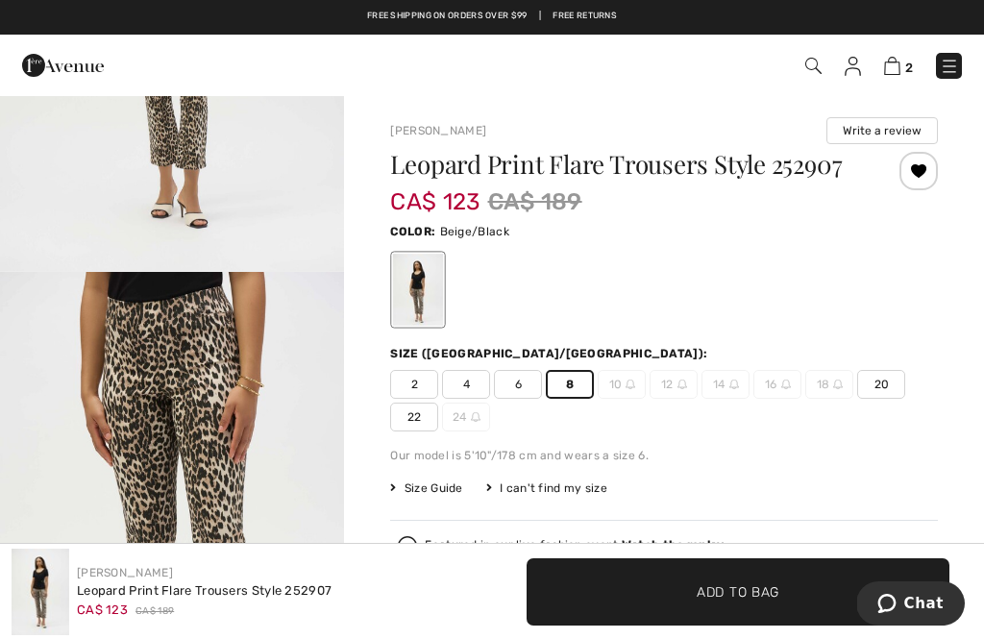
click at [899, 60] on img at bounding box center [892, 66] width 16 height 18
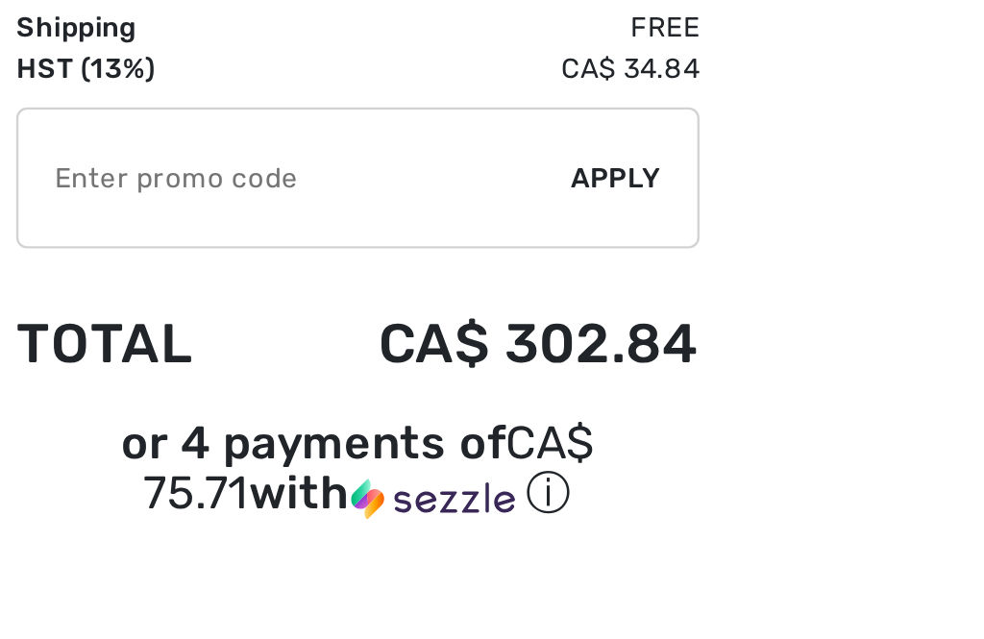
scroll to position [22, 0]
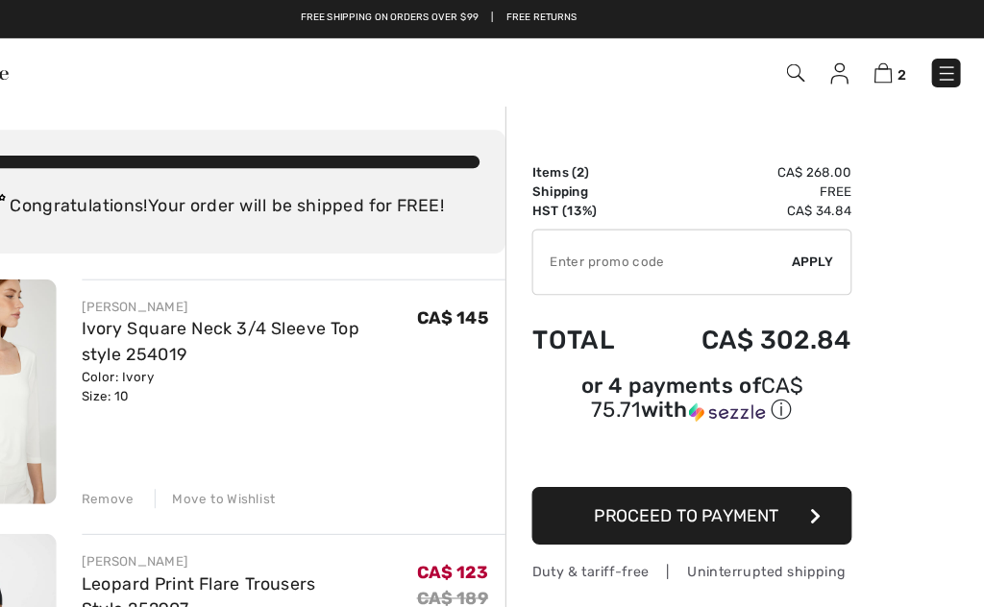
click at [844, 61] on img at bounding box center [852, 66] width 16 height 19
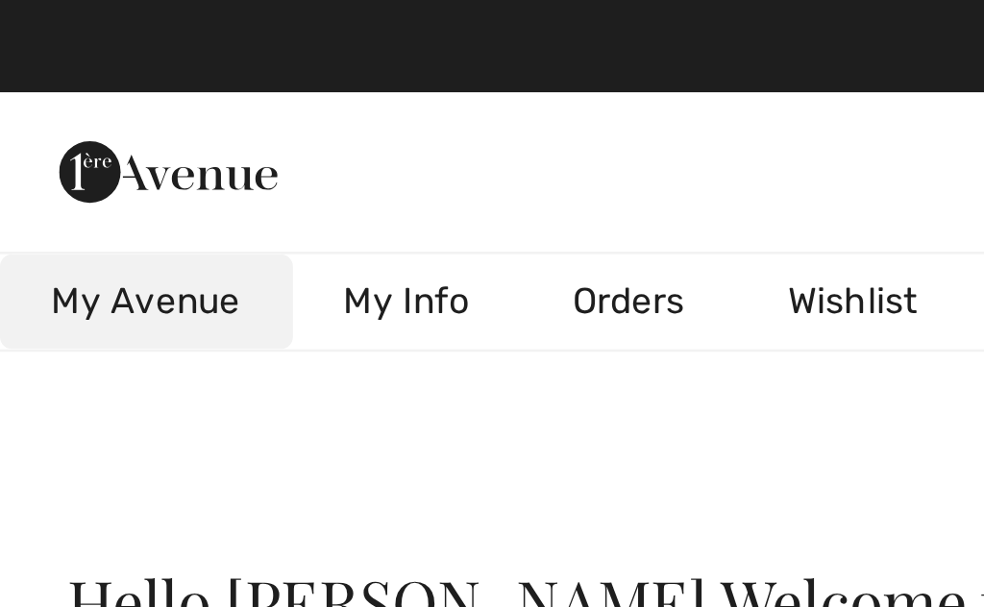
click at [150, 119] on link "My Info" at bounding box center [151, 113] width 85 height 36
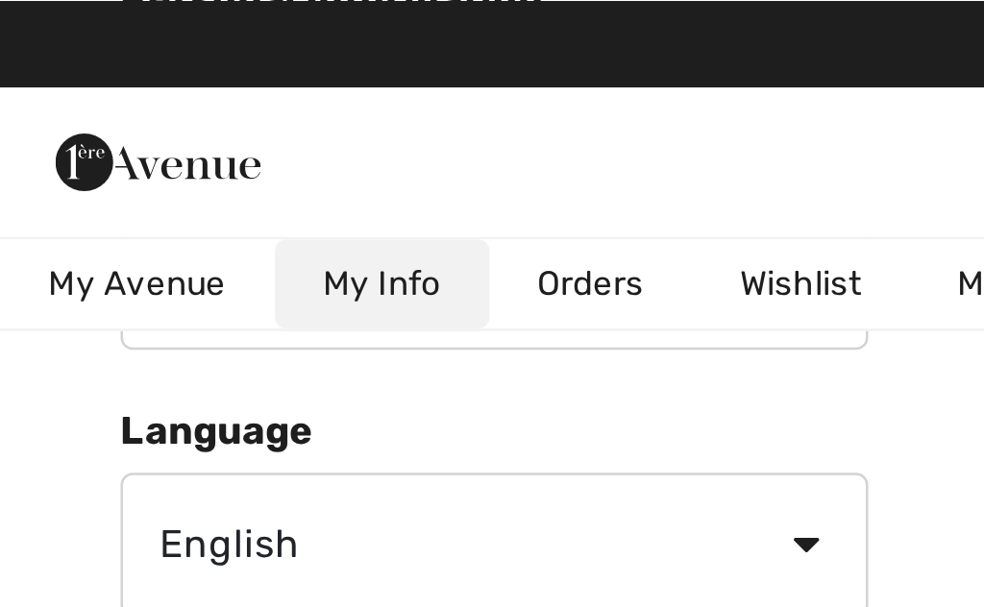
scroll to position [326, 0]
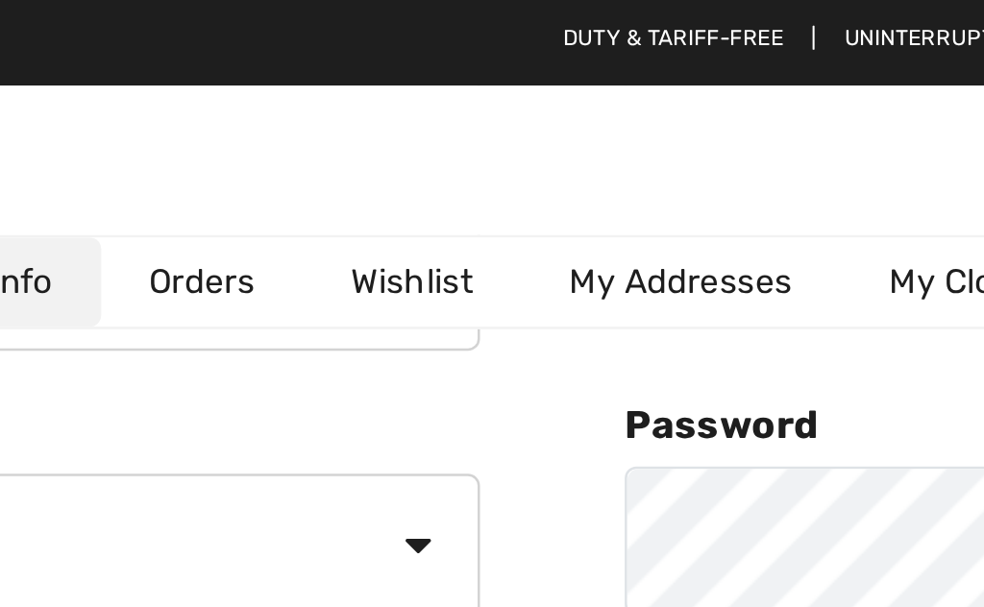
click at [362, 111] on link "My Addresses" at bounding box center [426, 113] width 128 height 36
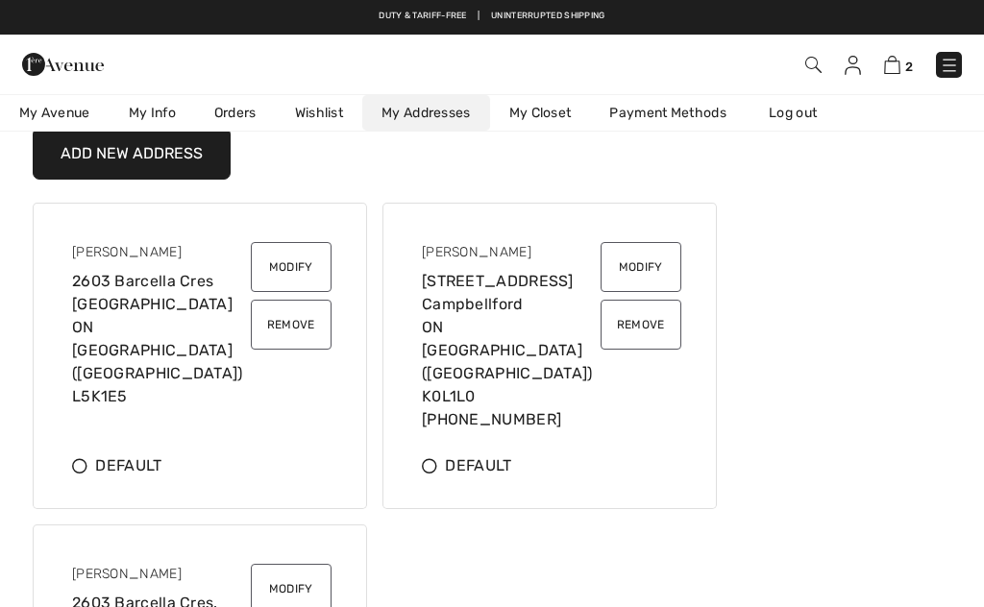
scroll to position [105, 0]
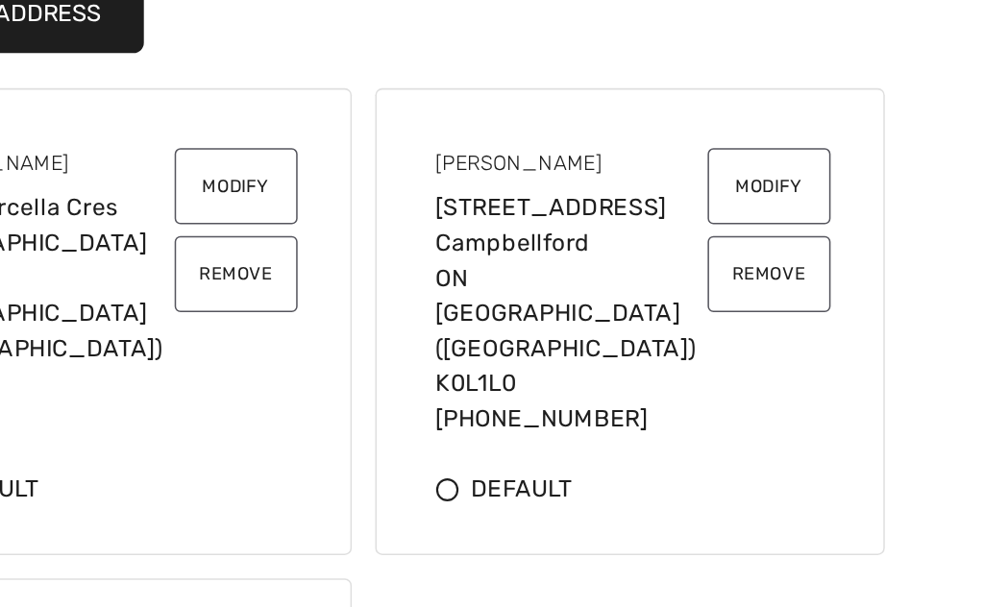
click at [422, 508] on icon at bounding box center [429, 515] width 15 height 15
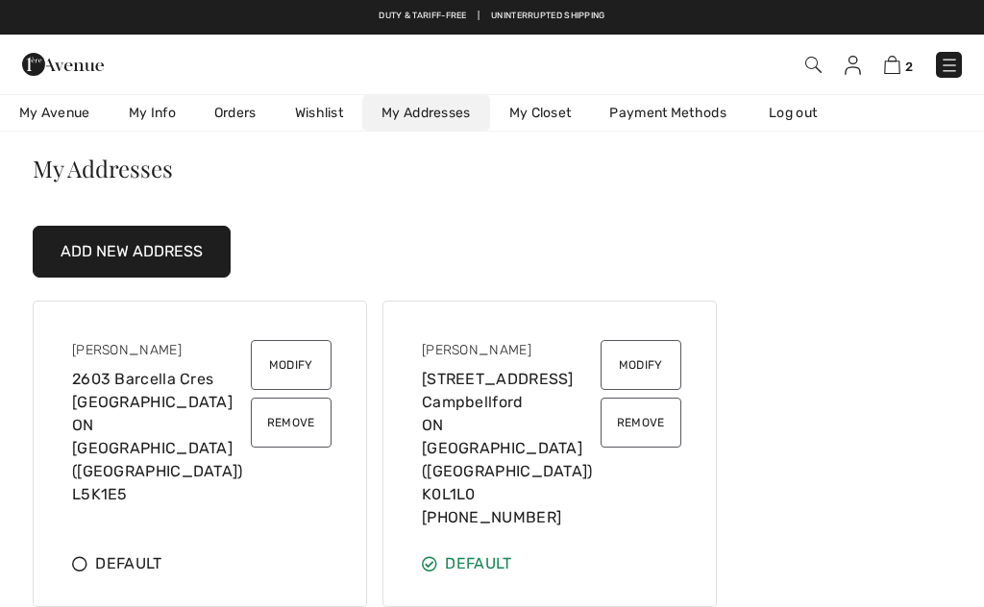
scroll to position [0, 0]
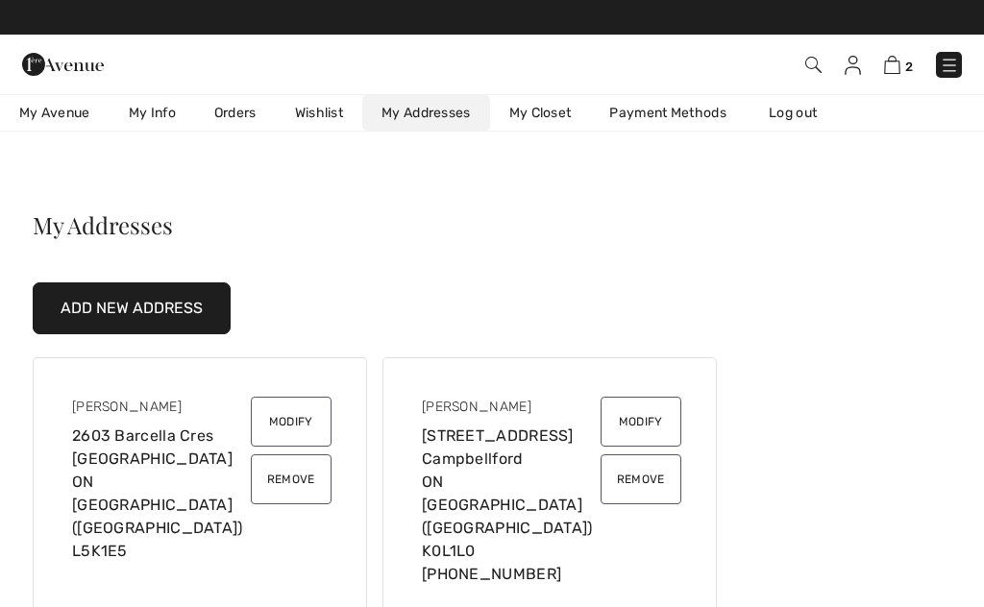
click at [898, 62] on img at bounding box center [892, 65] width 16 height 18
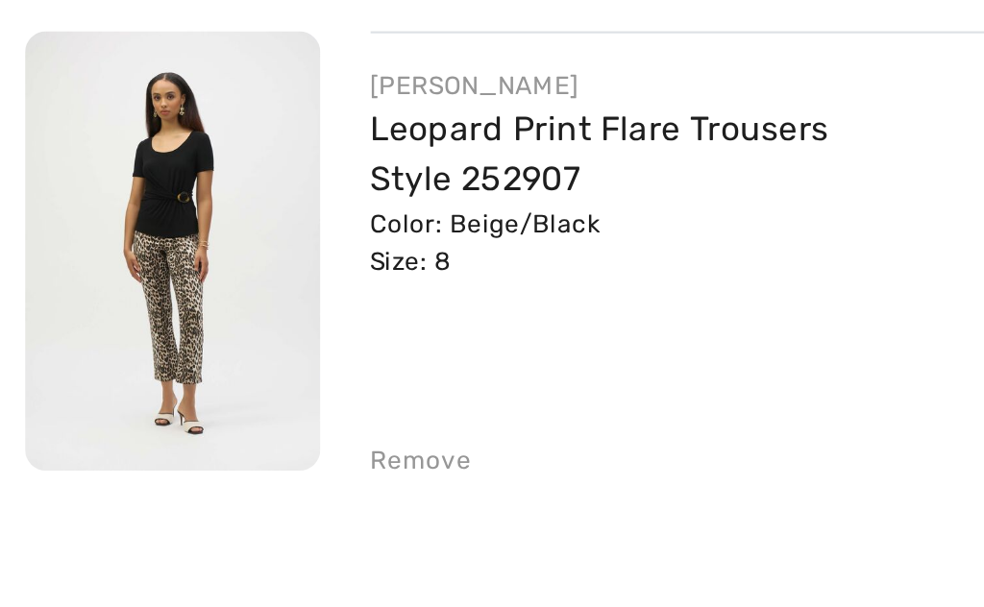
scroll to position [172, 0]
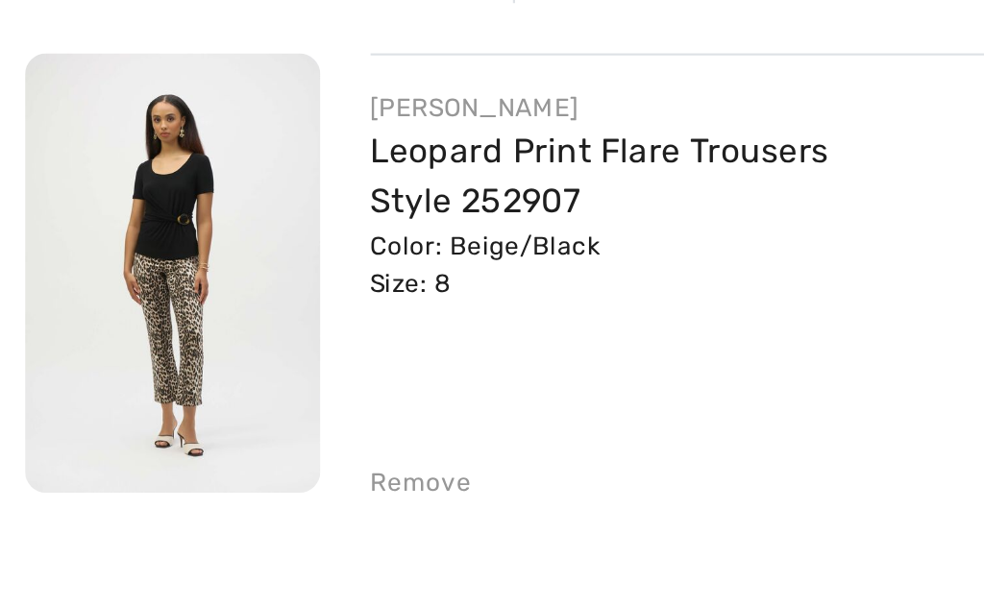
click at [192, 498] on div "Remove" at bounding box center [193, 506] width 47 height 17
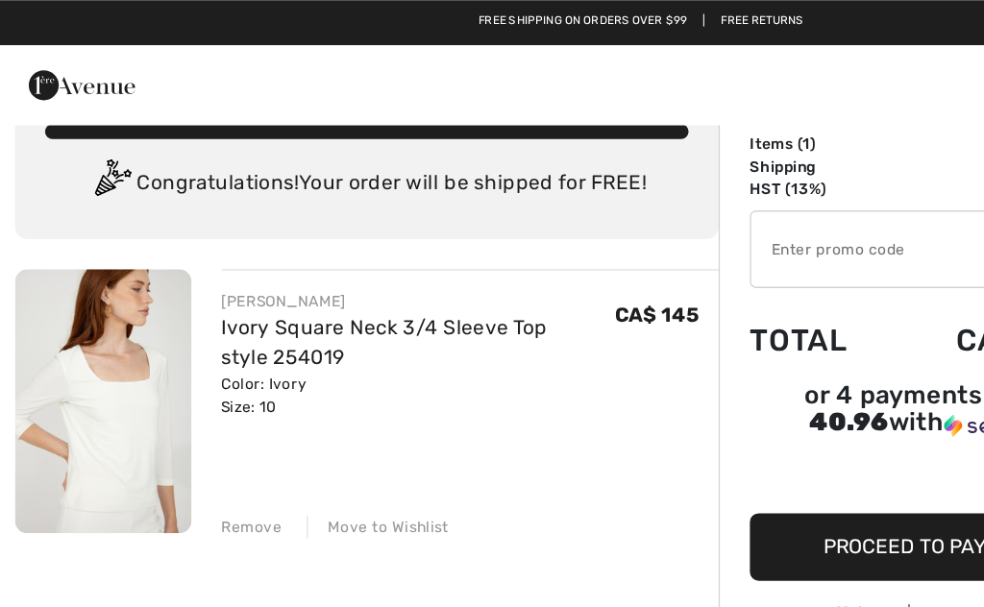
scroll to position [0, 0]
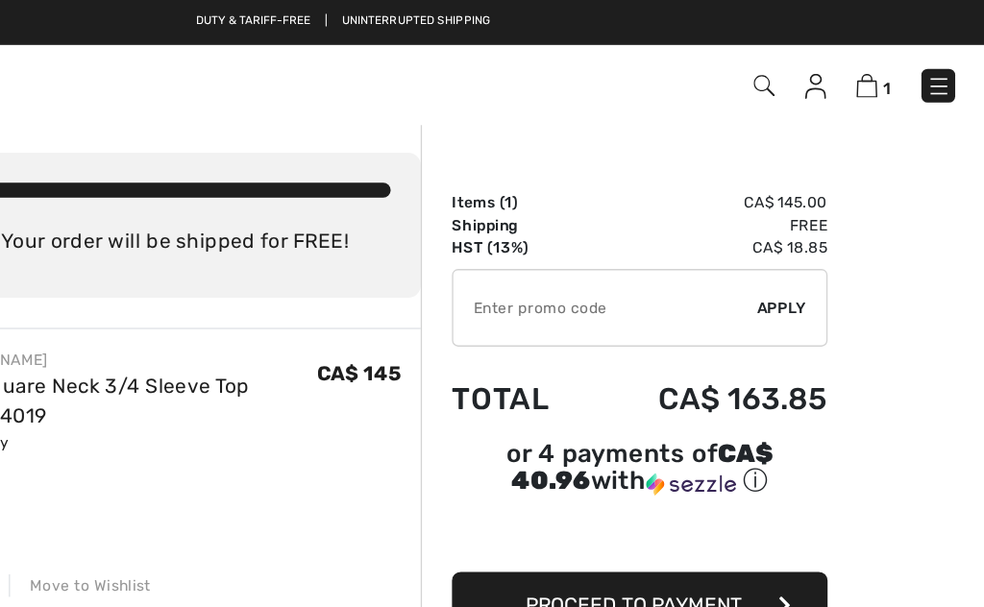
click at [846, 62] on img at bounding box center [854, 66] width 16 height 19
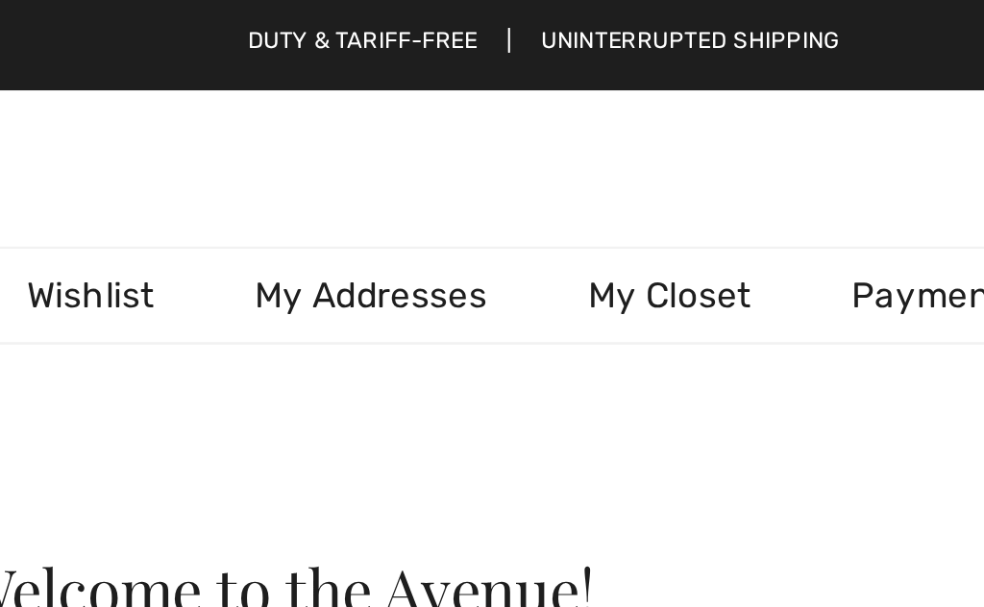
click at [362, 117] on link "My Addresses" at bounding box center [426, 113] width 128 height 36
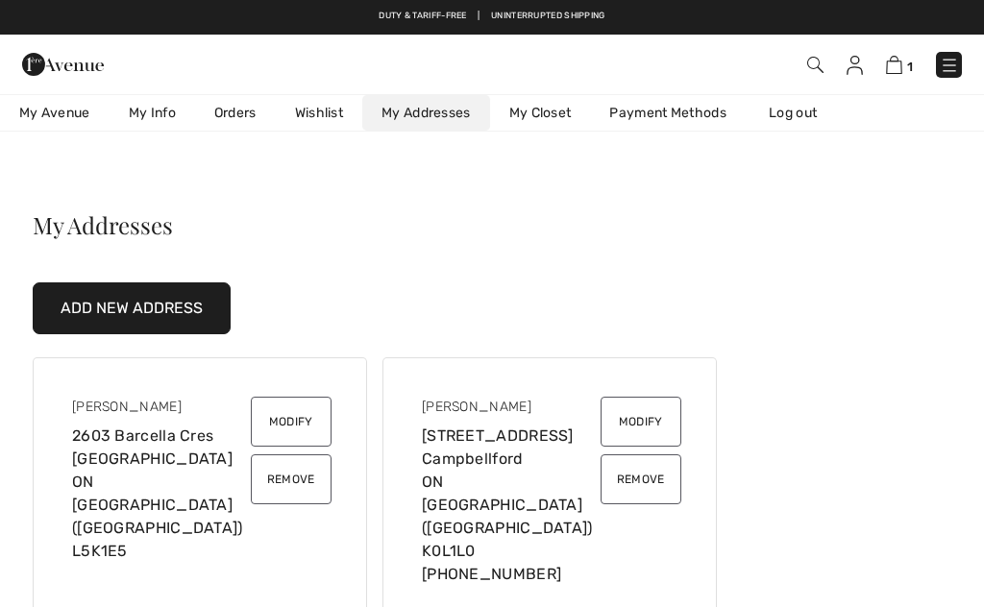
click at [899, 64] on img at bounding box center [894, 65] width 16 height 18
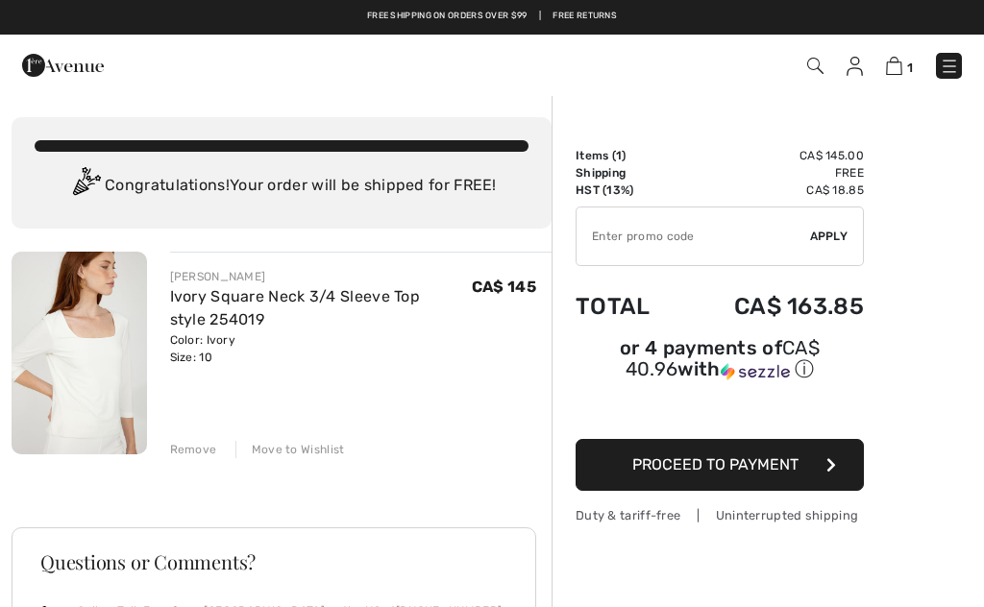
click at [753, 479] on button "Proceed to Payment" at bounding box center [719, 465] width 288 height 52
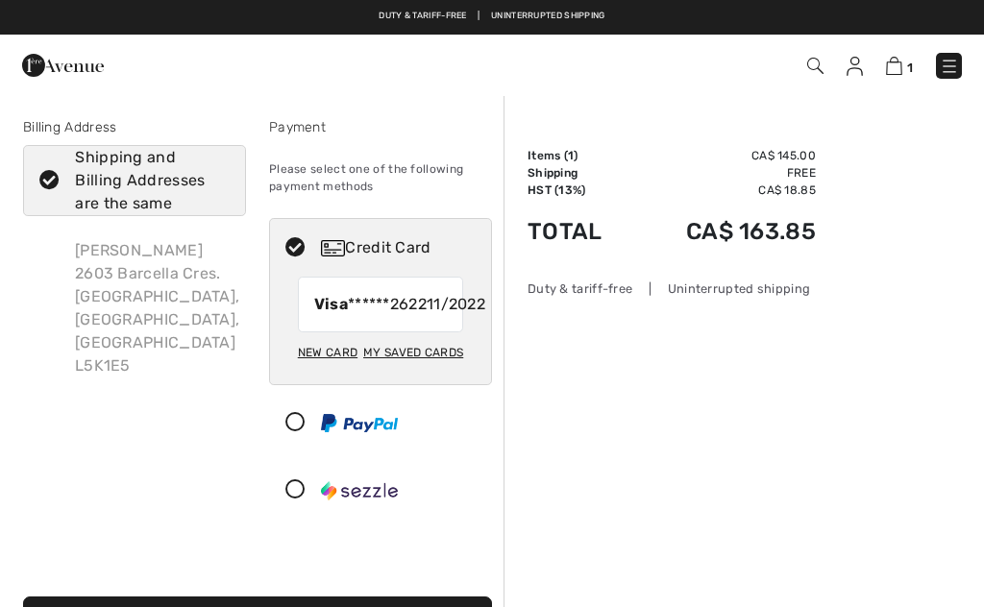
click at [46, 189] on icon at bounding box center [49, 181] width 51 height 20
click at [217, 189] on input "Shipping and Billing Addresses are the same" at bounding box center [223, 181] width 12 height 58
checkbox input "false"
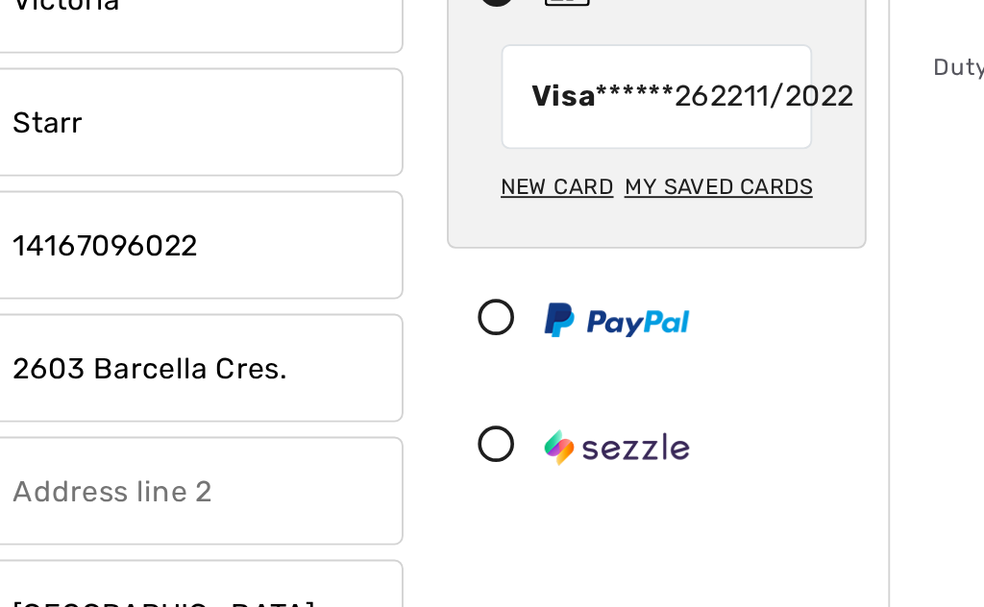
scroll to position [19, 0]
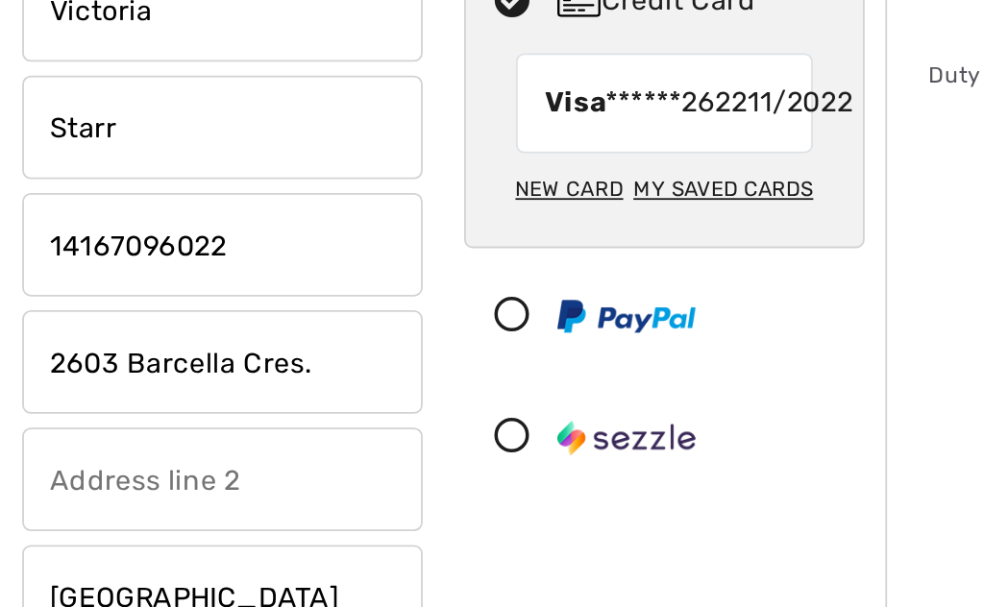
click at [284, 394] on icon at bounding box center [295, 404] width 51 height 20
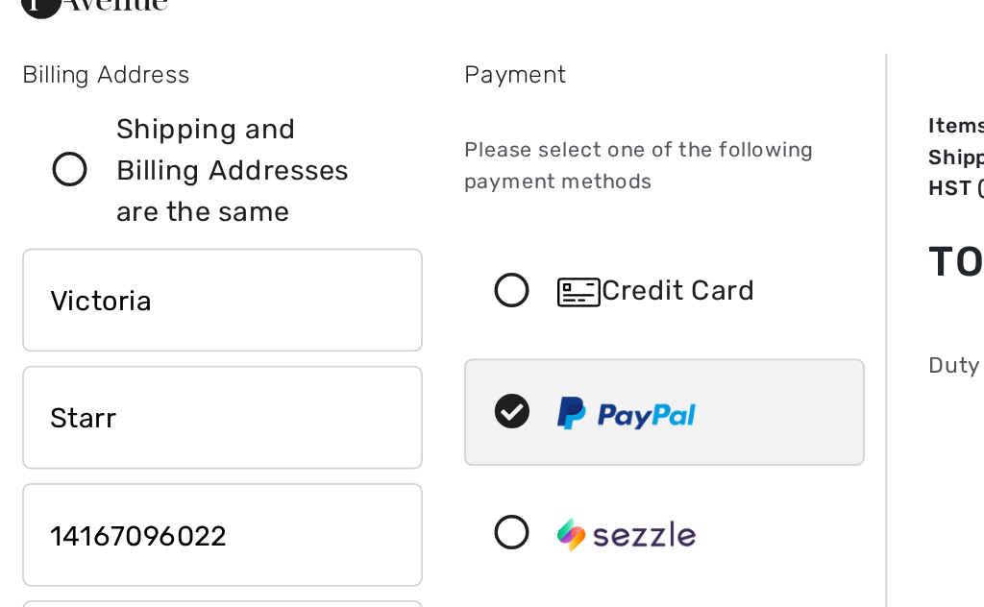
click at [293, 219] on icon at bounding box center [295, 229] width 51 height 20
radio input "true"
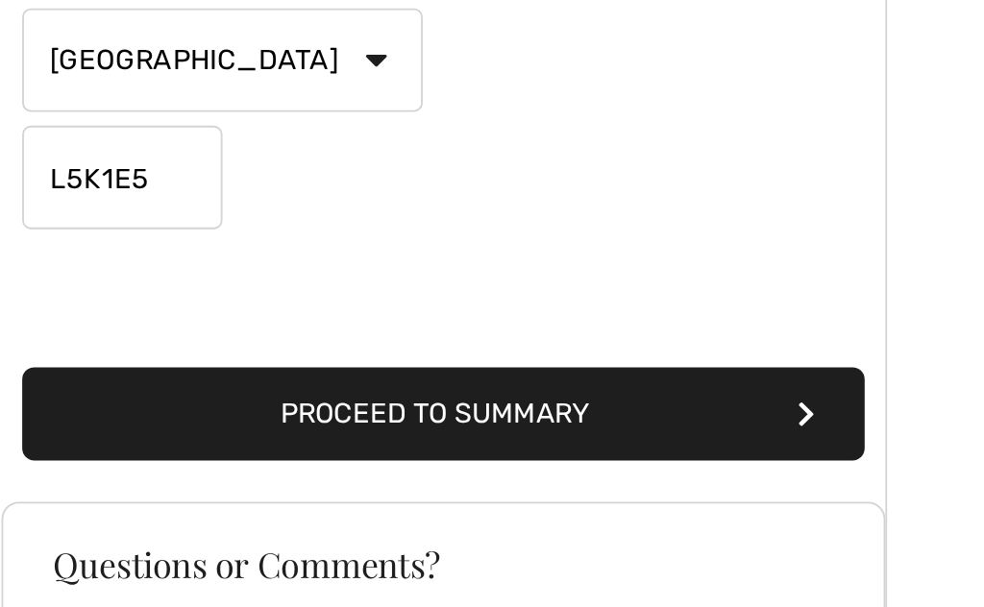
scroll to position [449, 0]
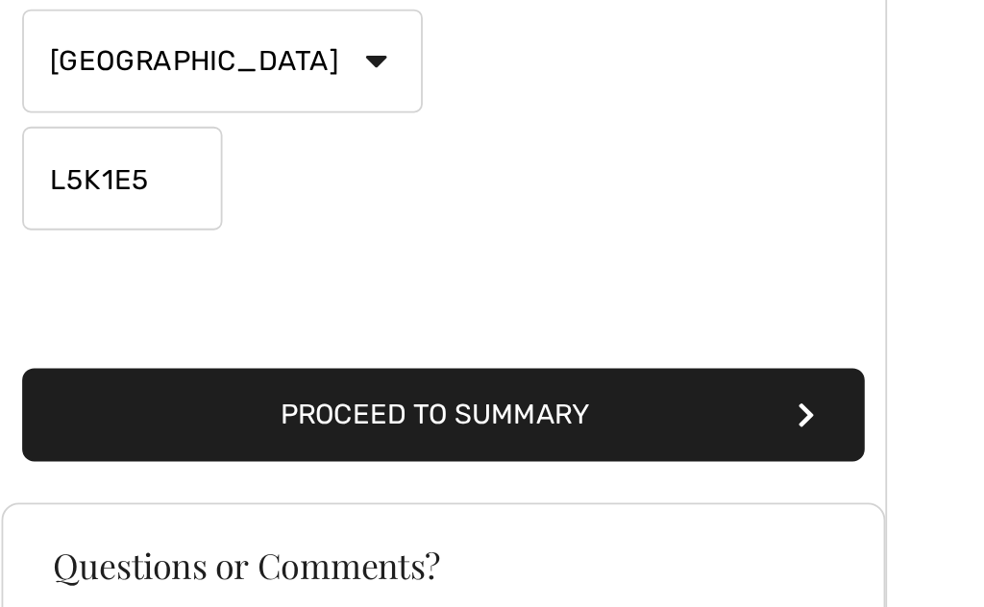
click at [427, 432] on button "Proceed to Summary" at bounding box center [257, 458] width 469 height 52
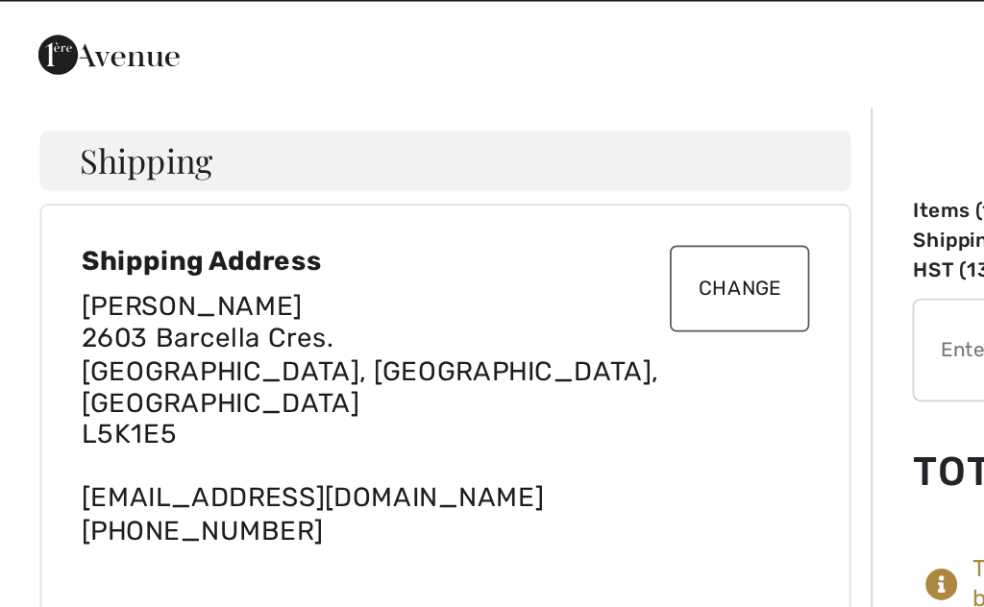
click at [435, 176] on button "Change" at bounding box center [427, 201] width 81 height 50
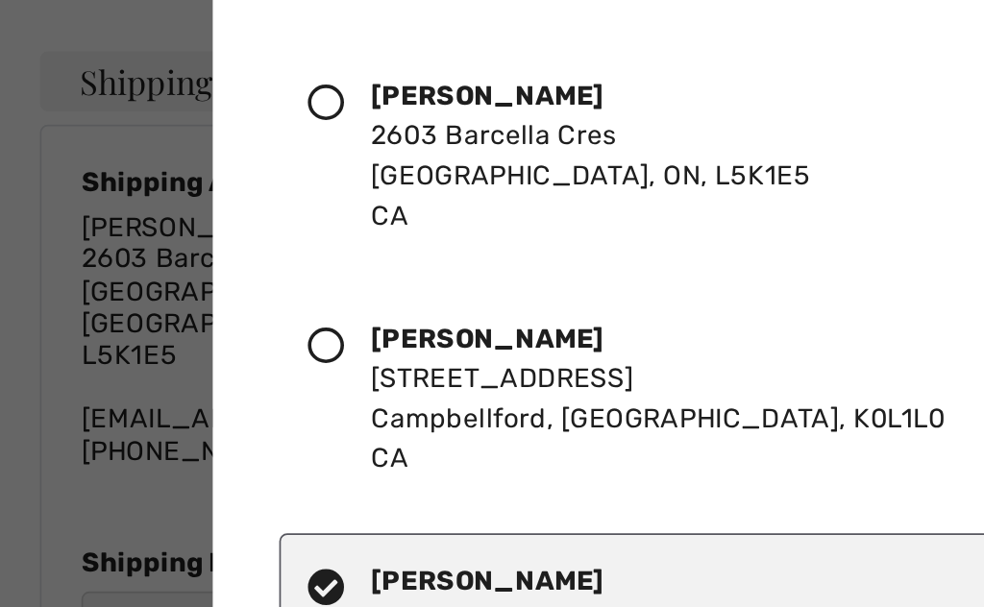
click at [190, 269] on icon at bounding box center [188, 279] width 21 height 21
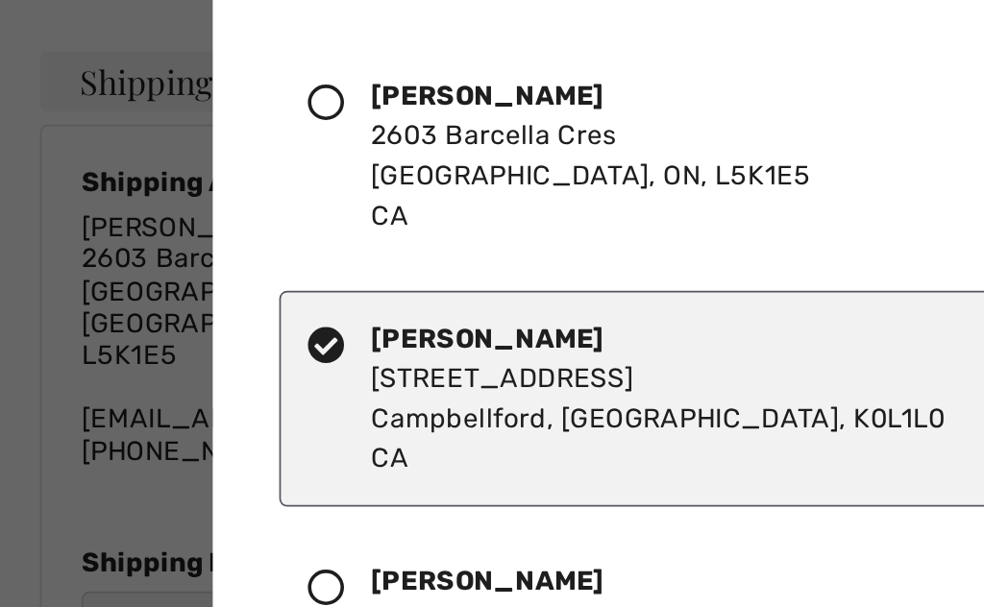
click at [19, 280] on div at bounding box center [492, 303] width 984 height 607
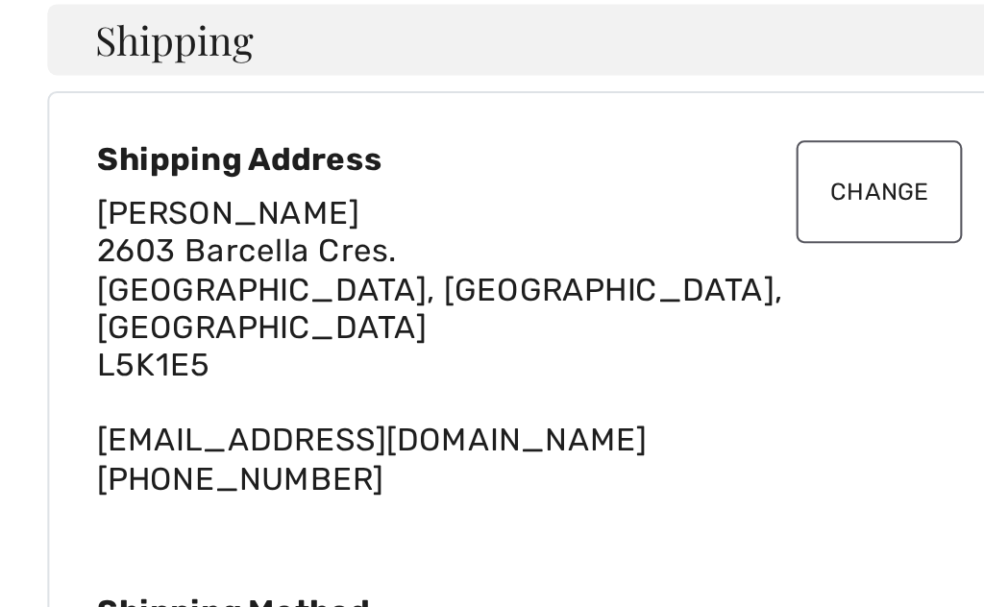
click at [413, 176] on button "Change" at bounding box center [427, 201] width 81 height 50
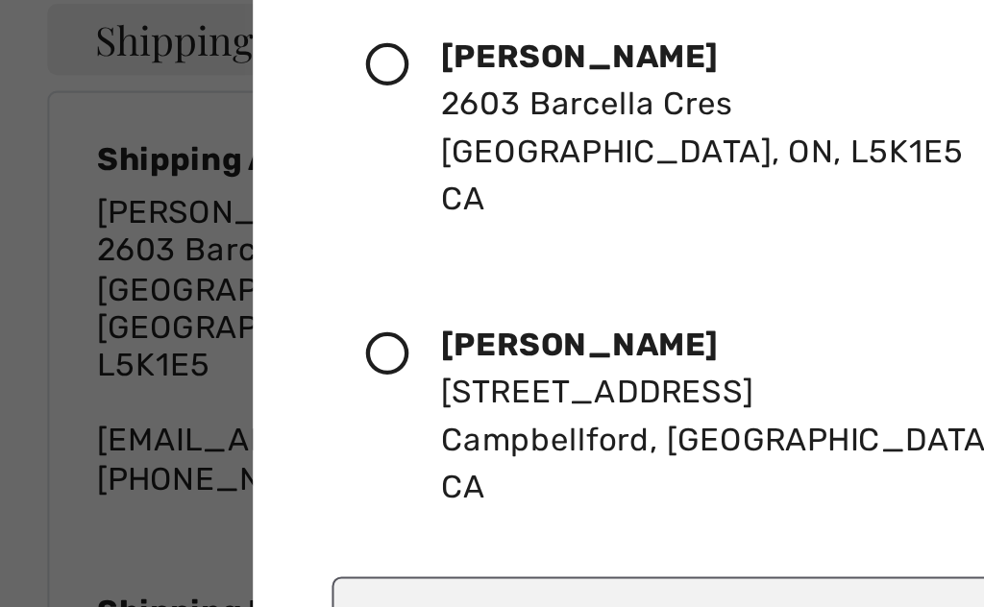
click at [195, 269] on icon at bounding box center [188, 279] width 21 height 21
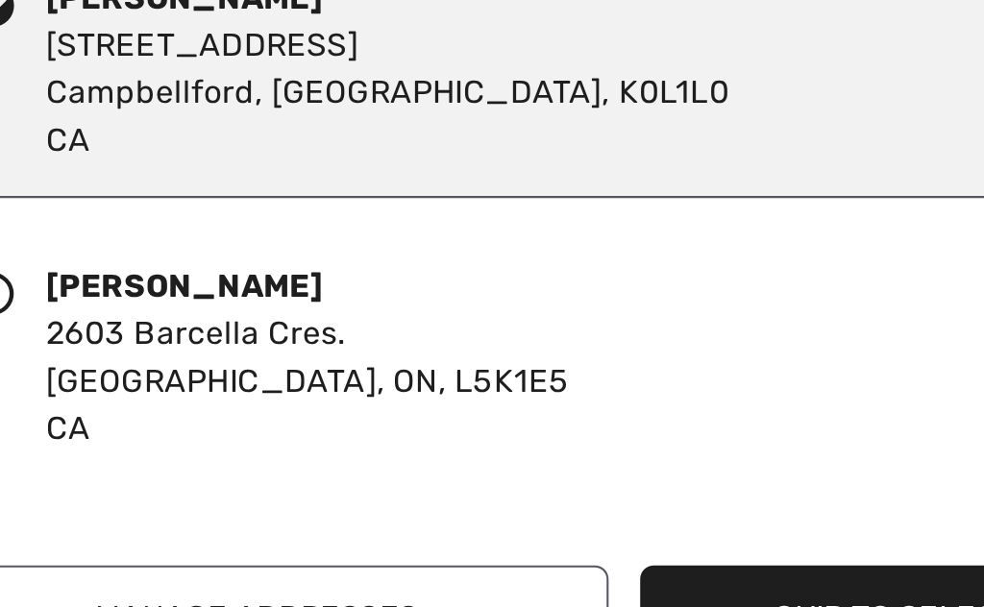
click at [503, 551] on button "Ship to Selected Address" at bounding box center [674, 577] width 342 height 52
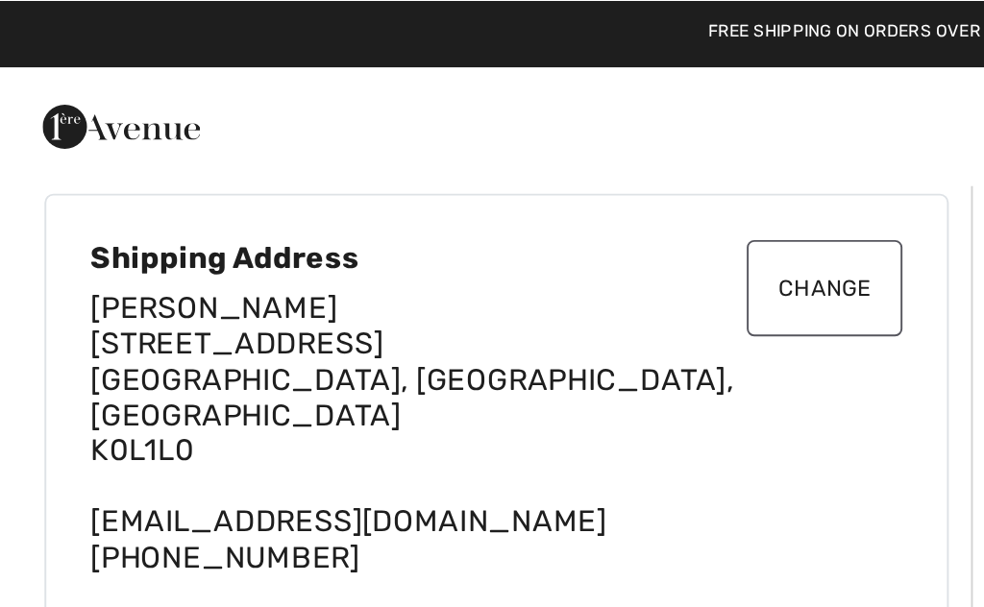
scroll to position [51, 0]
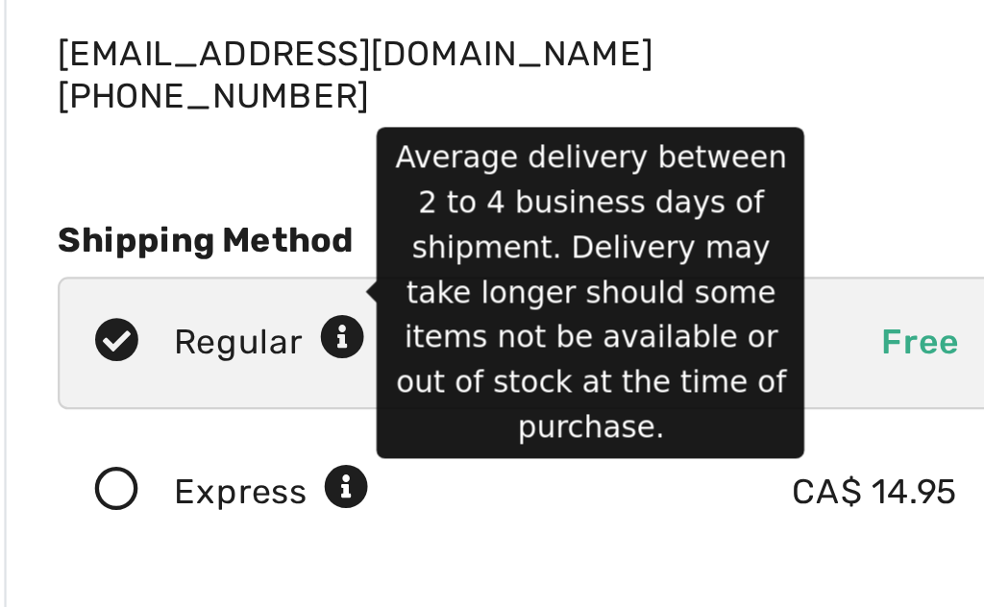
click at [164, 389] on icon at bounding box center [174, 399] width 20 height 20
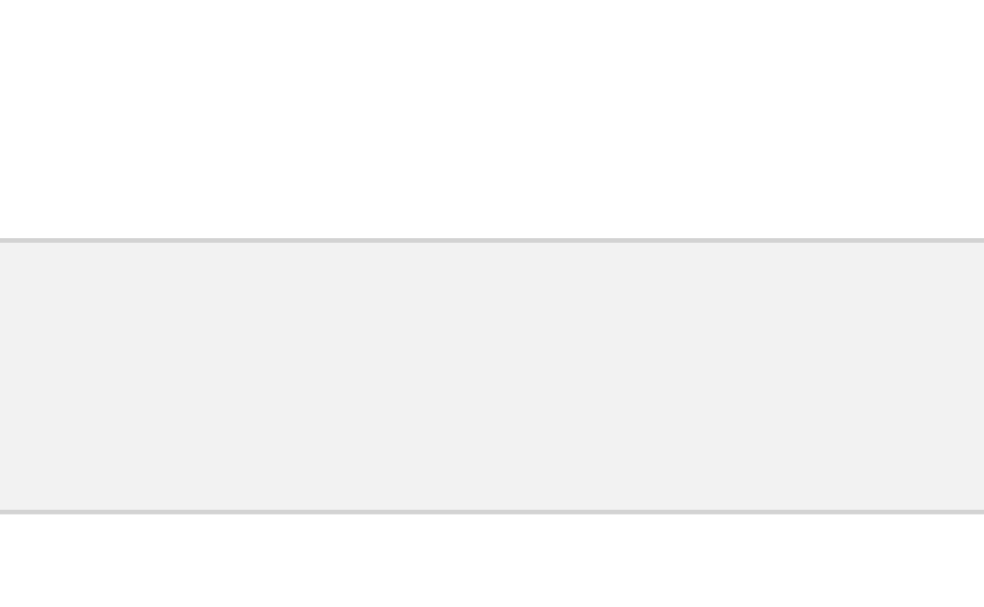
click at [202, 438] on div "Express CA$ 14.95" at bounding box center [257, 468] width 421 height 60
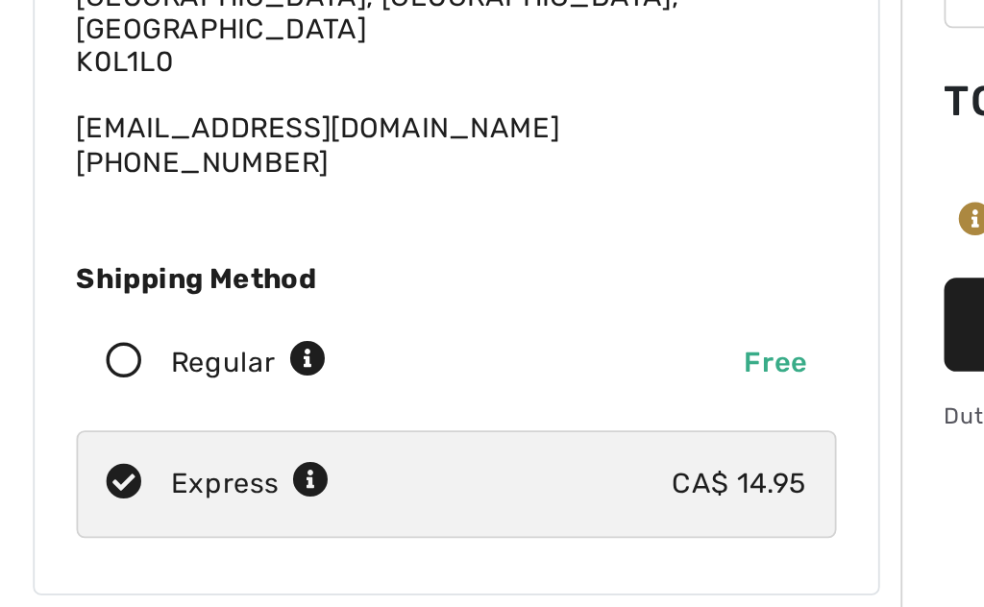
click at [67, 390] on icon at bounding box center [73, 400] width 51 height 20
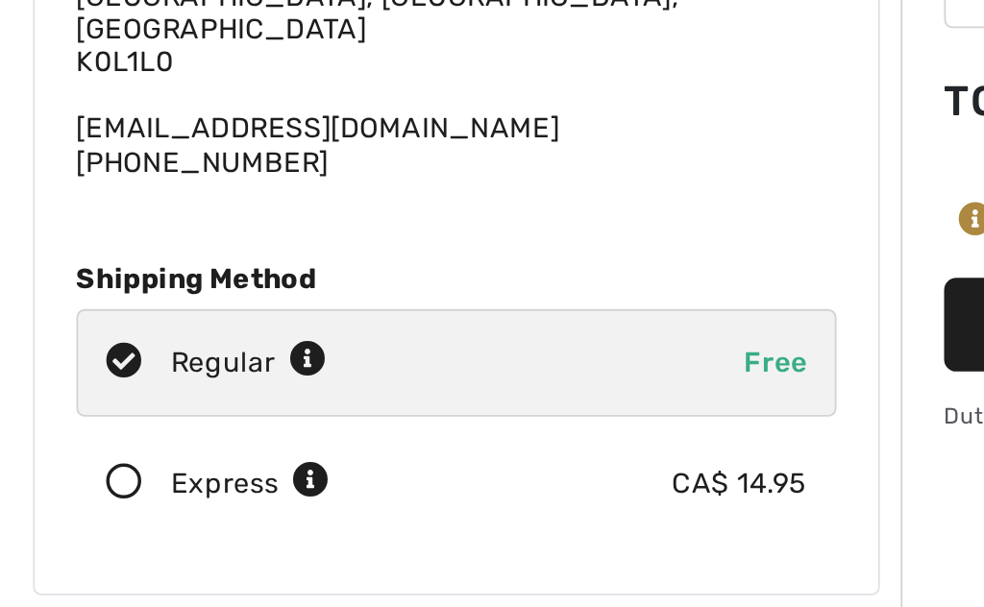
click at [172, 389] on icon at bounding box center [174, 399] width 20 height 20
radio input "true"
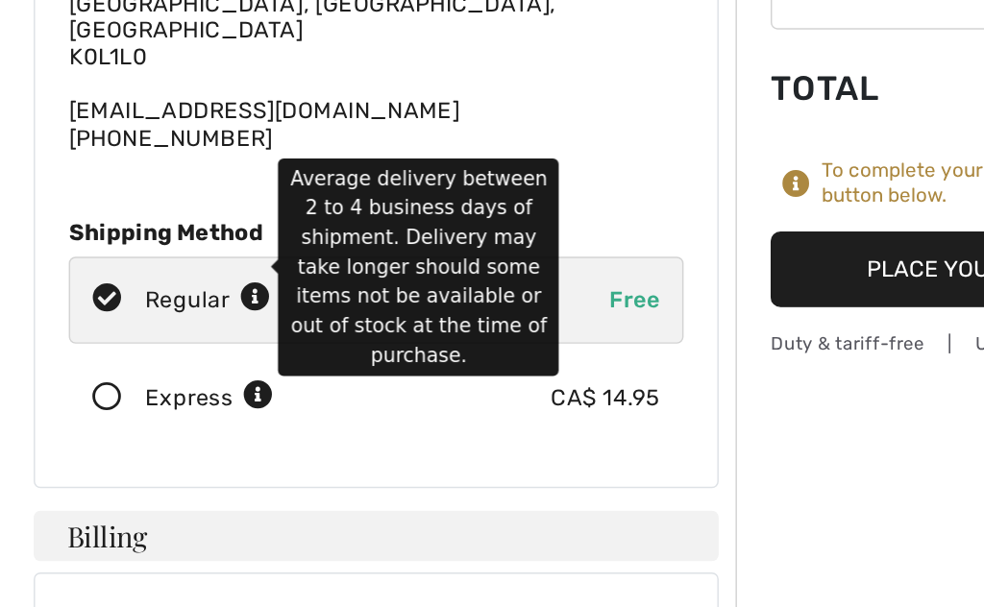
scroll to position [107, 0]
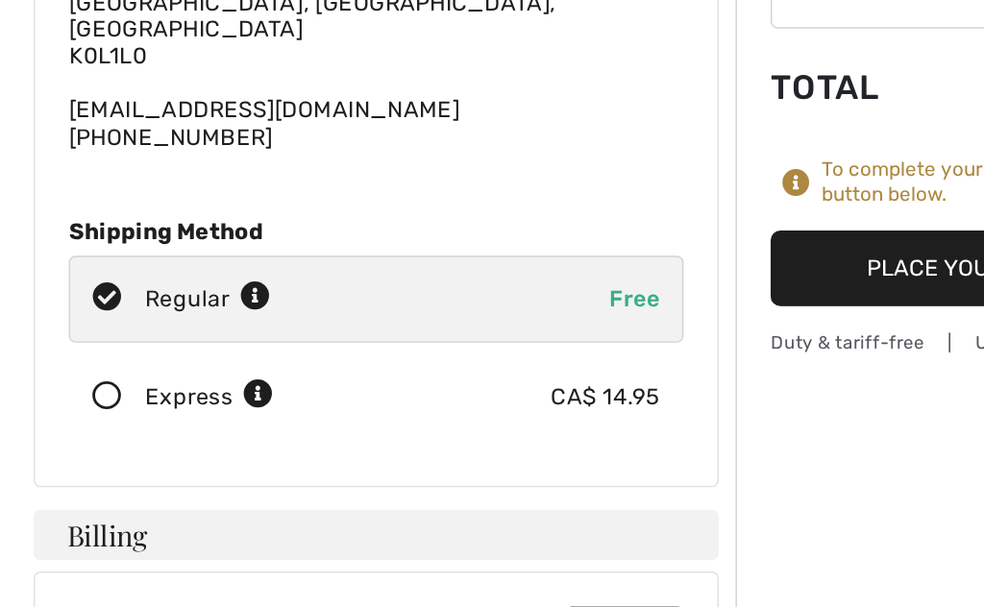
click at [454, 95] on div "Victoria Starr 518 Canal Road Campbellford, ON, CA K0L1L0 starrfamilylaw7474@gm…" at bounding box center [257, 169] width 421 height 148
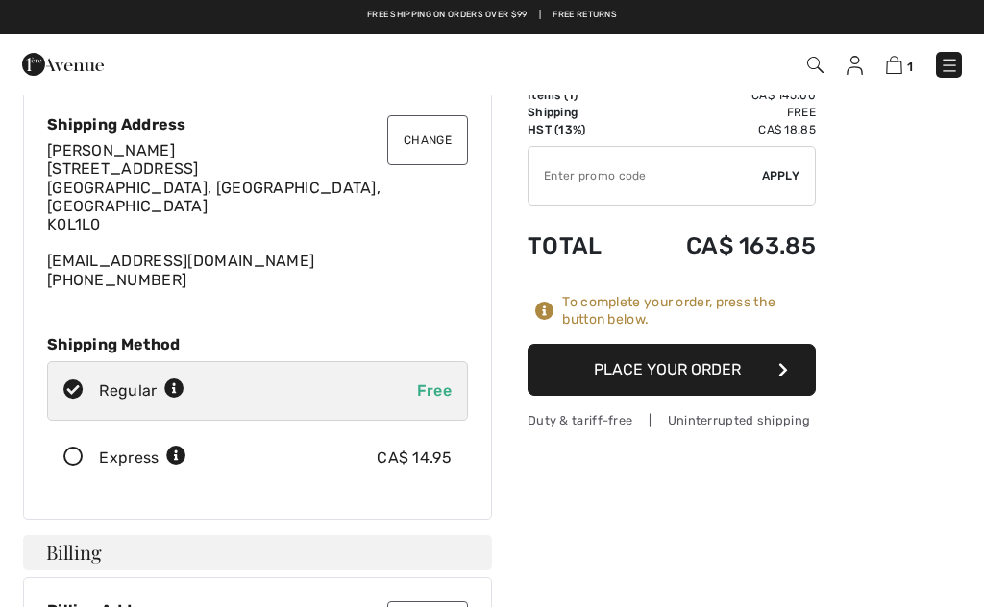
scroll to position [111, 0]
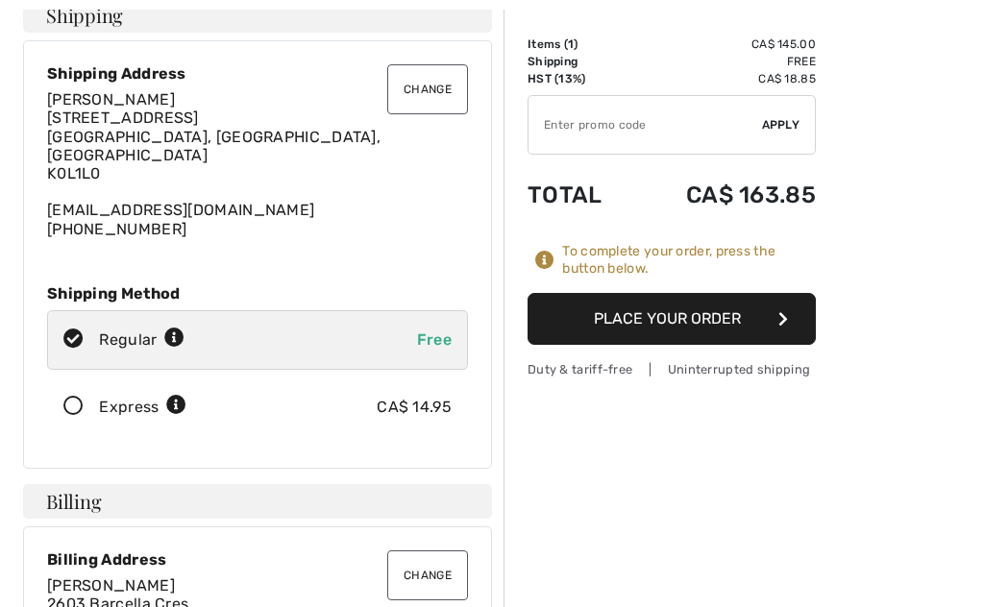
click at [772, 319] on button "Place Your Order" at bounding box center [671, 319] width 288 height 52
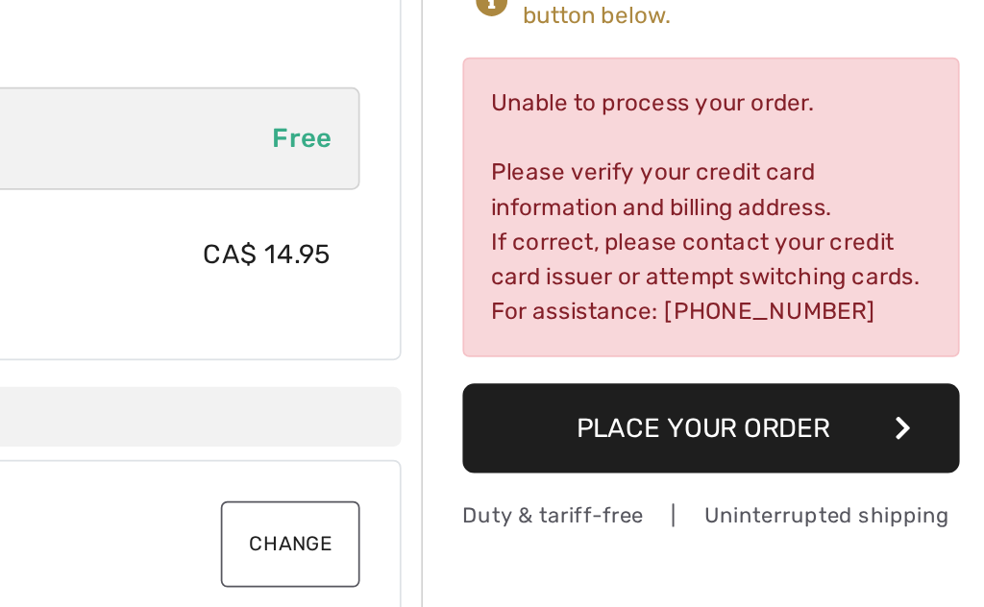
scroll to position [159, 0]
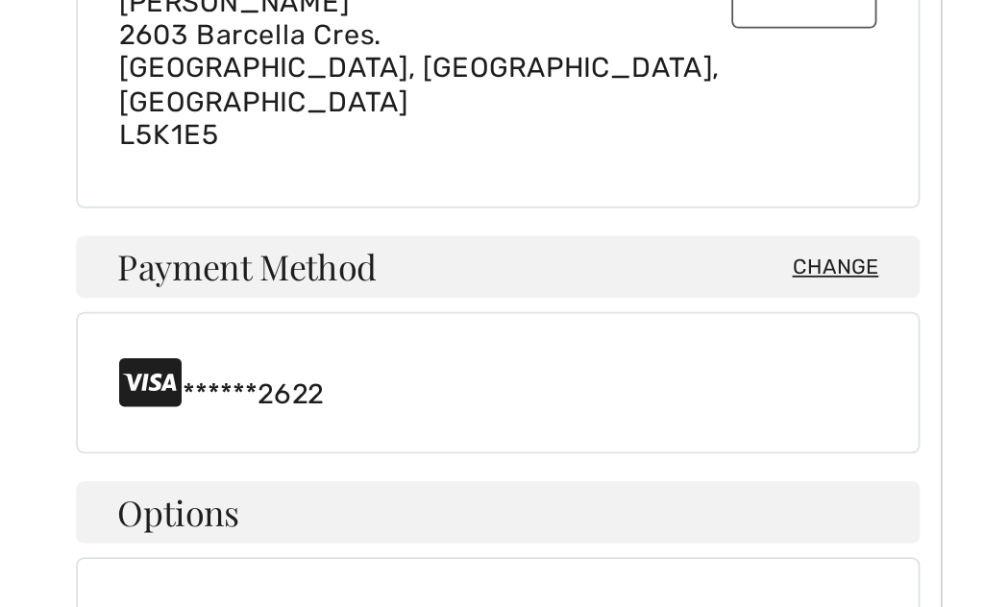
scroll to position [524, 0]
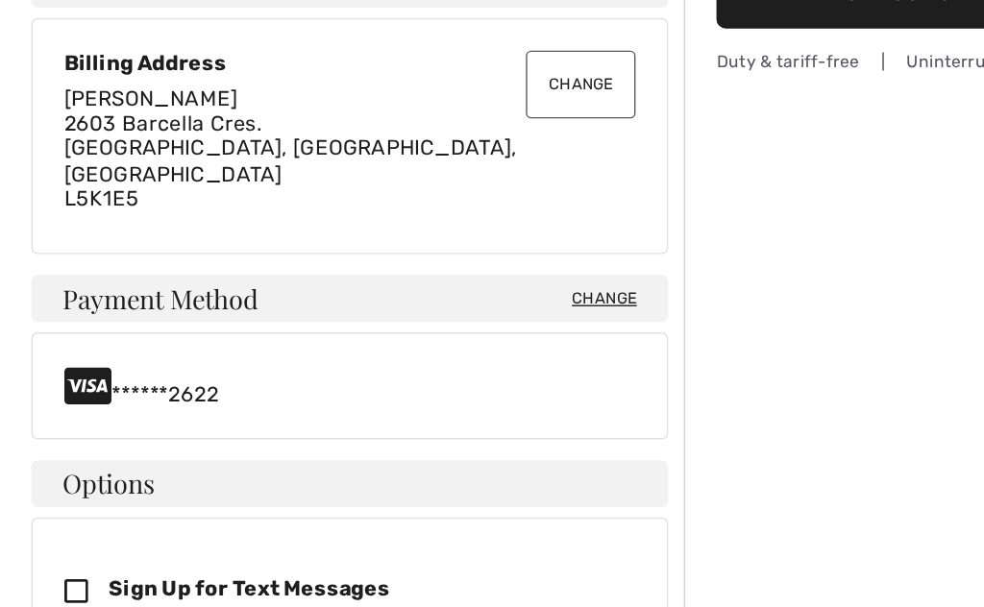
click at [441, 311] on span "Change" at bounding box center [445, 319] width 48 height 17
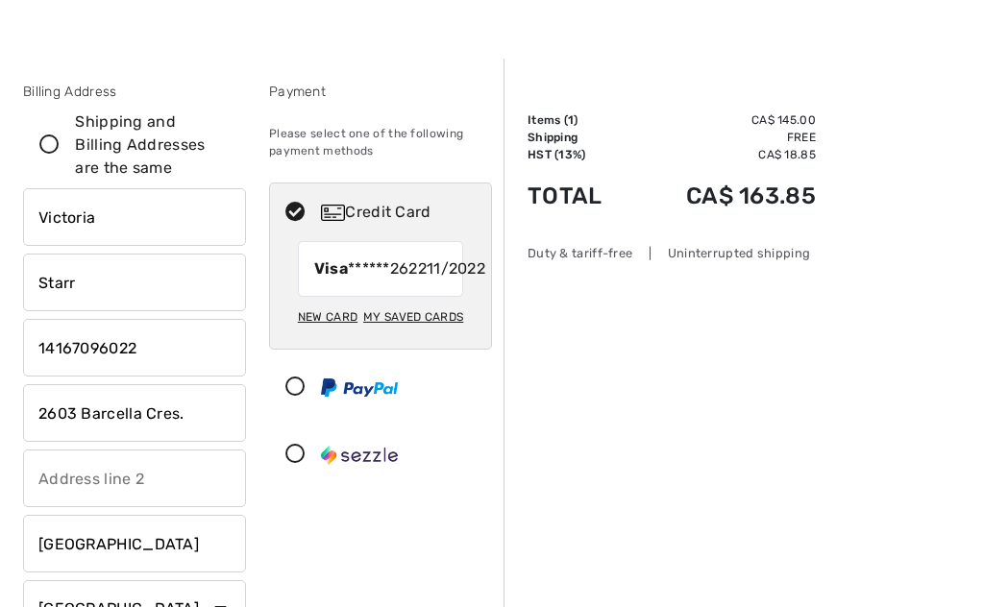
click at [296, 398] on icon at bounding box center [295, 387] width 51 height 20
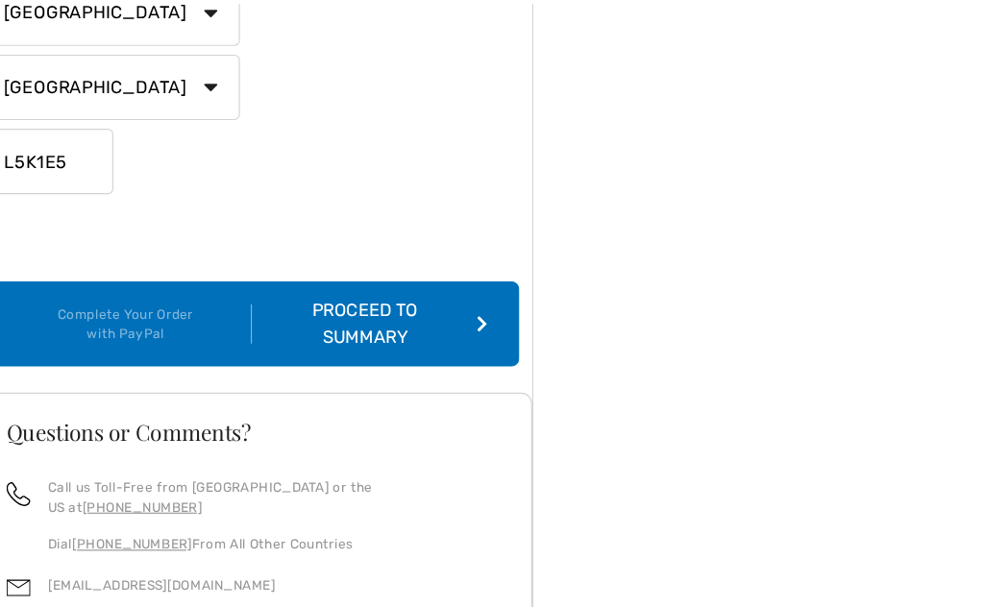
scroll to position [625, 0]
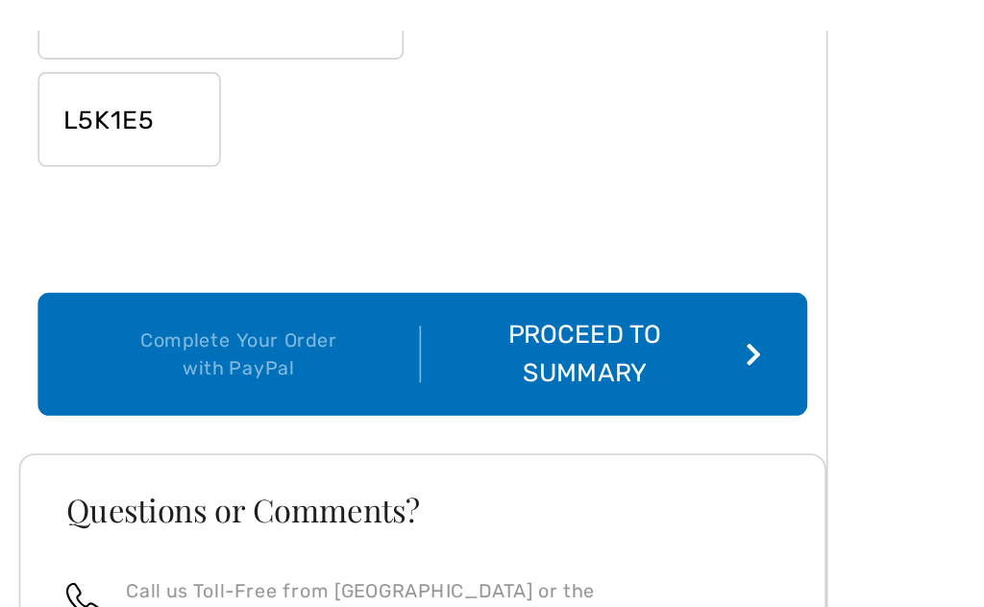
click at [363, 270] on div "Proceed to Summary" at bounding box center [359, 293] width 207 height 46
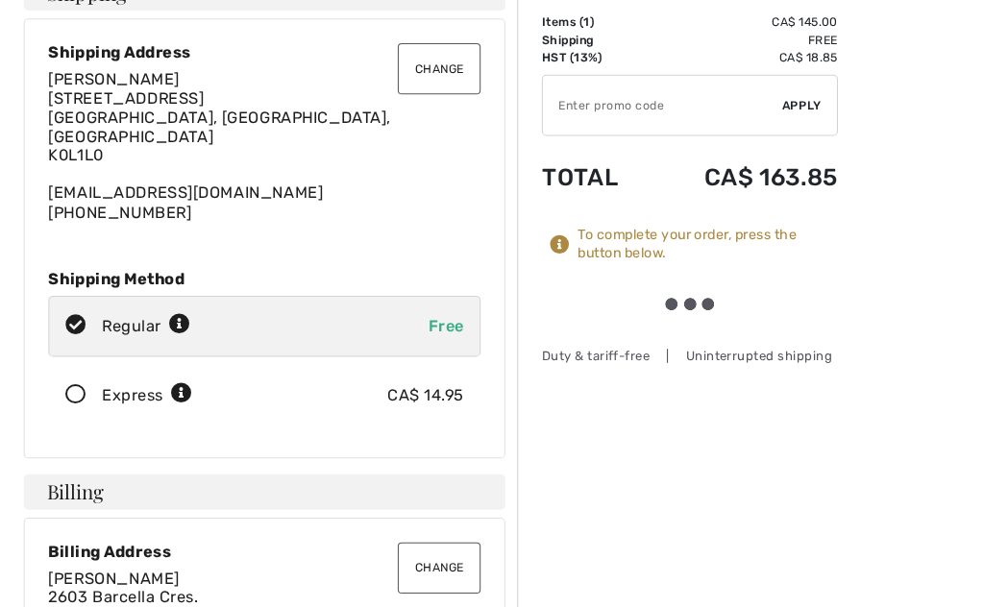
scroll to position [116, 0]
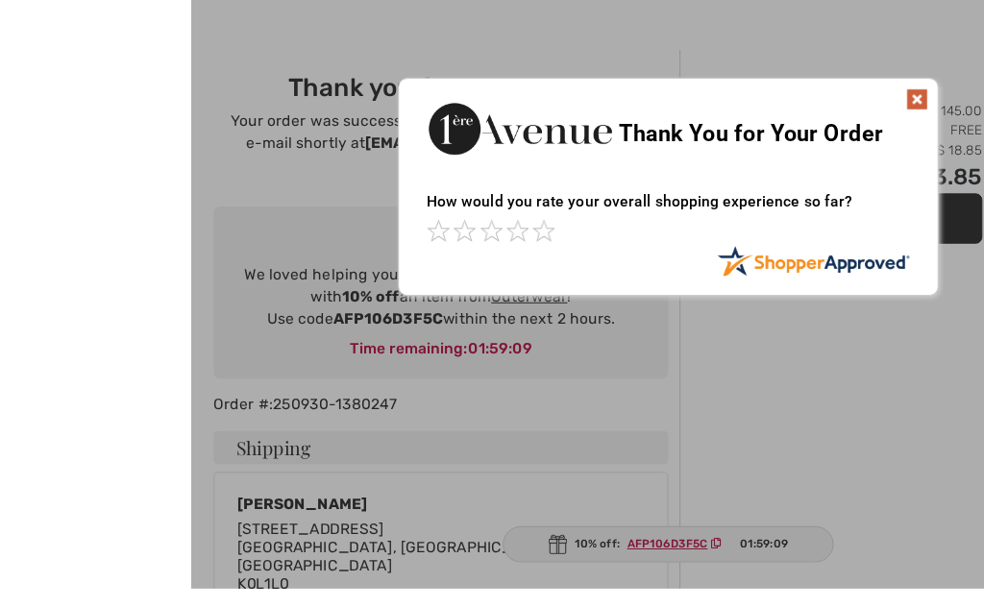
scroll to position [45, 0]
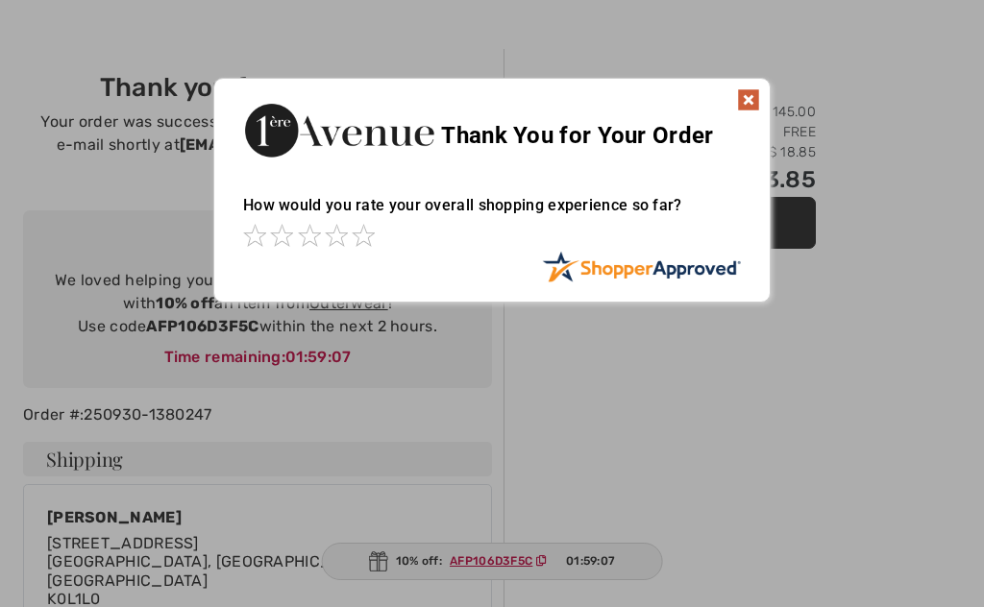
click at [740, 96] on img at bounding box center [748, 99] width 23 height 23
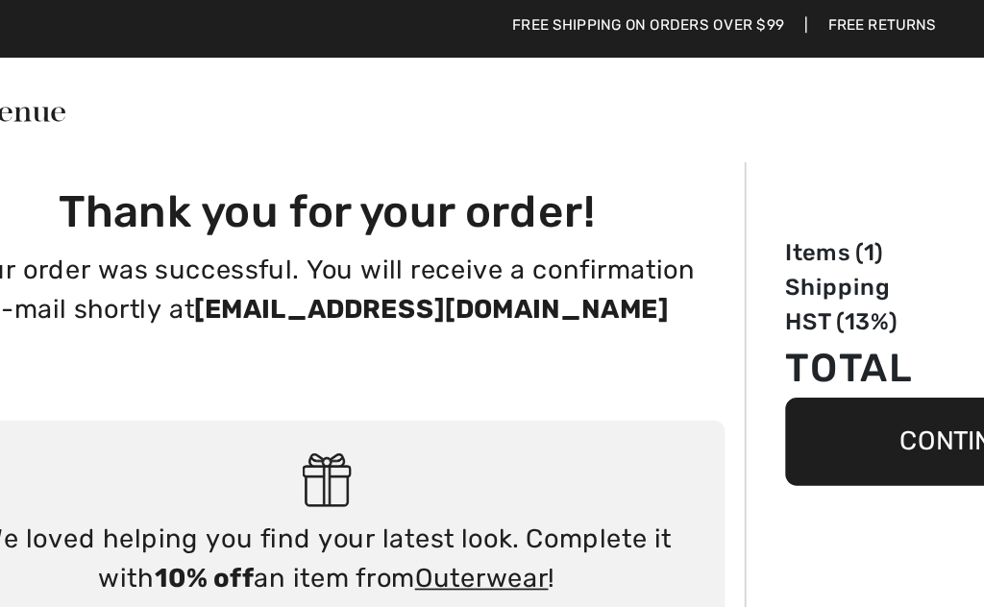
scroll to position [0, 0]
